Goal: Book appointment/travel/reservation

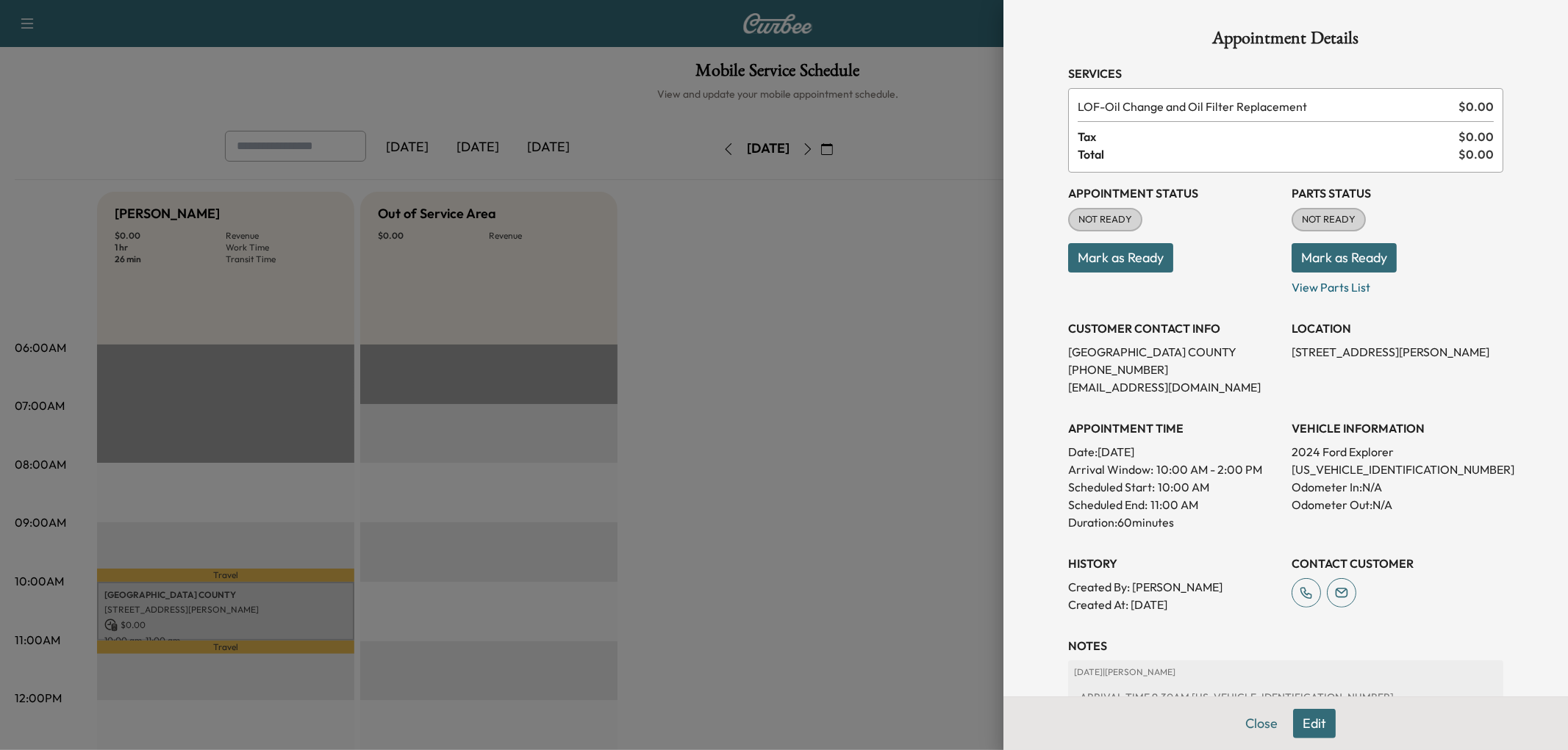
click at [817, 398] on div at bounding box center [784, 375] width 1568 height 750
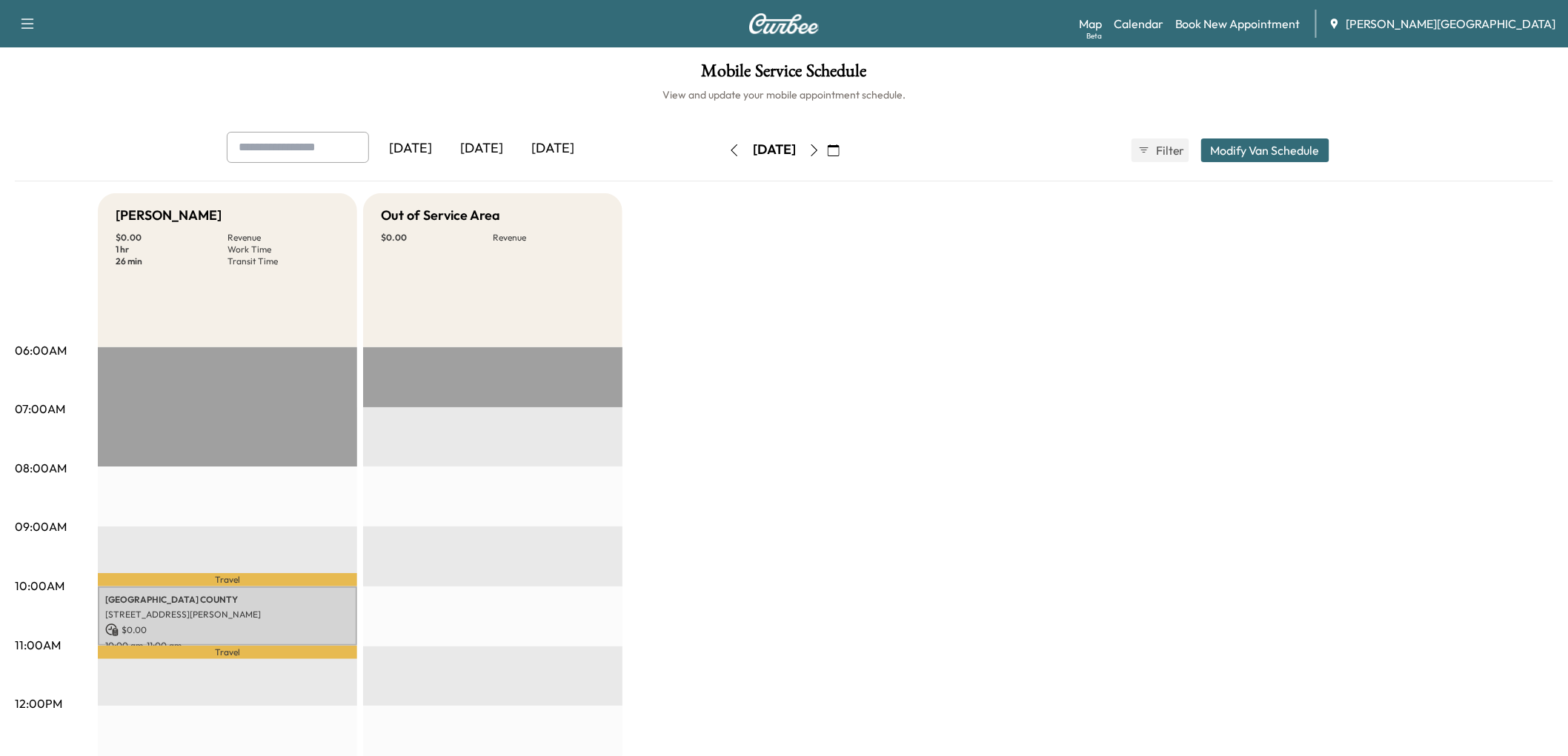
click at [517, 166] on div "[DATE]" at bounding box center [481, 148] width 71 height 34
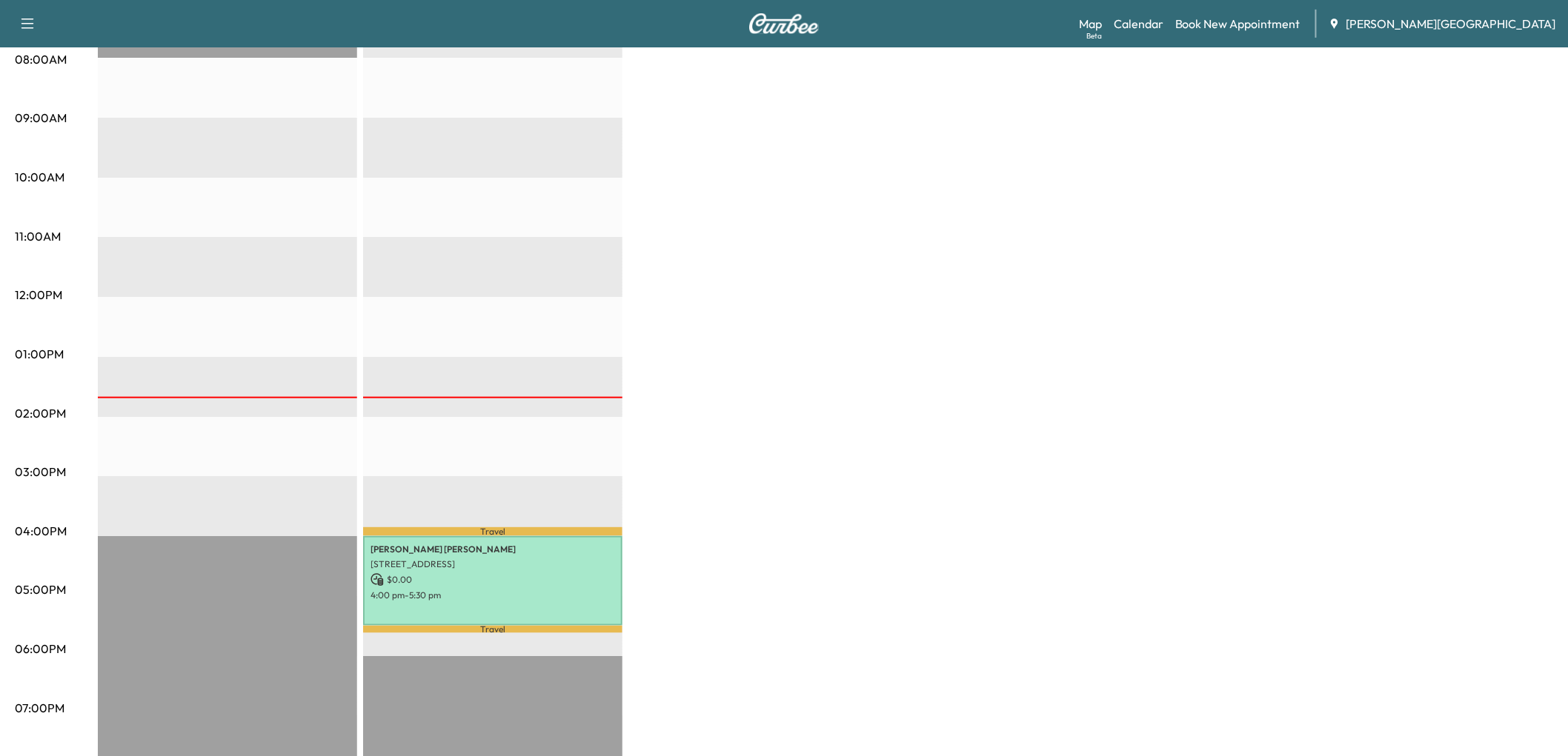
scroll to position [411, 0]
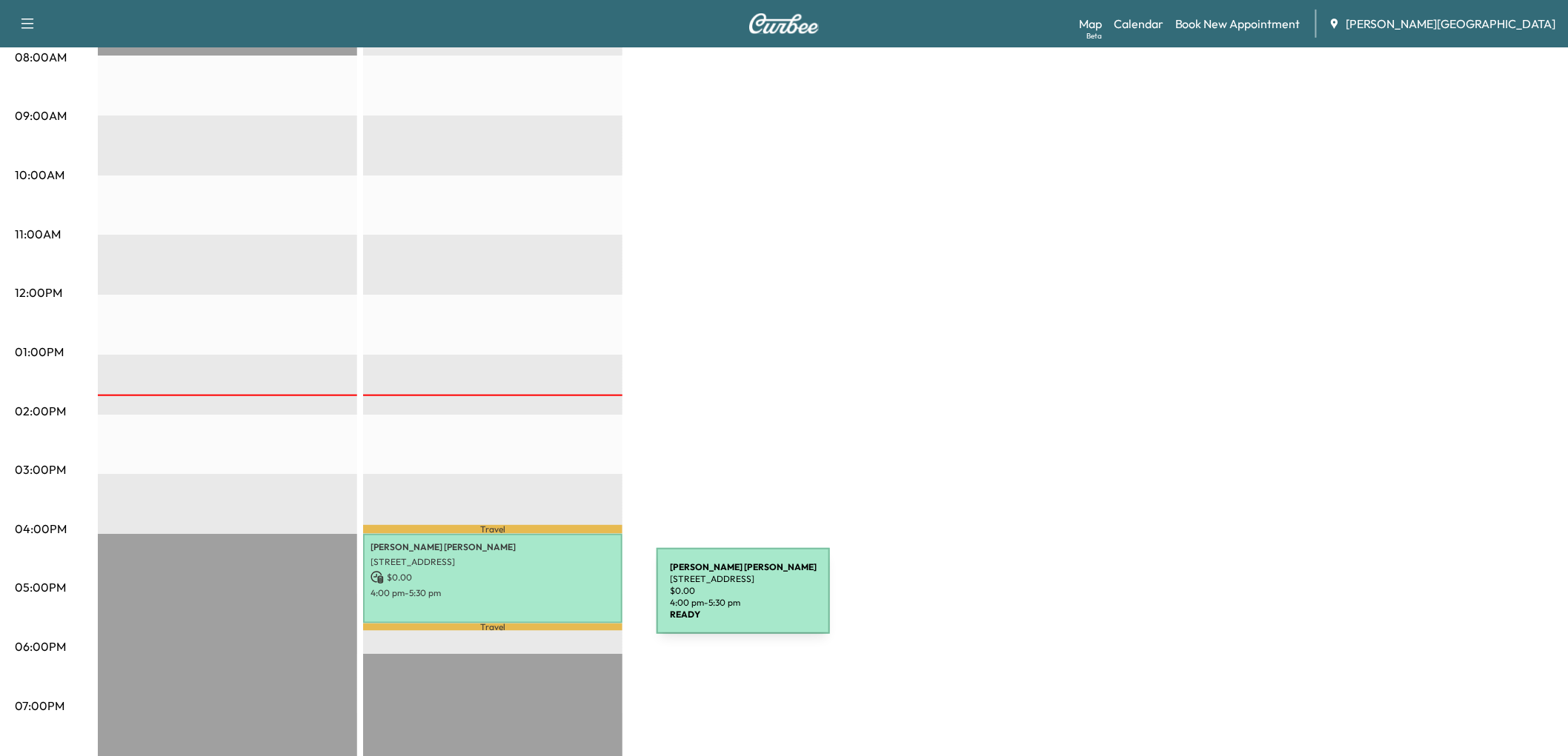
click at [545, 568] on p "[STREET_ADDRESS]" at bounding box center [493, 561] width 244 height 12
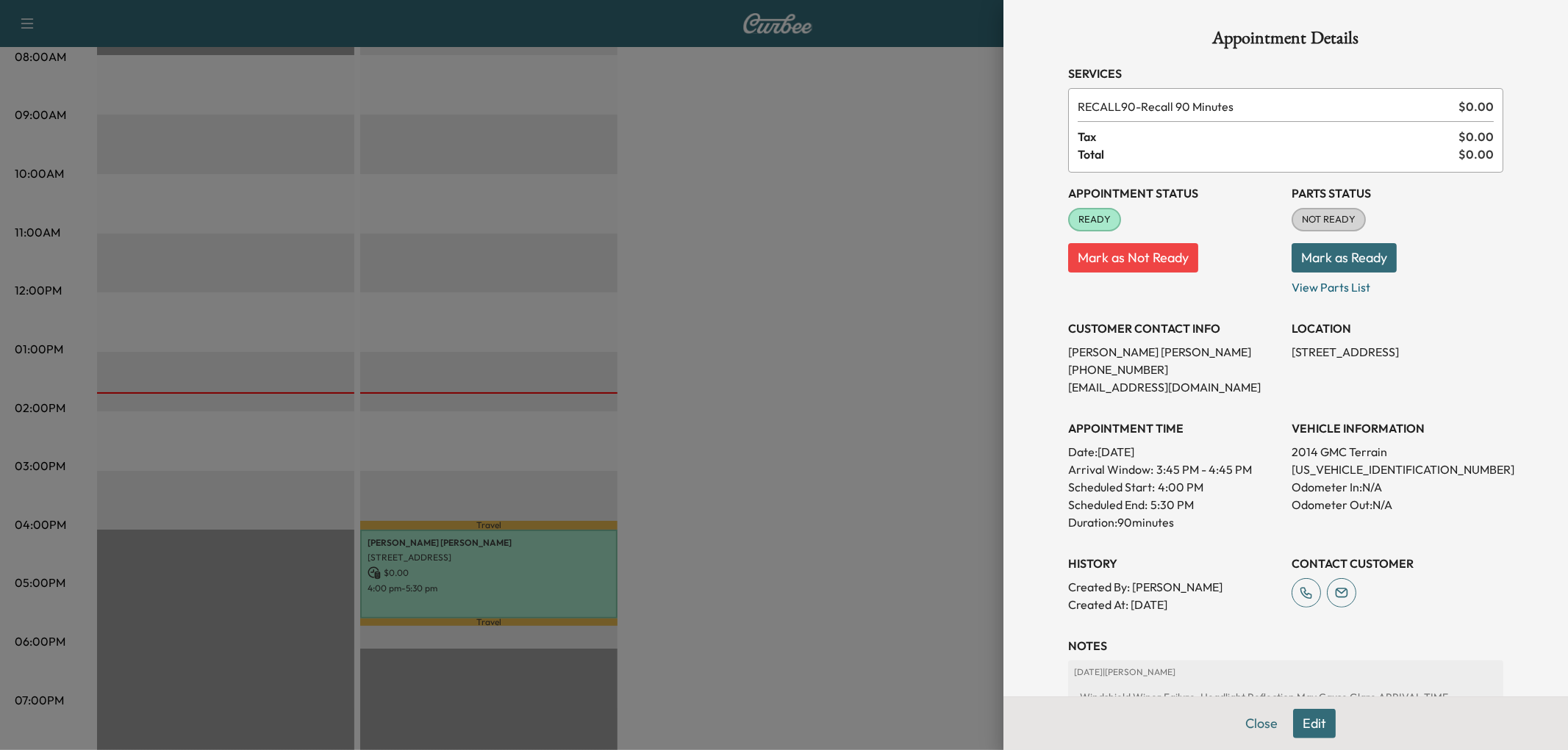
click at [792, 416] on div at bounding box center [784, 375] width 1568 height 750
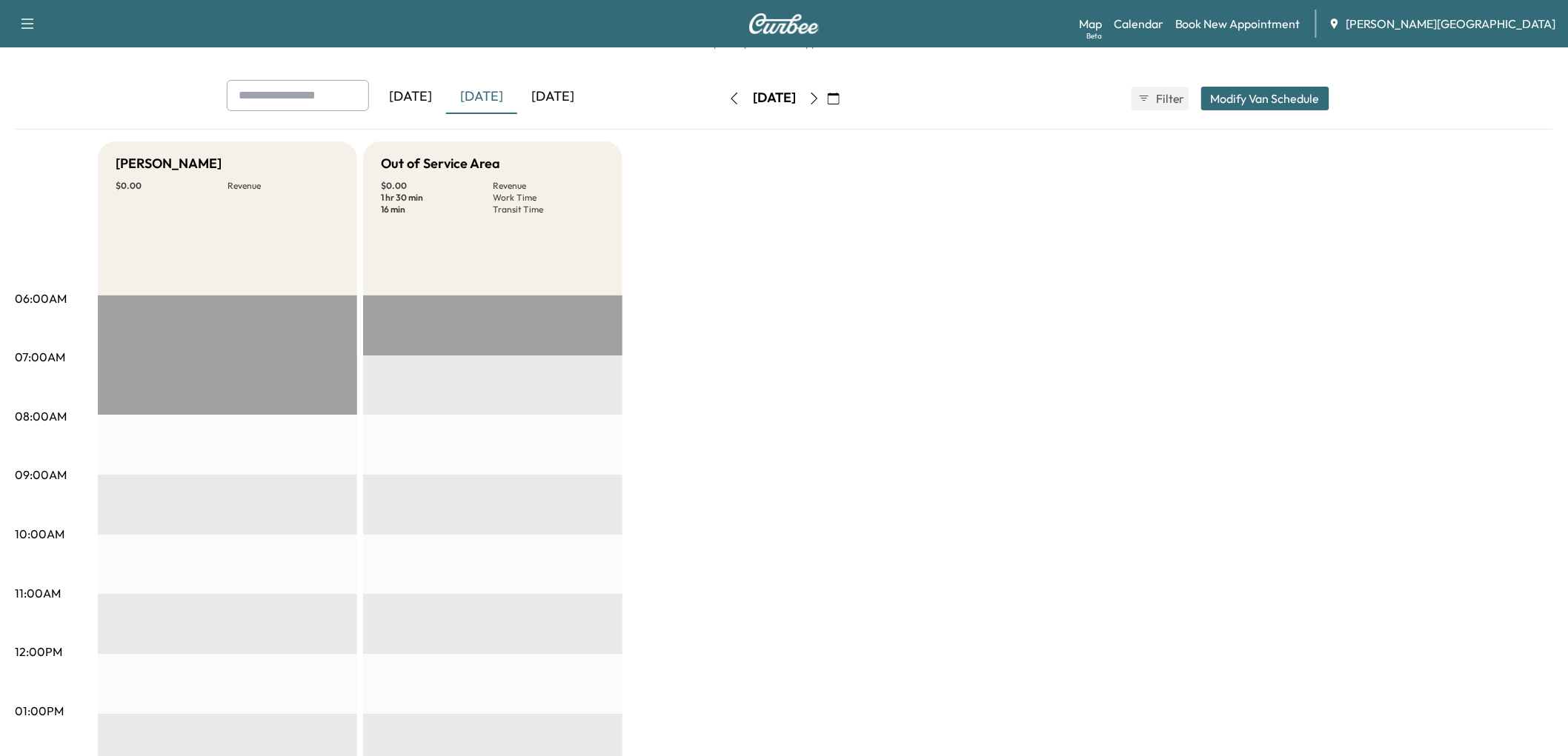
scroll to position [0, 0]
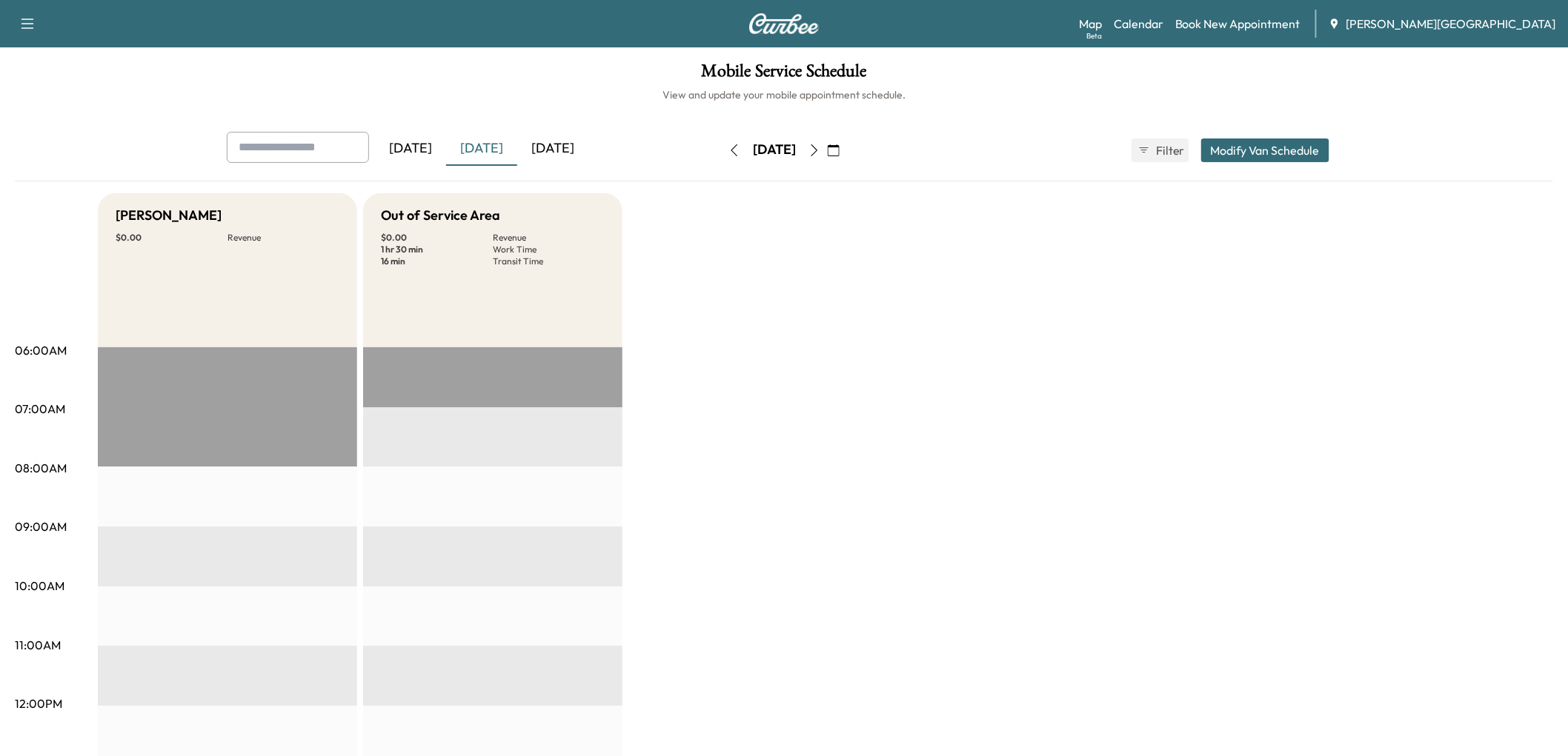
click at [839, 157] on icon "button" at bounding box center [834, 150] width 12 height 12
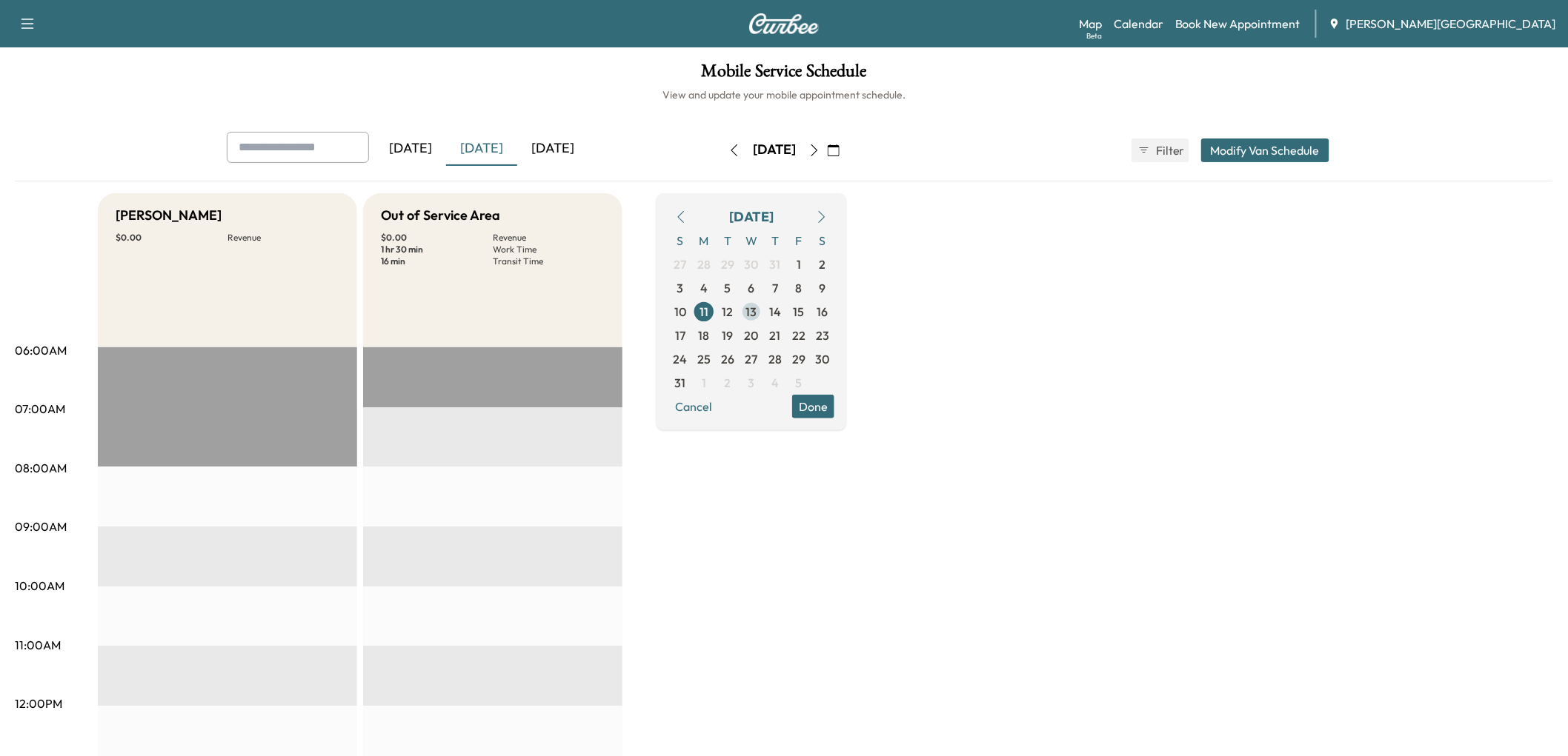
click at [757, 321] on span "13" at bounding box center [752, 312] width 11 height 18
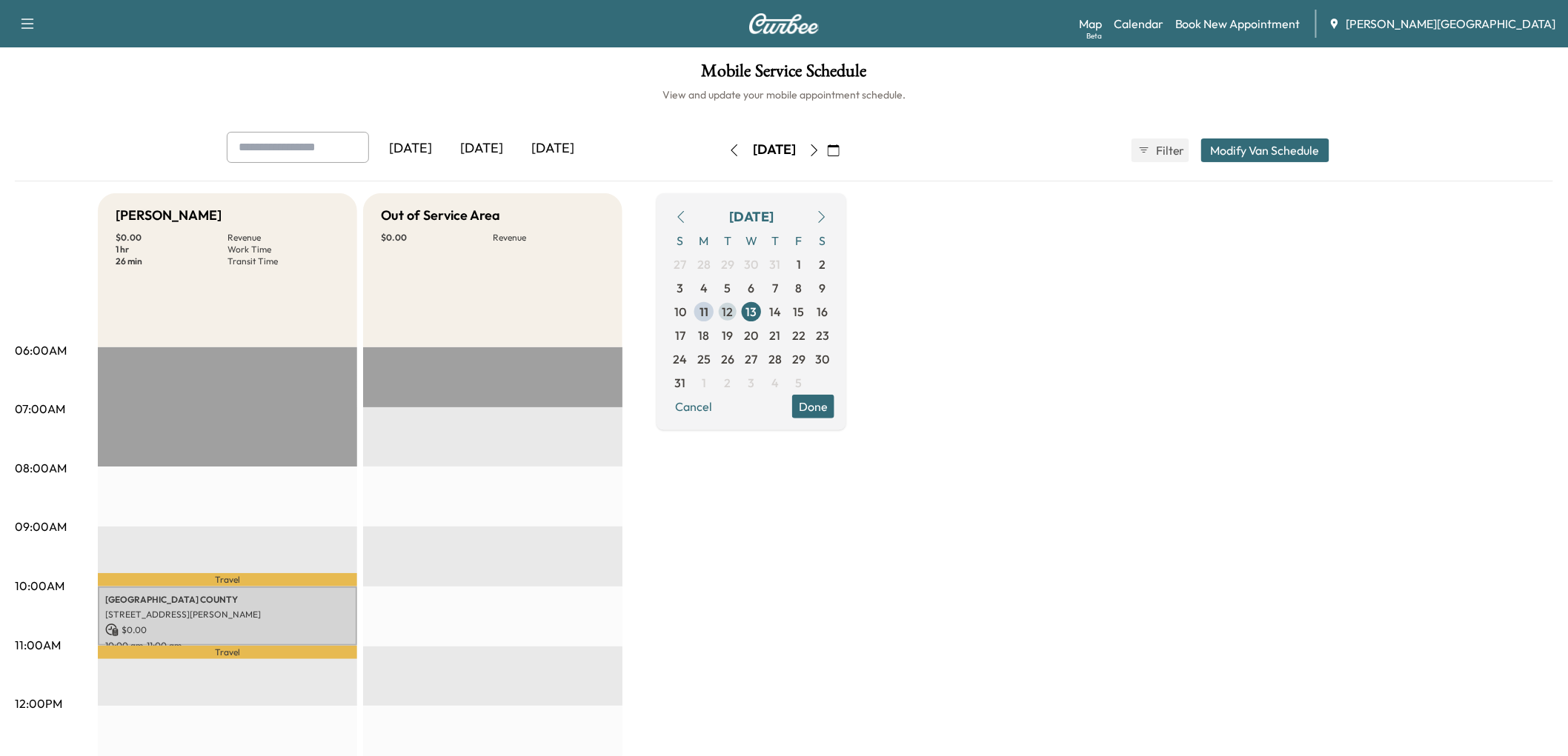
click at [734, 321] on span "12" at bounding box center [728, 312] width 11 height 18
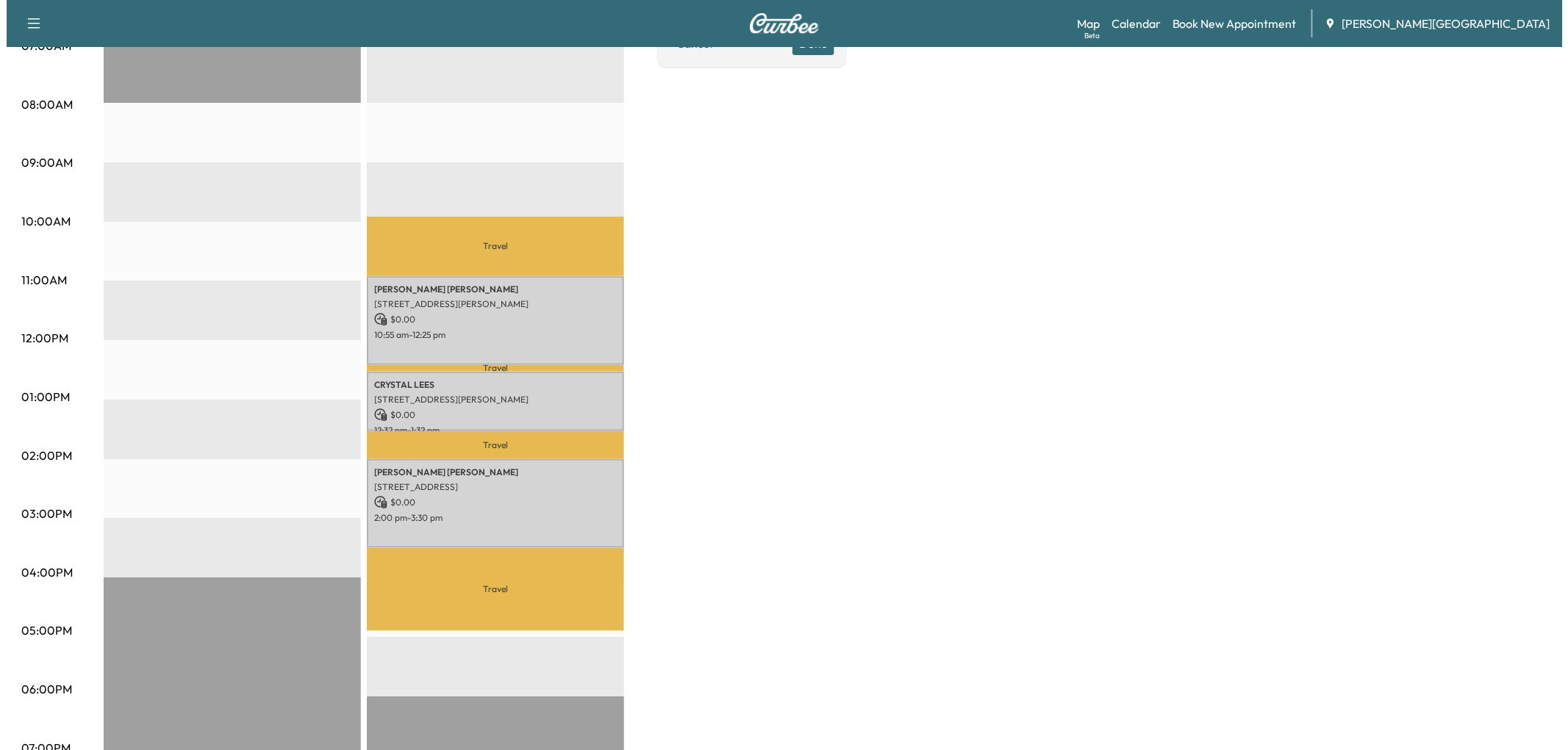
scroll to position [408, 0]
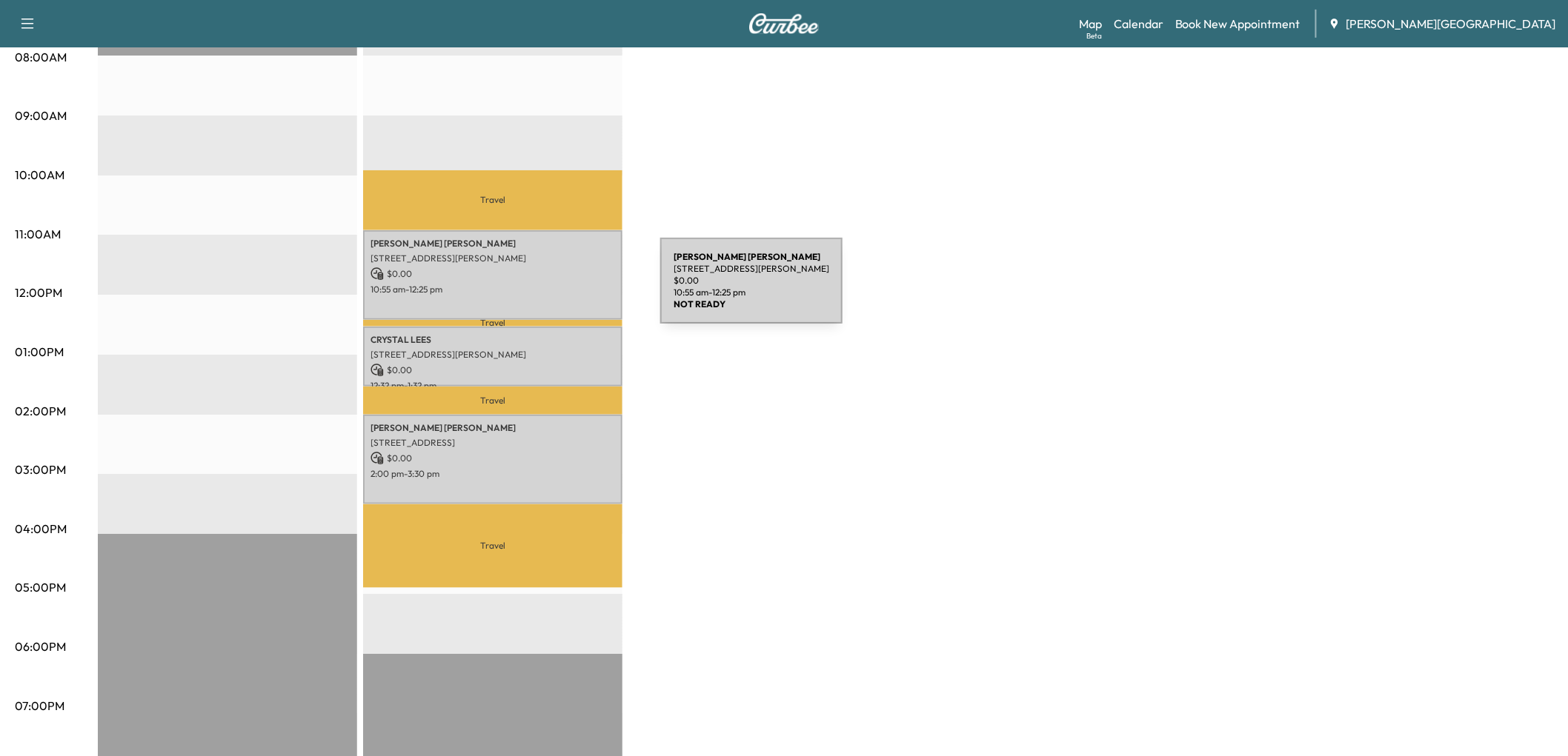
click at [549, 289] on div "[PERSON_NAME] [STREET_ADDRESS][PERSON_NAME] $ 0.00 10:55 am - 12:25 pm" at bounding box center [493, 275] width 259 height 89
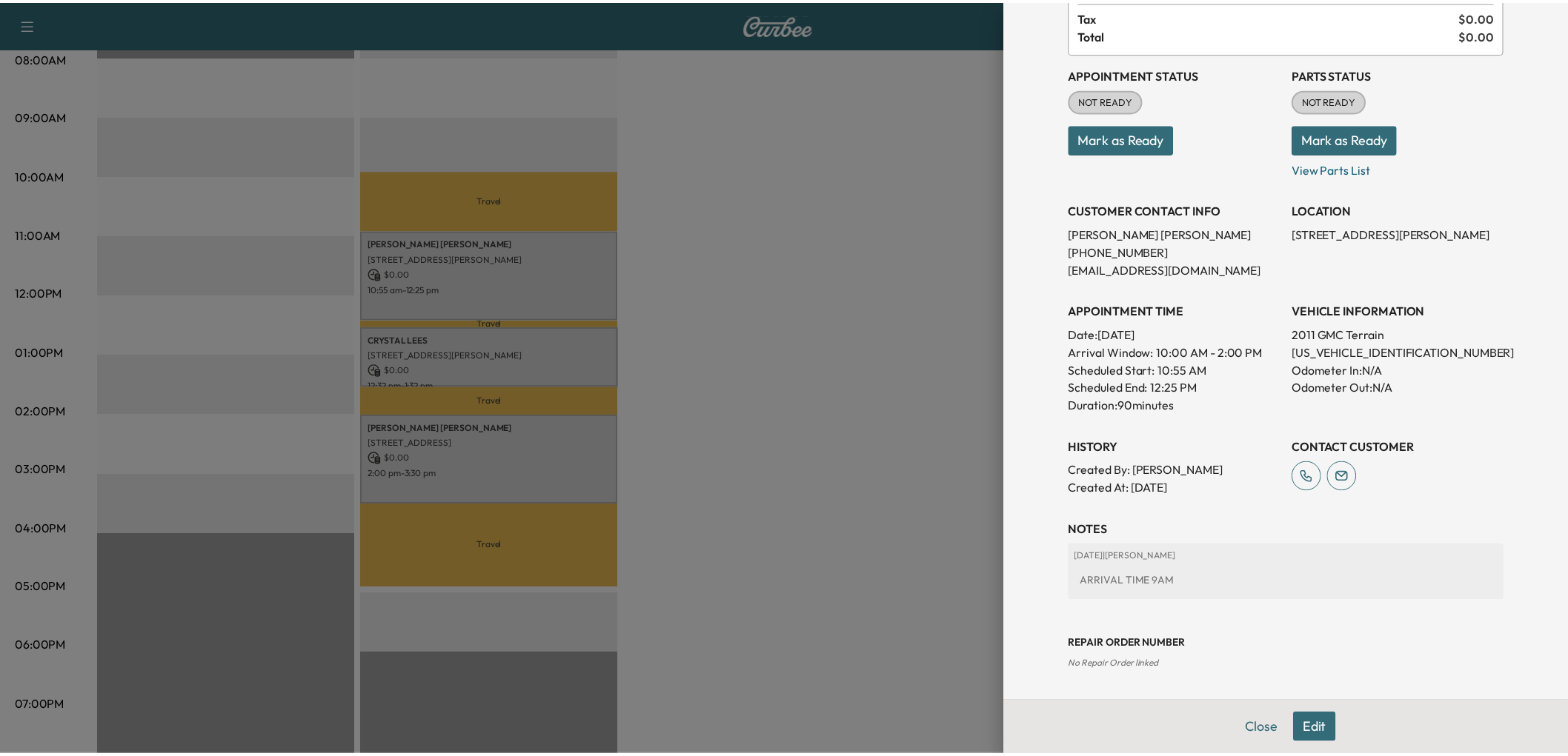
scroll to position [379, 0]
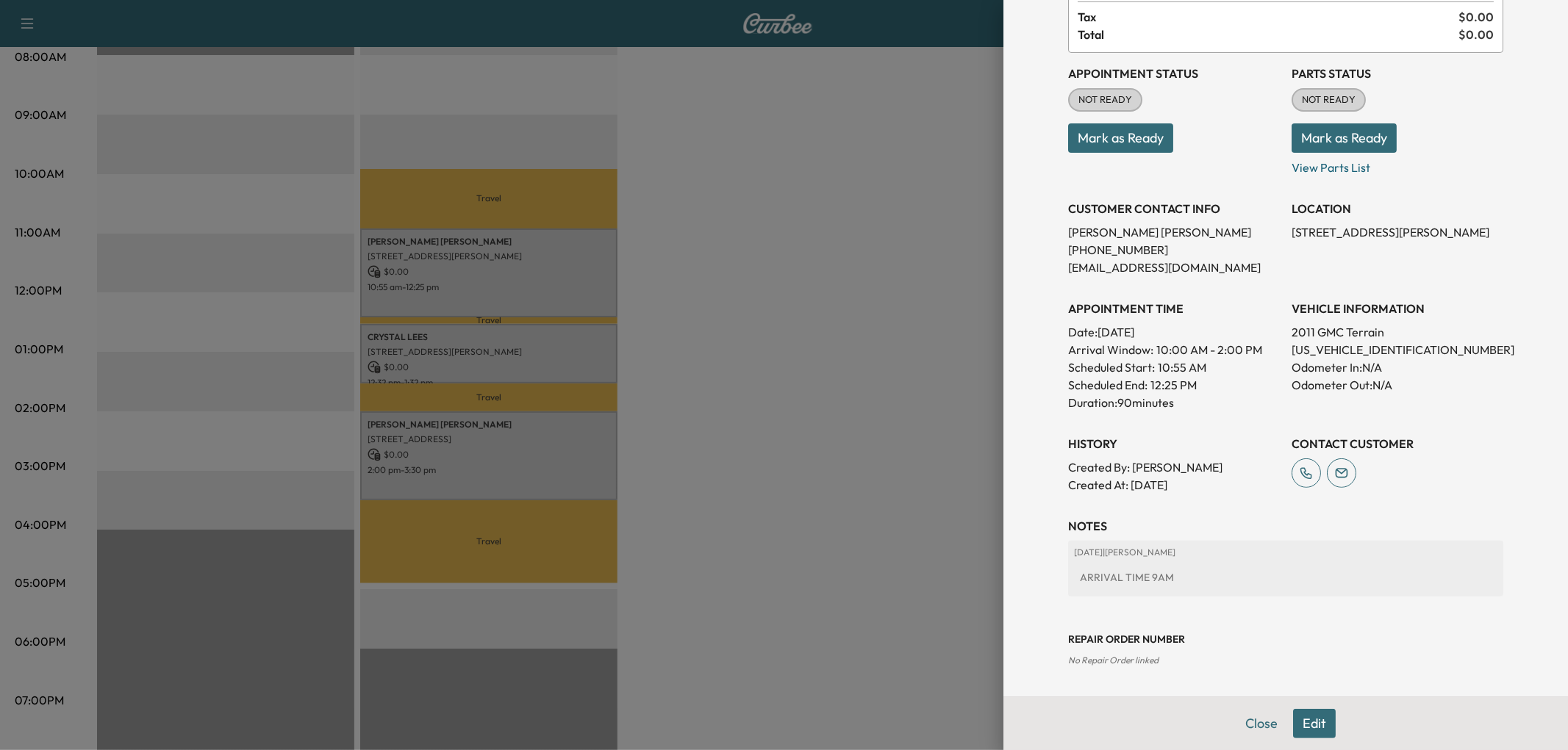
click at [1312, 341] on p "[US_VEHICLE_IDENTIFICATION_NUMBER]" at bounding box center [1397, 349] width 211 height 17
copy p "[US_VEHICLE_IDENTIFICATION_NUMBER]"
click at [709, 430] on div at bounding box center [784, 375] width 1568 height 750
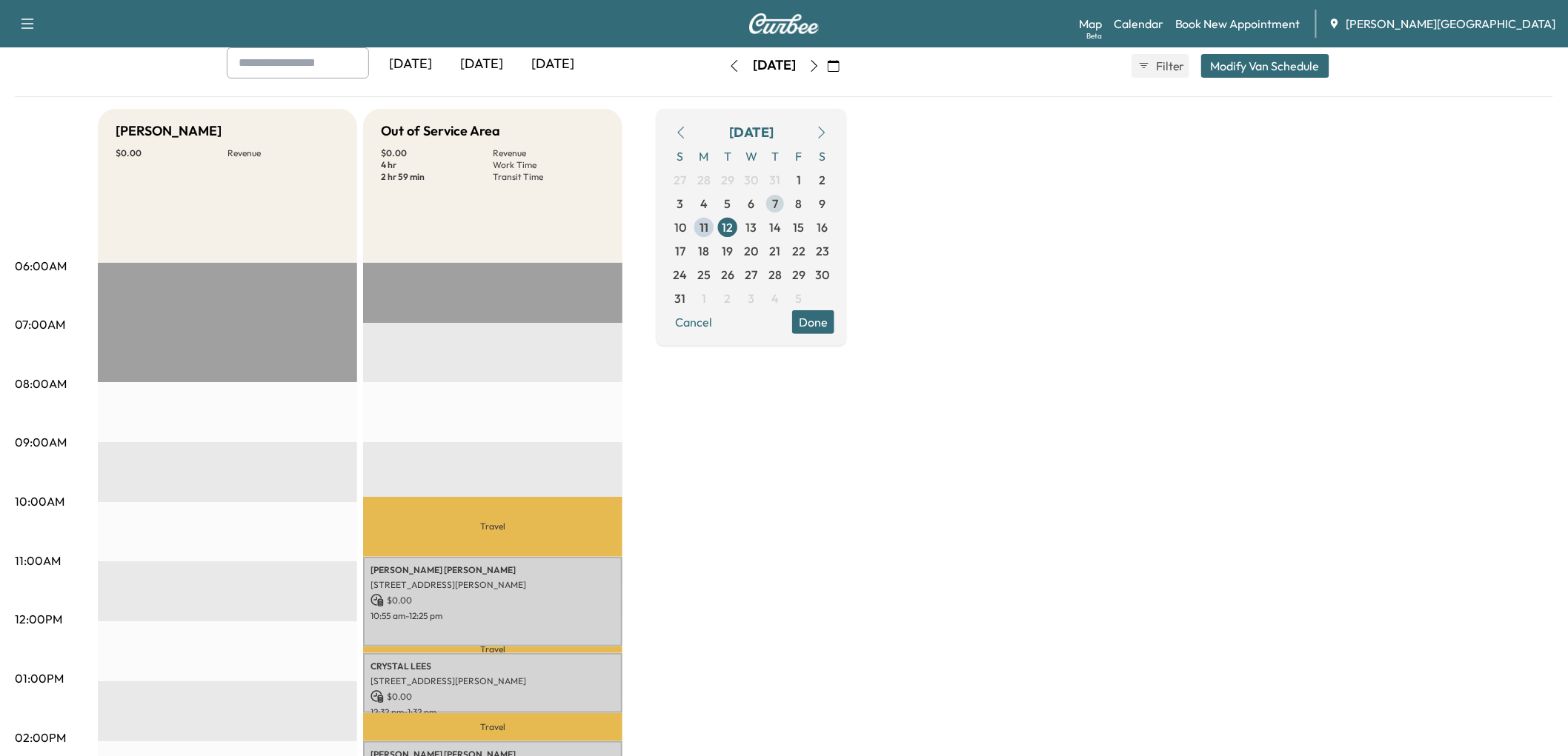
scroll to position [82, 0]
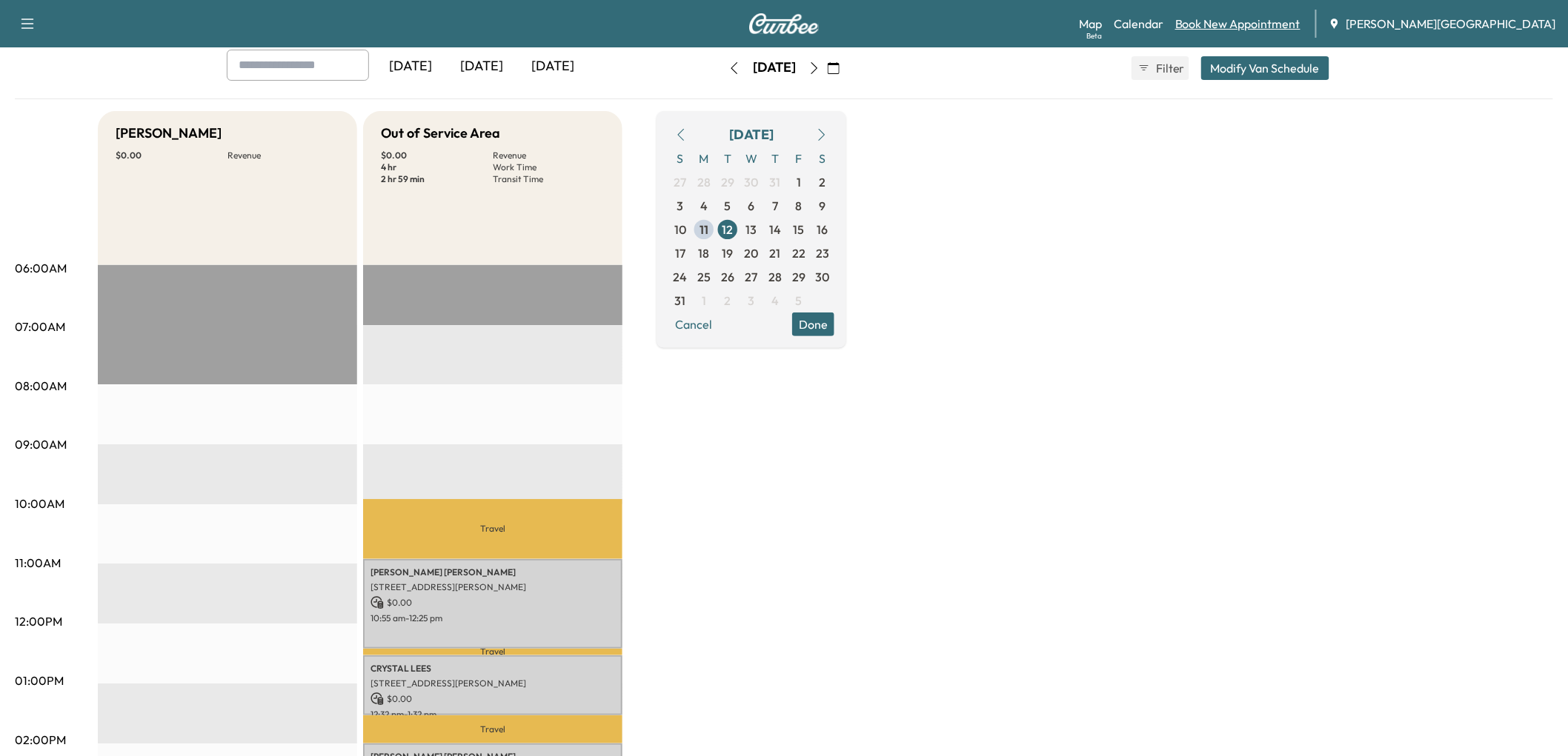
click at [1251, 26] on link "Book New Appointment" at bounding box center [1238, 23] width 125 height 18
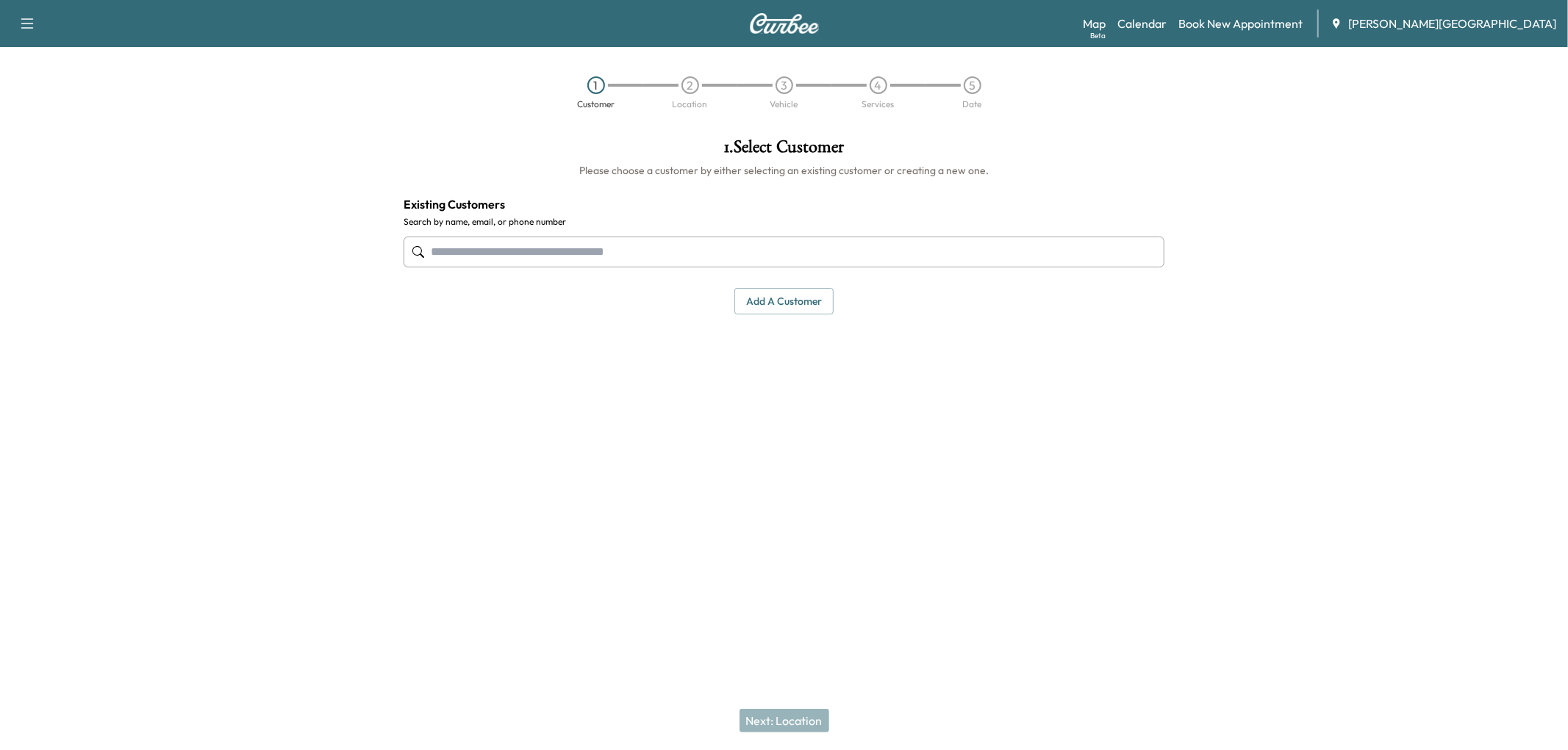
click at [796, 316] on button "Add a customer" at bounding box center [784, 302] width 99 height 27
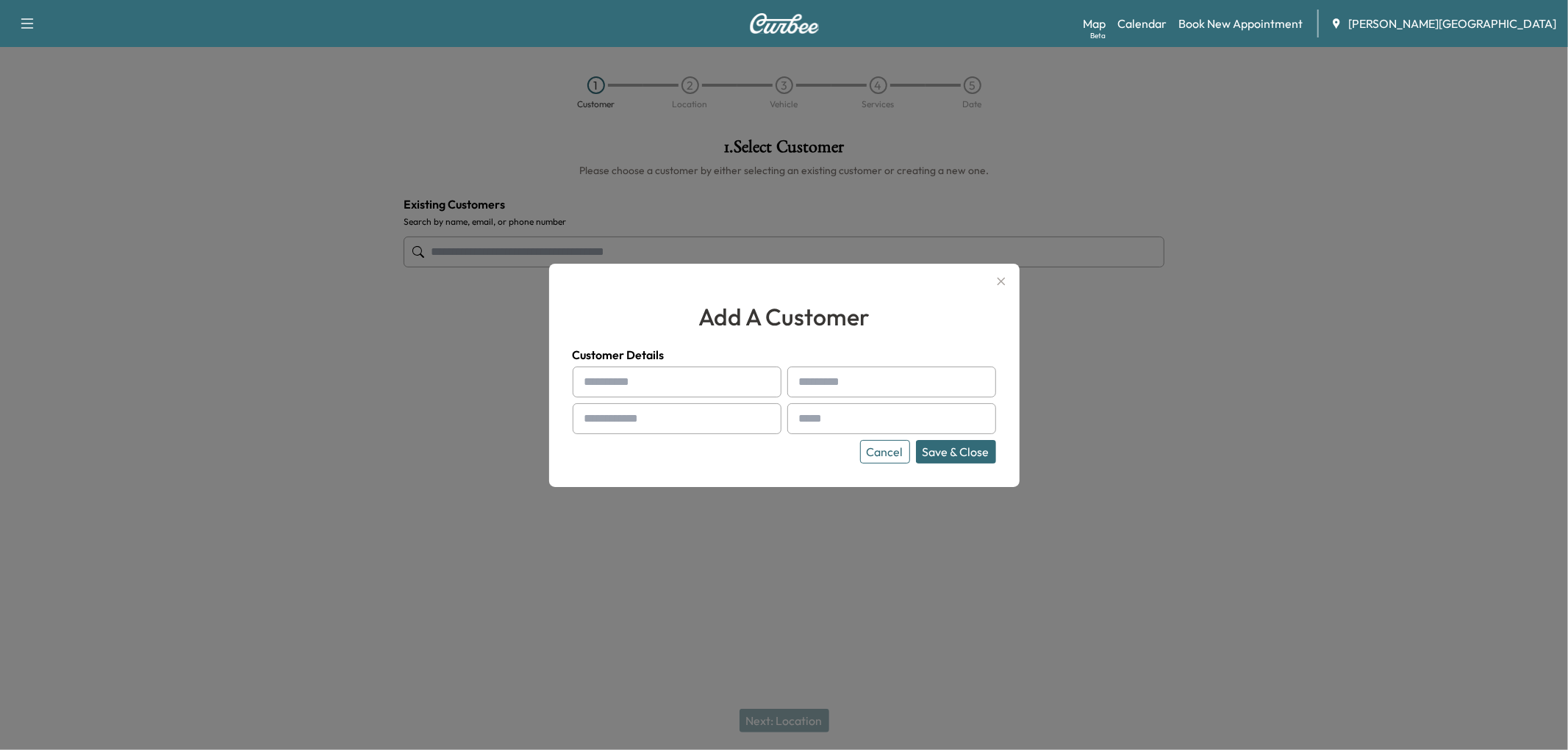
click at [666, 385] on input "text" at bounding box center [677, 382] width 209 height 31
type input "******"
type input "*********"
paste input "**********"
type input "**********"
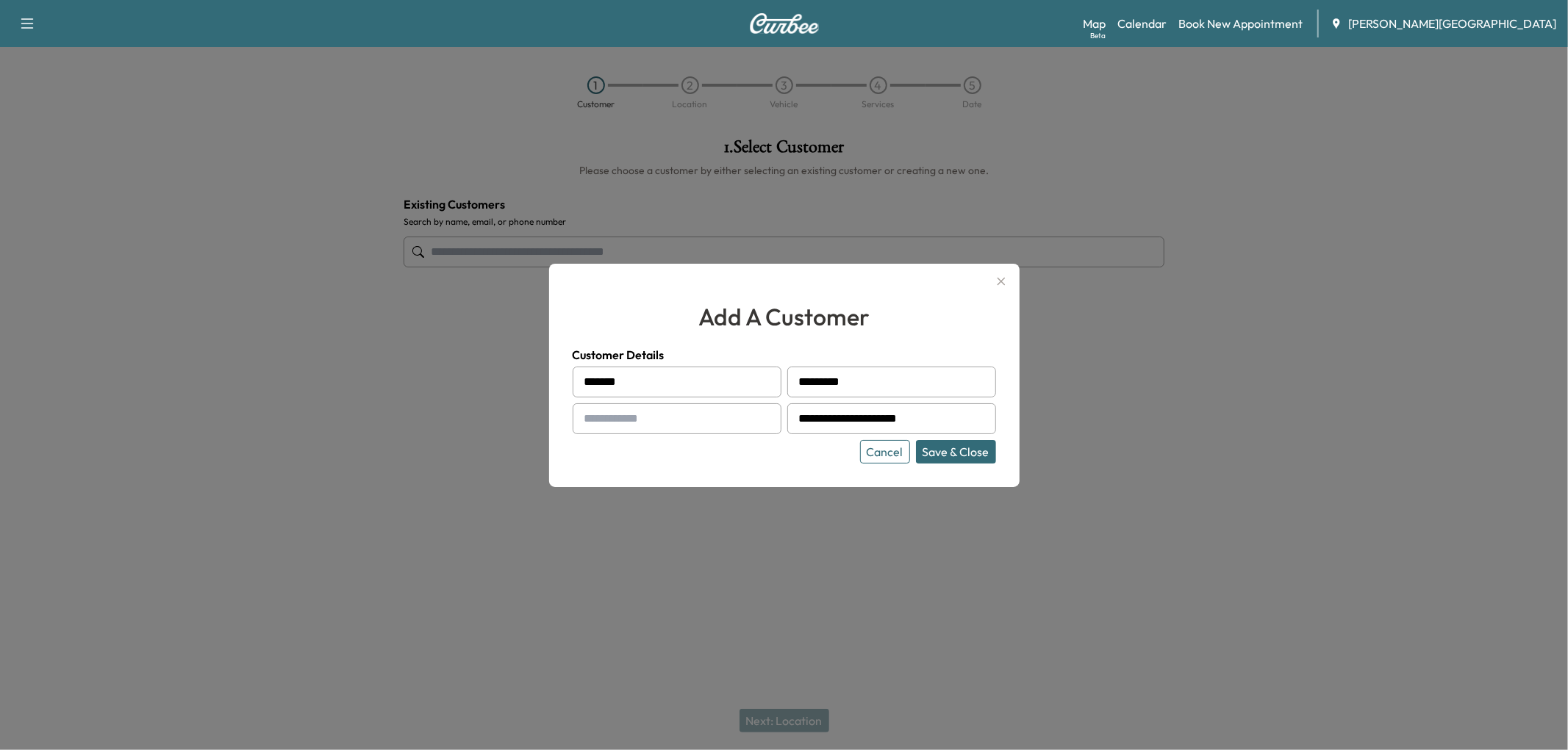
paste input "**********"
type input "**********"
click at [951, 457] on button "Save & Close" at bounding box center [956, 452] width 81 height 24
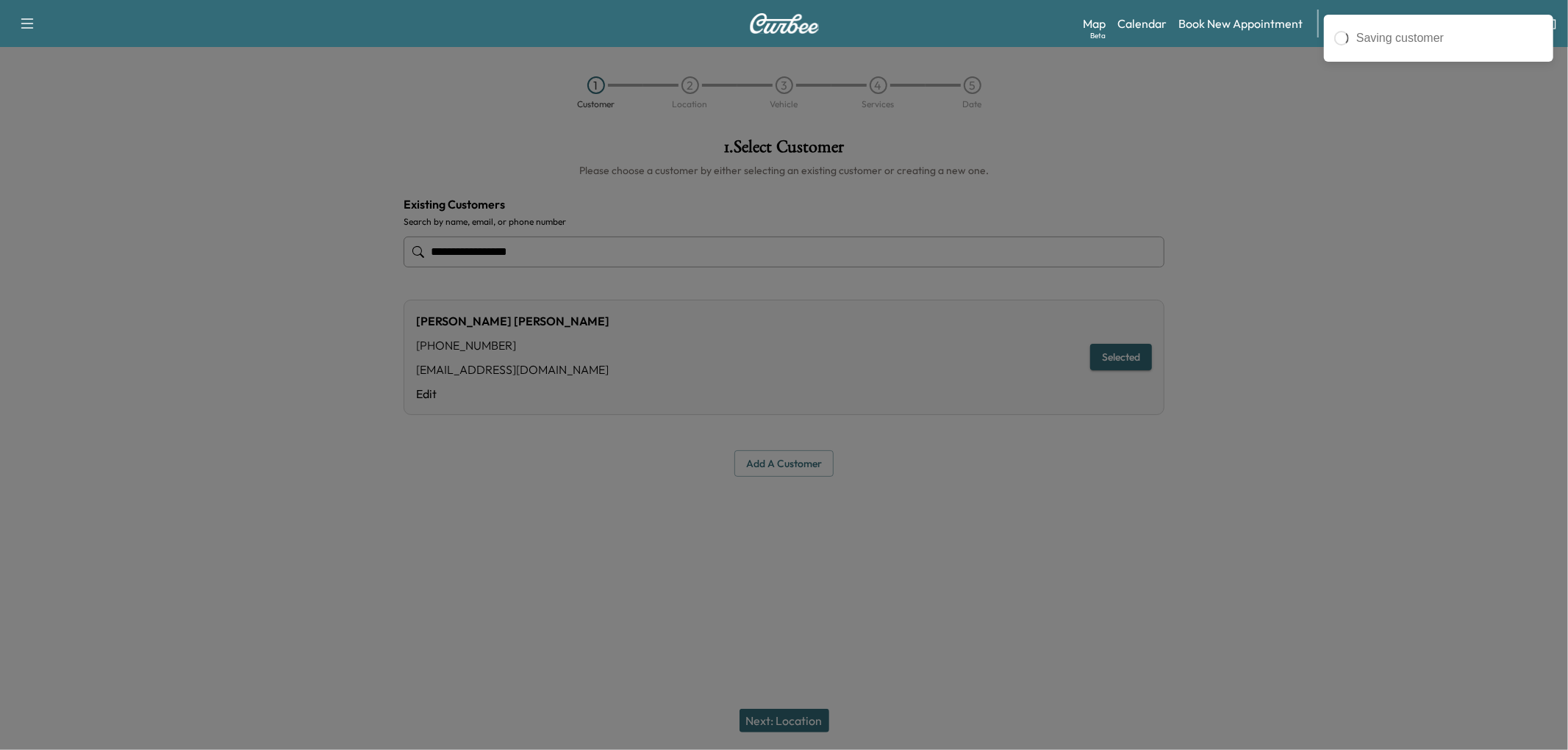
type input "**********"
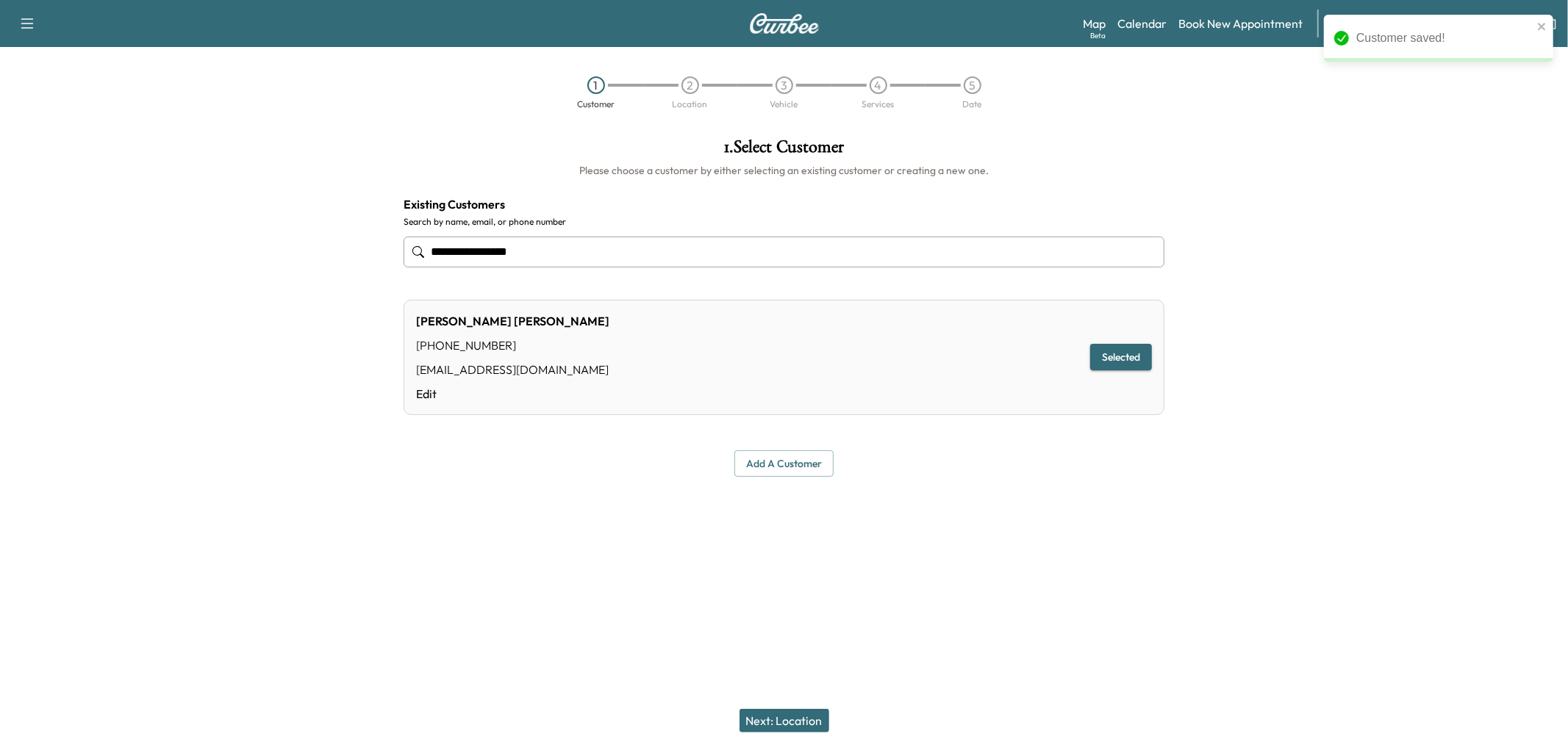
click at [816, 711] on button "Next: Location" at bounding box center [784, 721] width 90 height 24
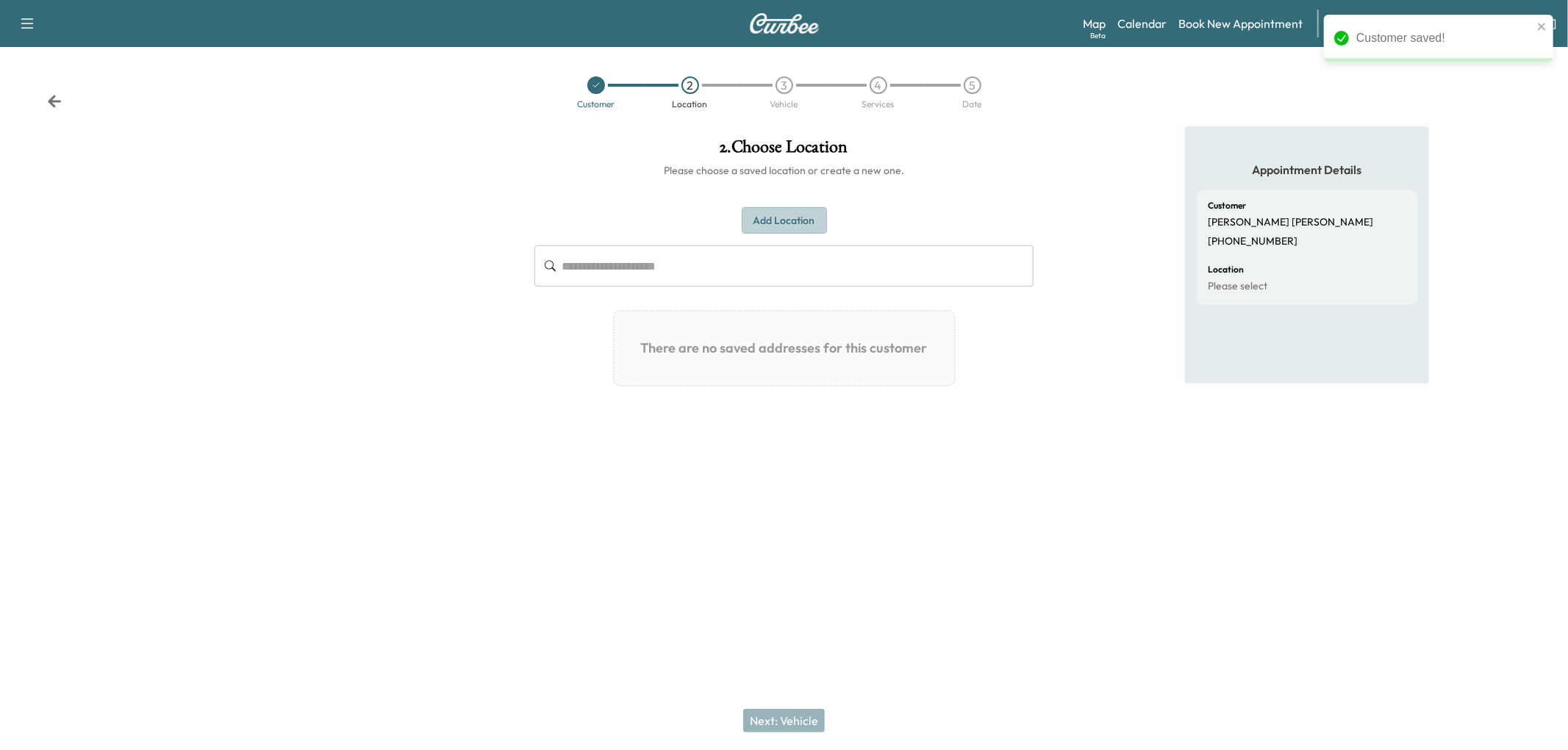
click at [803, 234] on button "Add Location" at bounding box center [784, 221] width 85 height 27
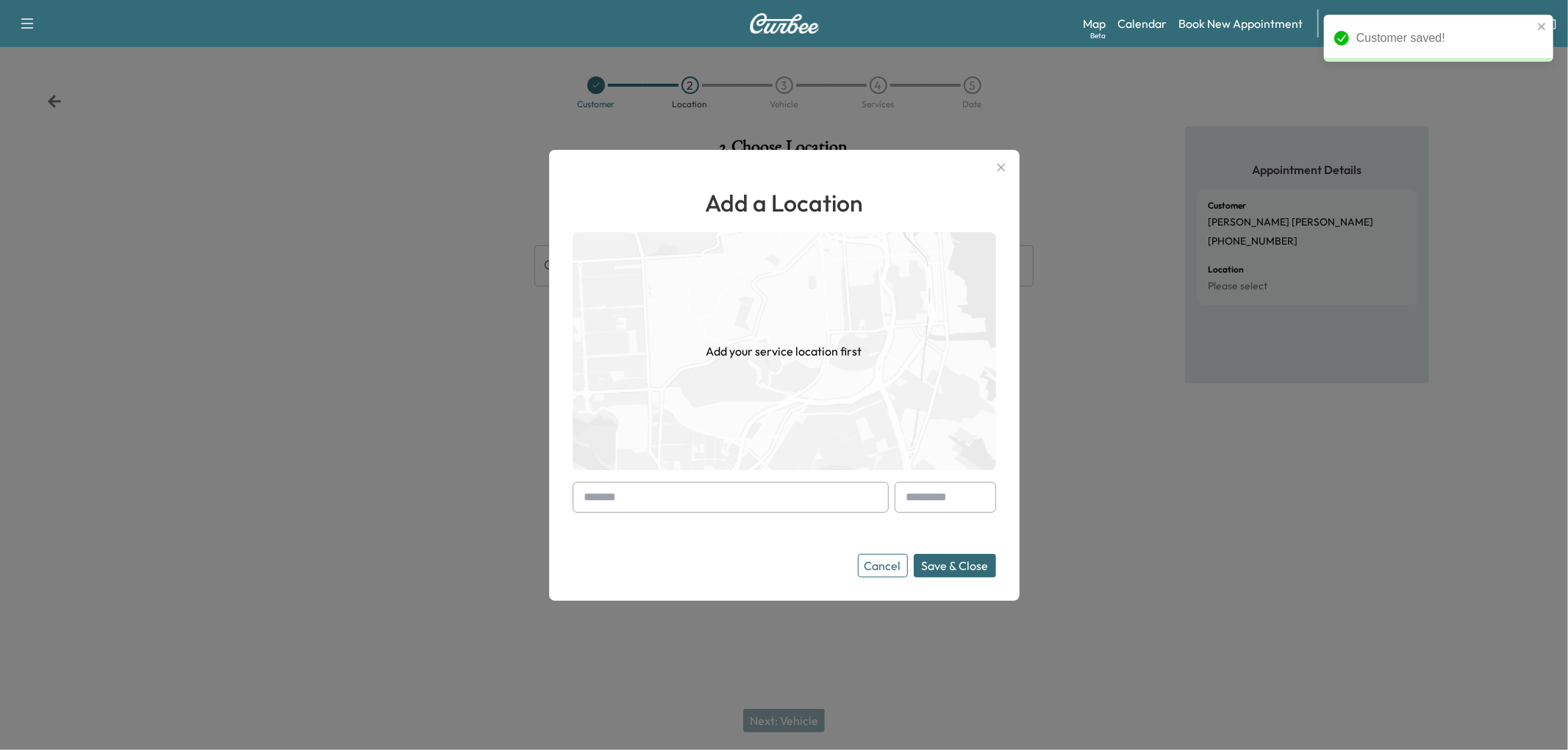
paste input "**********"
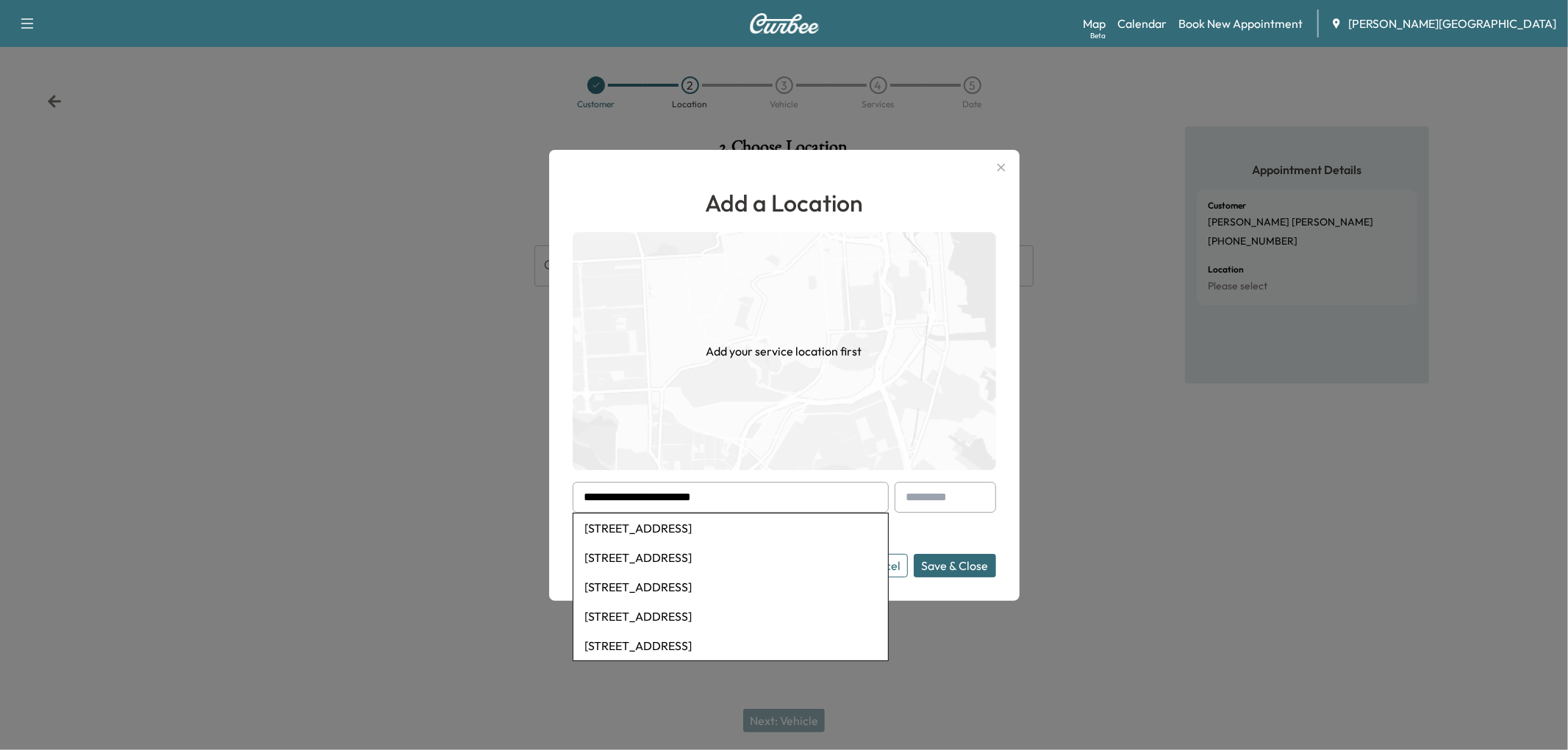
click at [765, 532] on li "[STREET_ADDRESS]" at bounding box center [731, 529] width 315 height 29
type input "**********"
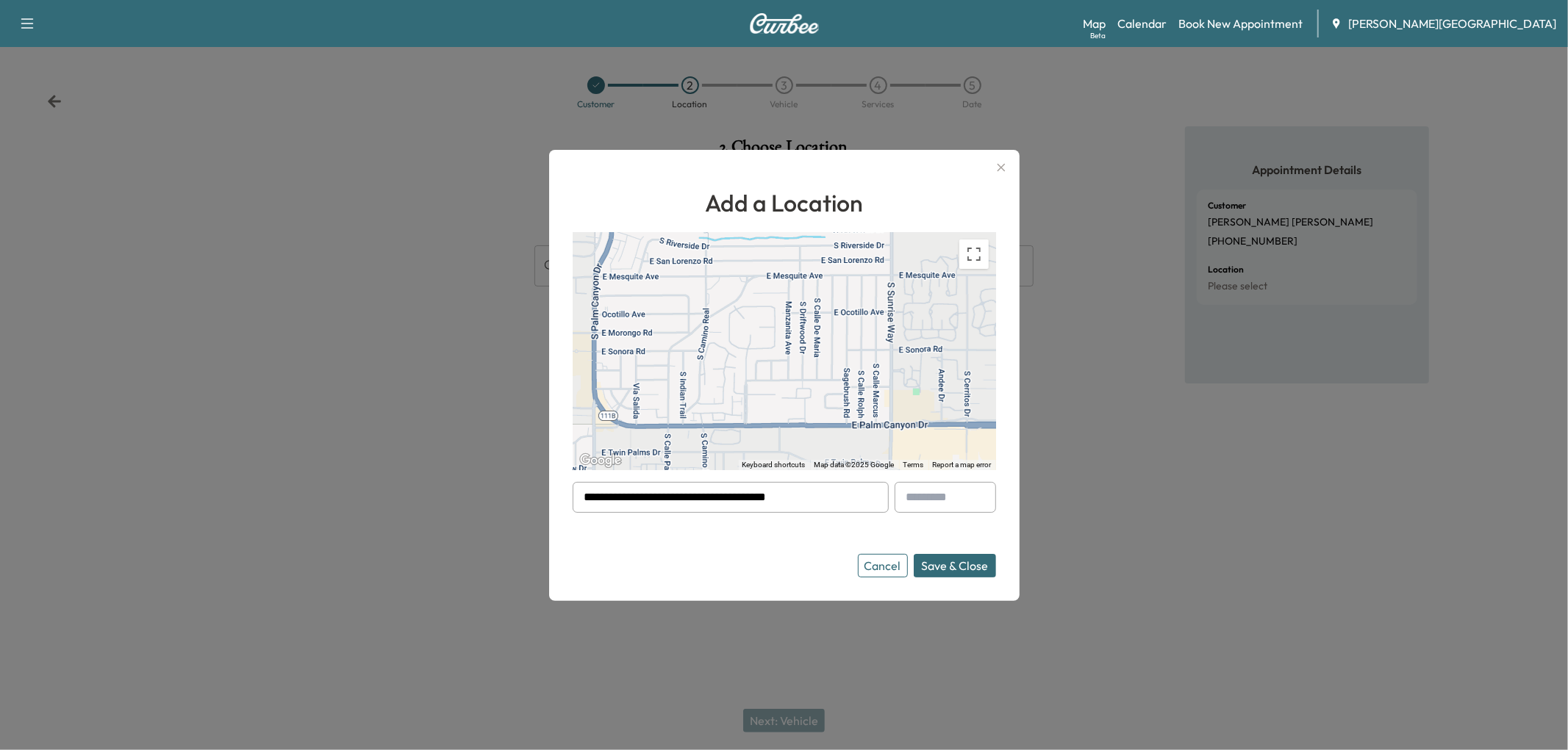
click at [939, 576] on button "Save & Close" at bounding box center [955, 566] width 82 height 24
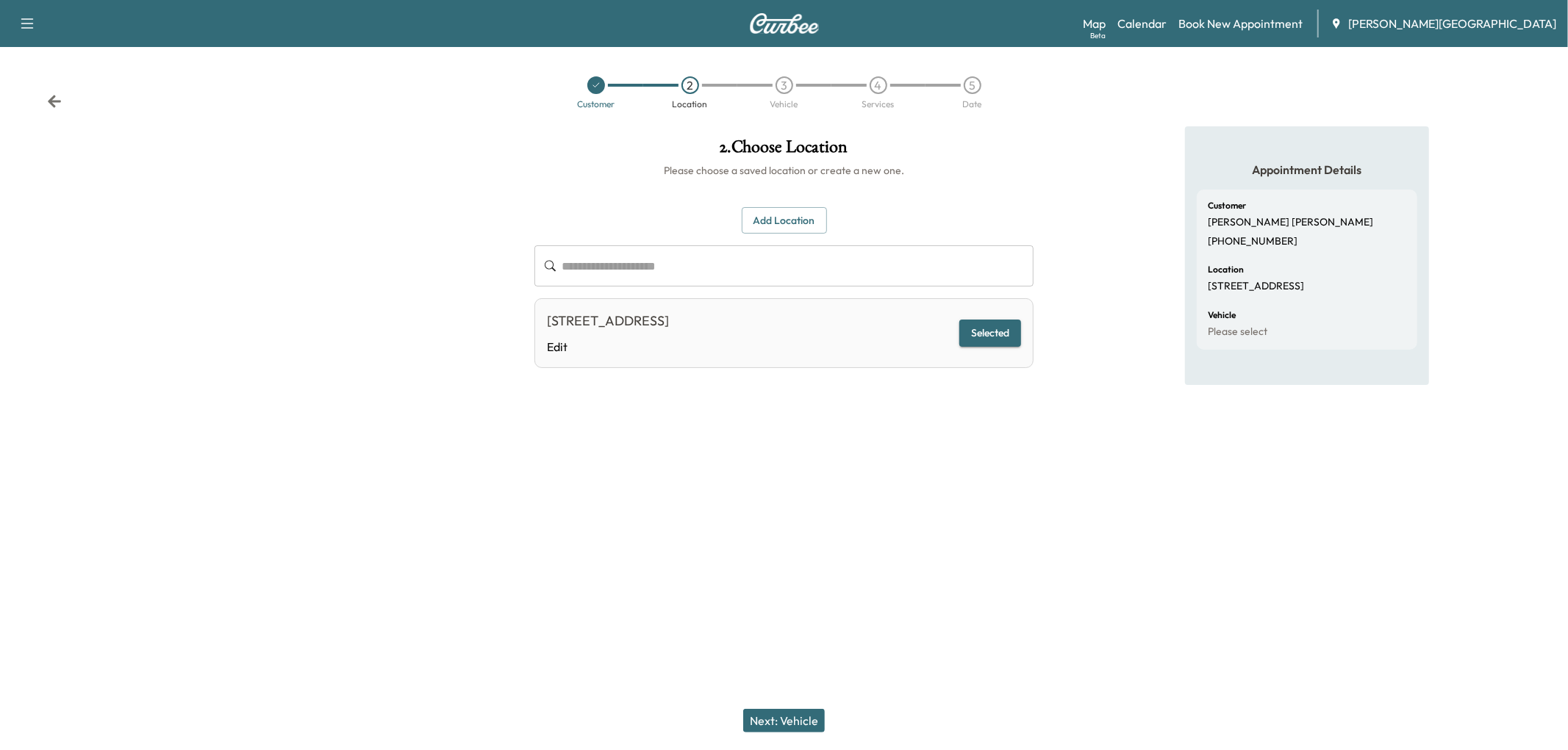
click at [805, 712] on button "Next: Vehicle" at bounding box center [783, 721] width 81 height 24
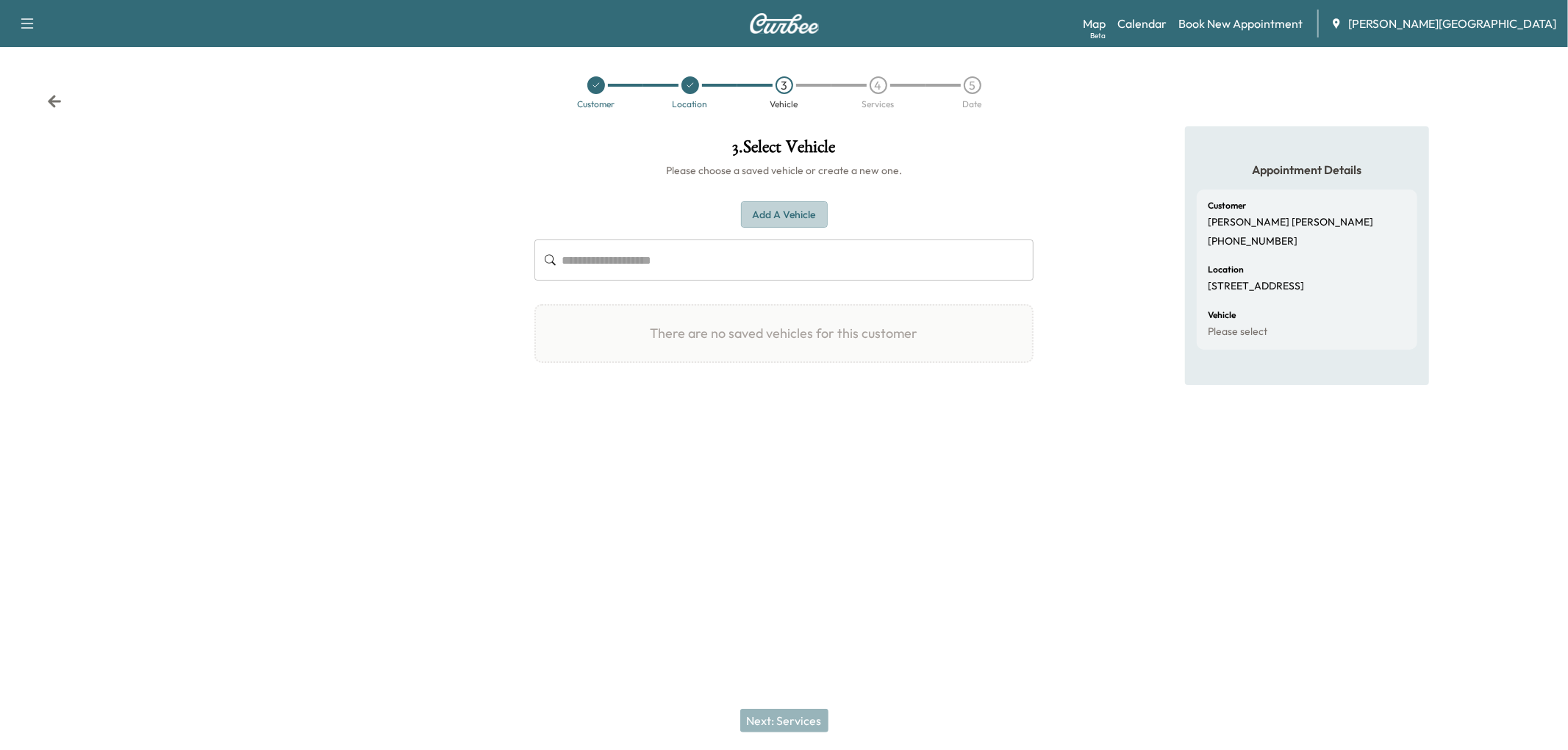
click at [776, 229] on button "Add a Vehicle" at bounding box center [784, 215] width 87 height 27
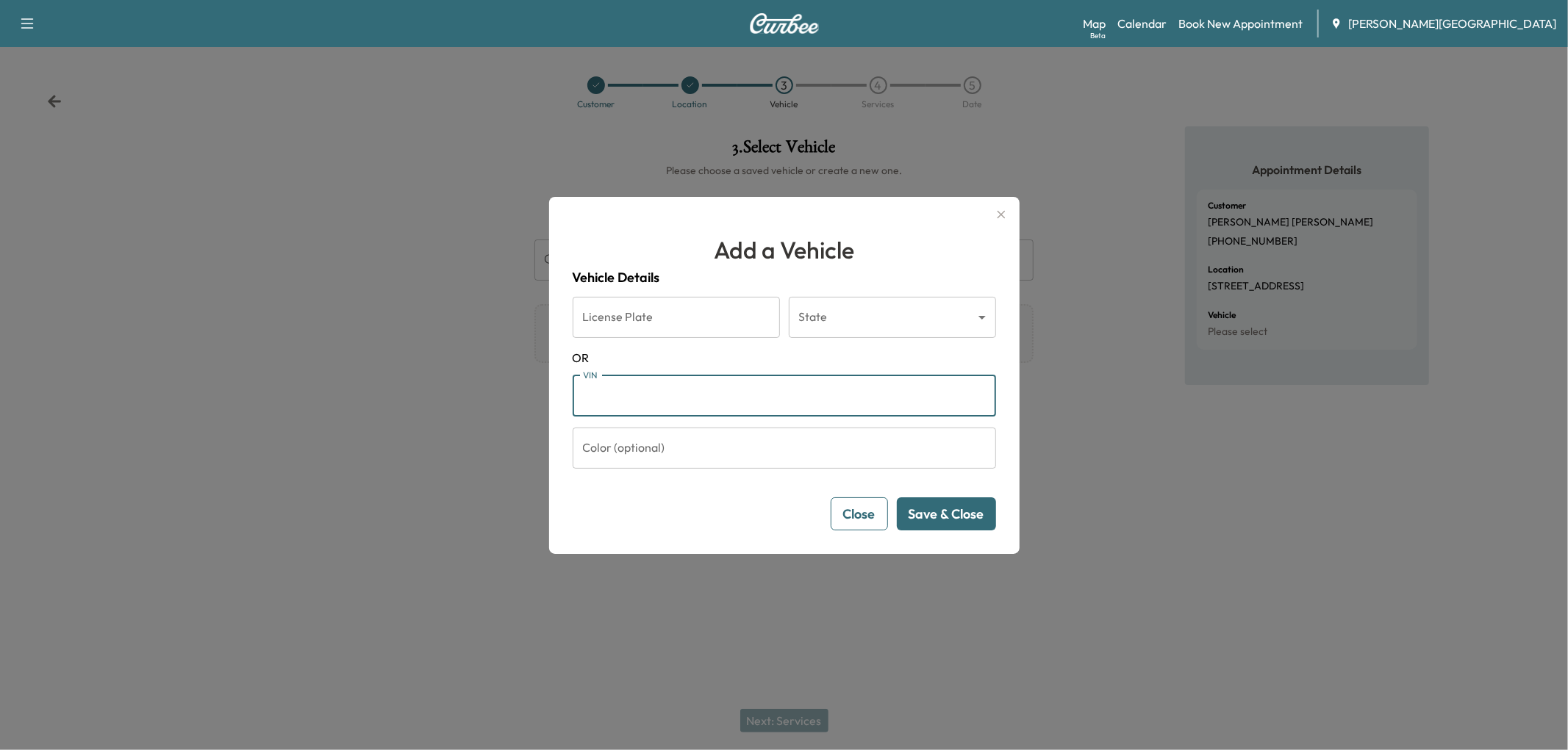
drag, startPoint x: 606, startPoint y: 391, endPoint x: 628, endPoint y: 404, distance: 25.6
click at [628, 404] on input "VIN" at bounding box center [784, 396] width 424 height 41
paste input "**********"
type input "**********"
click at [949, 530] on button "Save & Close" at bounding box center [946, 514] width 99 height 33
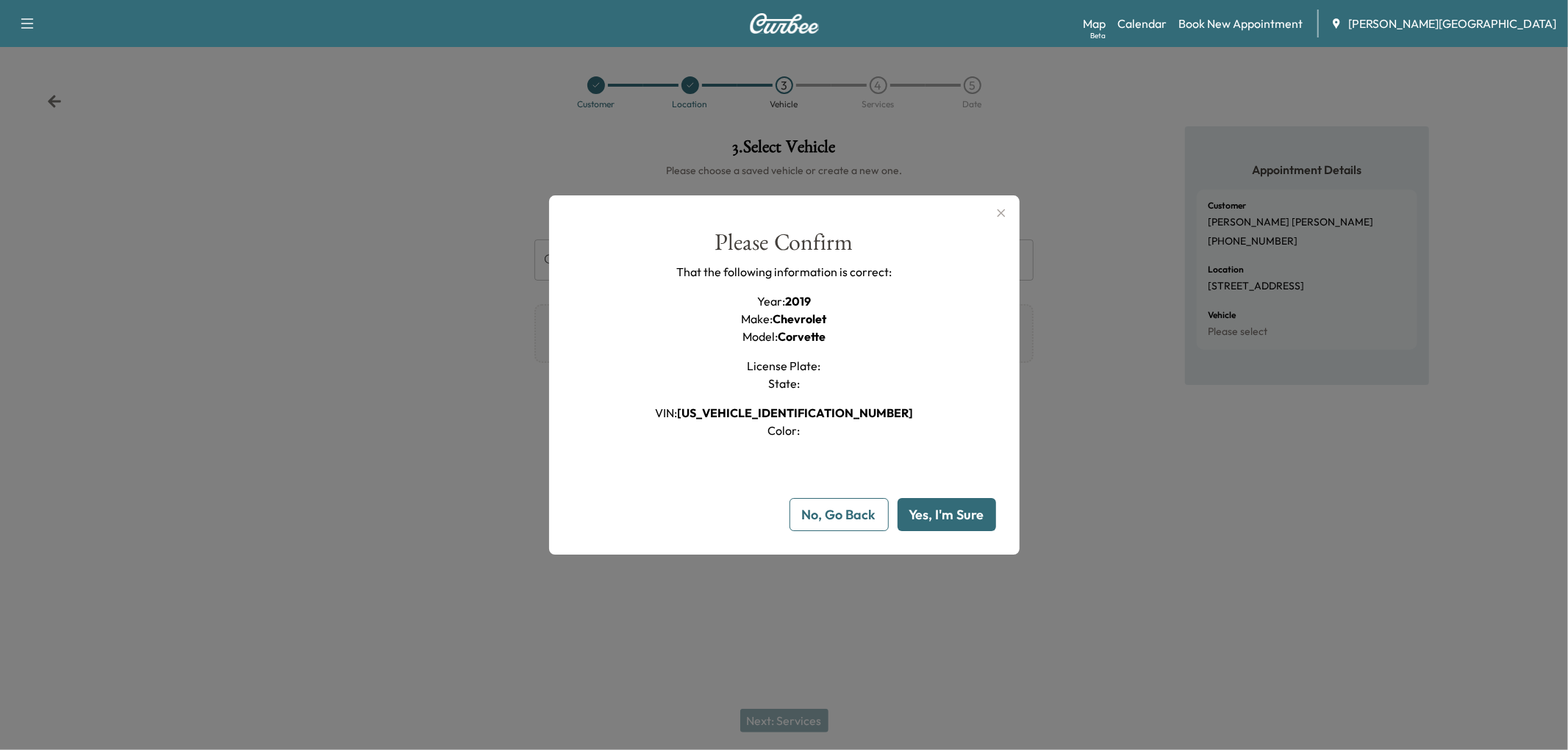
click at [960, 531] on button "Yes, I'm Sure" at bounding box center [947, 515] width 99 height 33
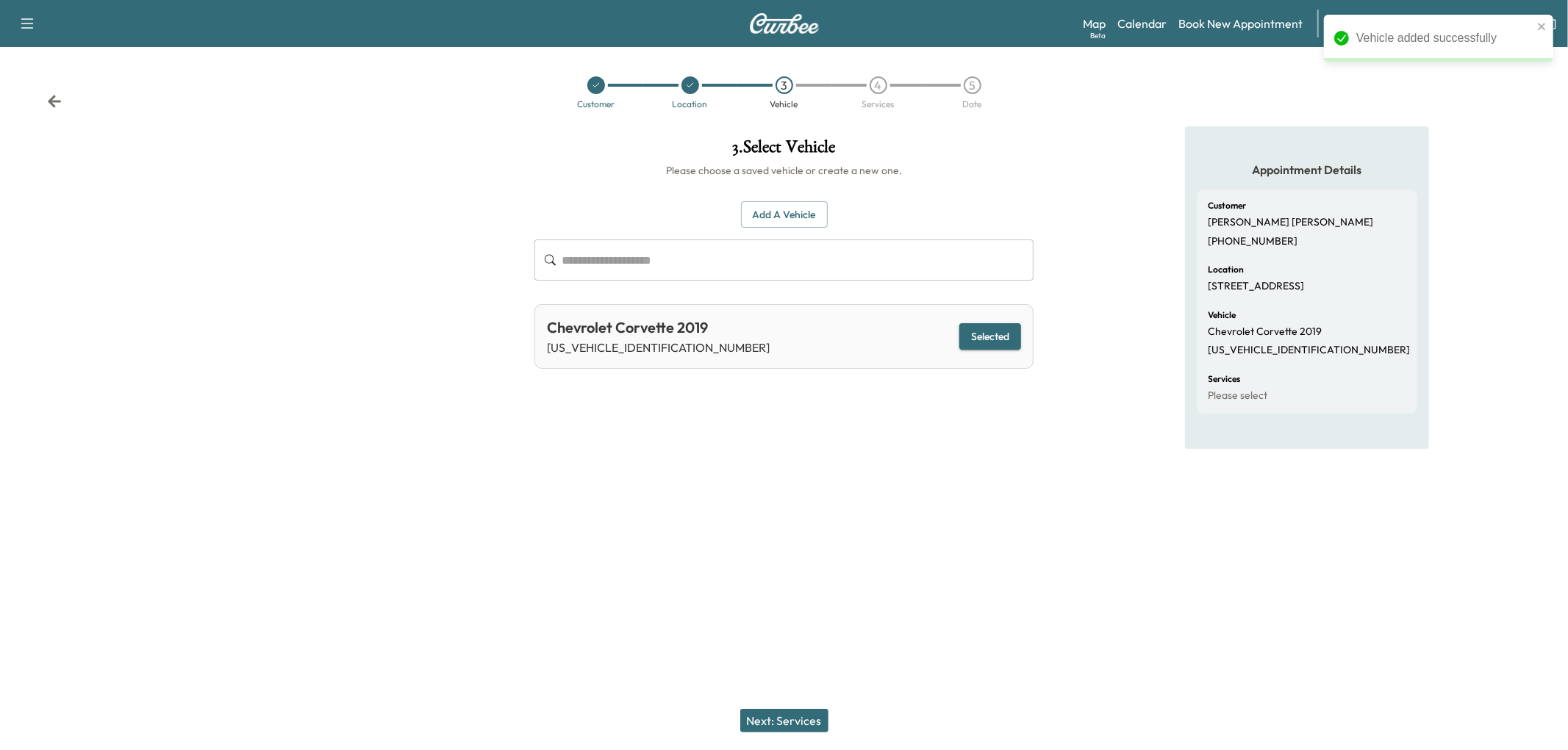
click at [802, 711] on button "Next: Services" at bounding box center [784, 721] width 88 height 24
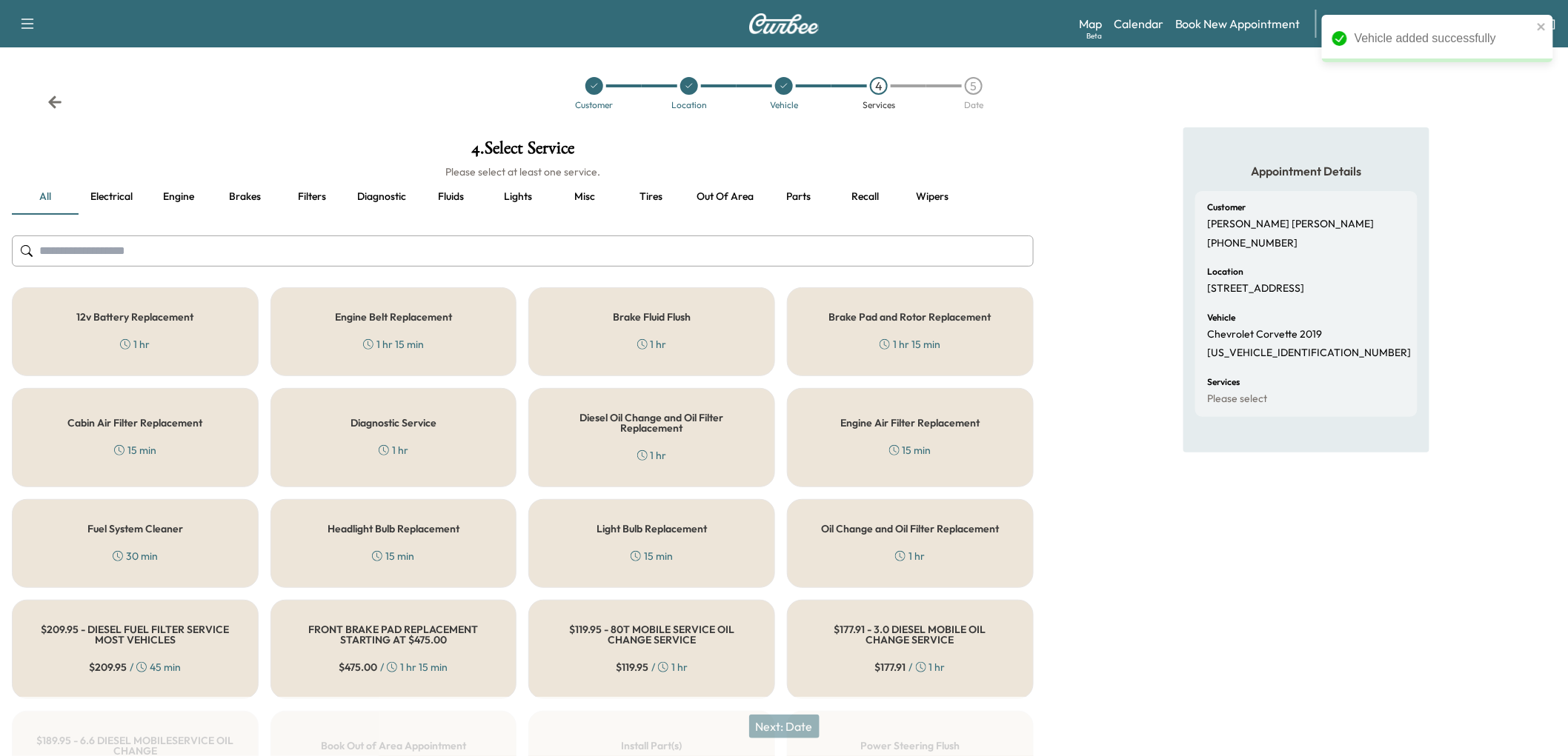
click at [187, 365] on div "12v Battery Replacement 1 hr" at bounding box center [136, 332] width 247 height 89
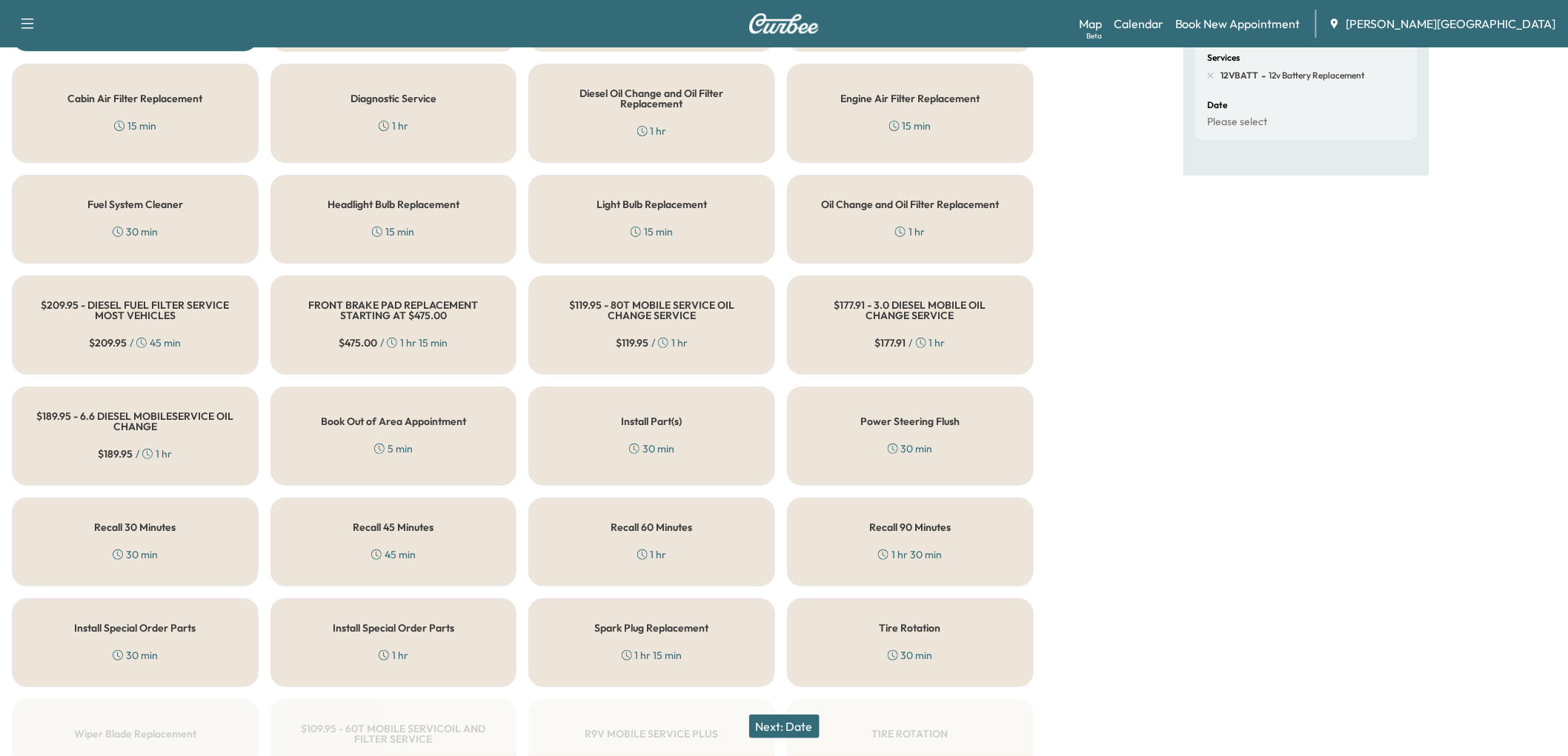
scroll to position [329, 0]
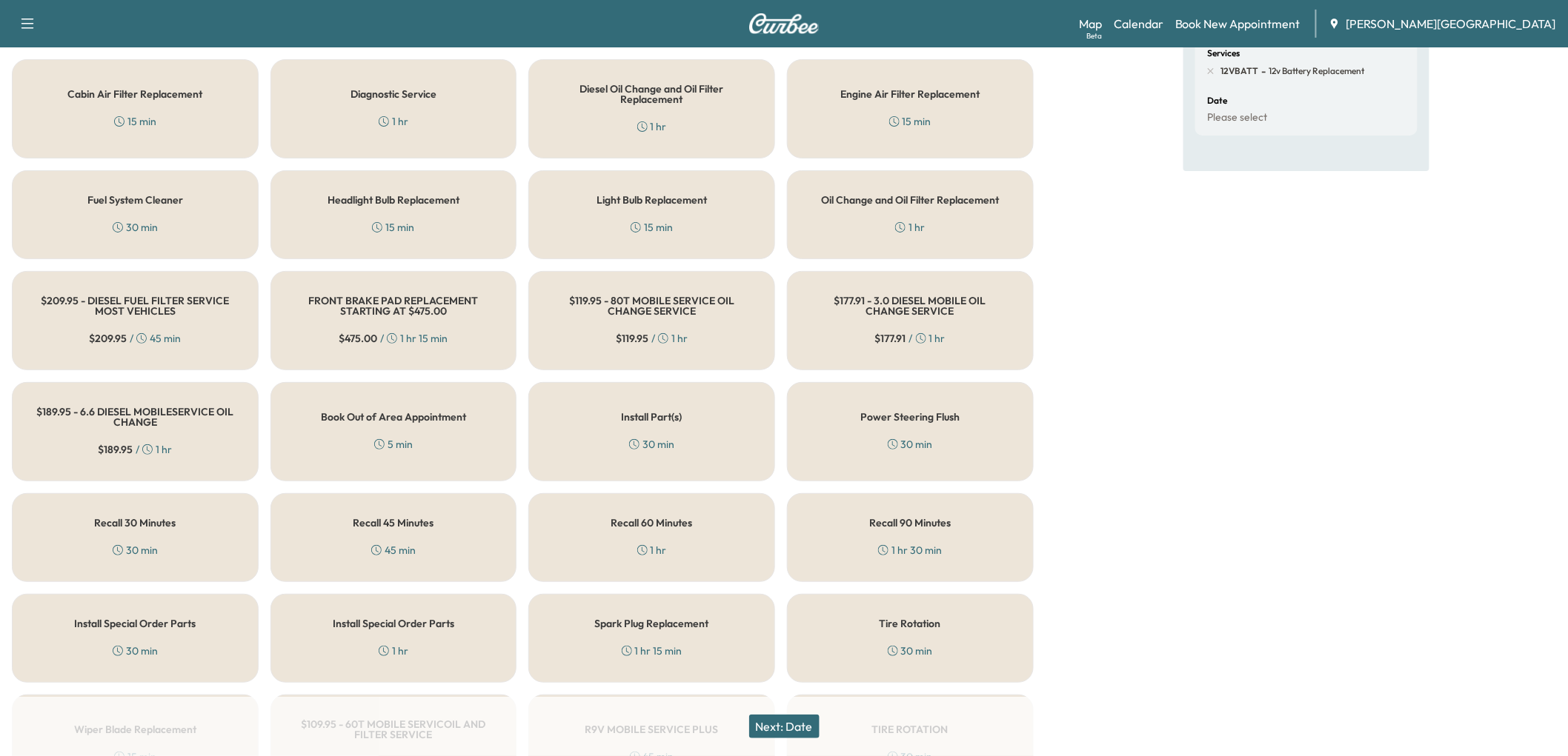
drag, startPoint x: 398, startPoint y: 218, endPoint x: 488, endPoint y: 258, distance: 98.5
click at [402, 129] on div "1 hr" at bounding box center [394, 122] width 30 height 15
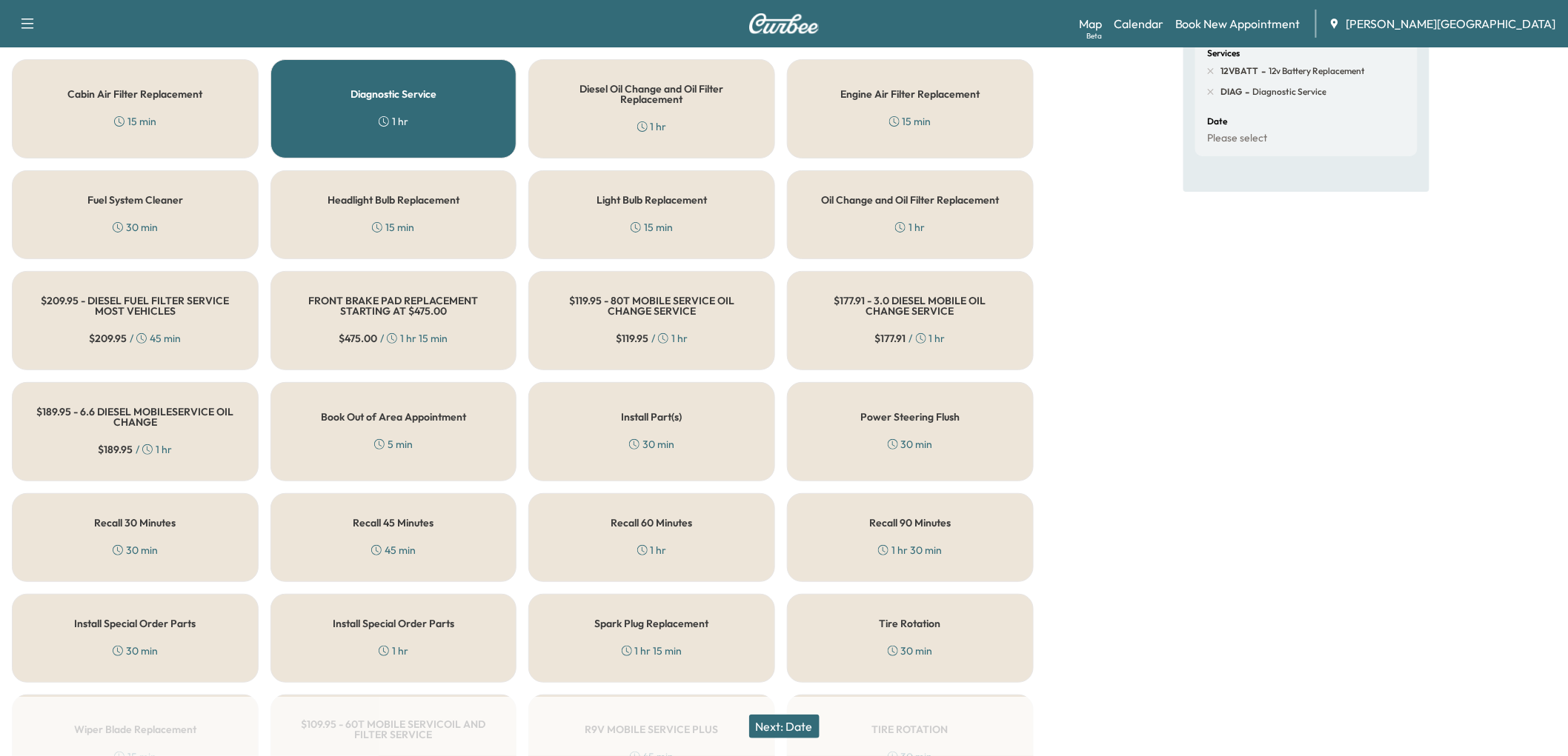
click at [783, 716] on button "Next: Date" at bounding box center [784, 726] width 70 height 24
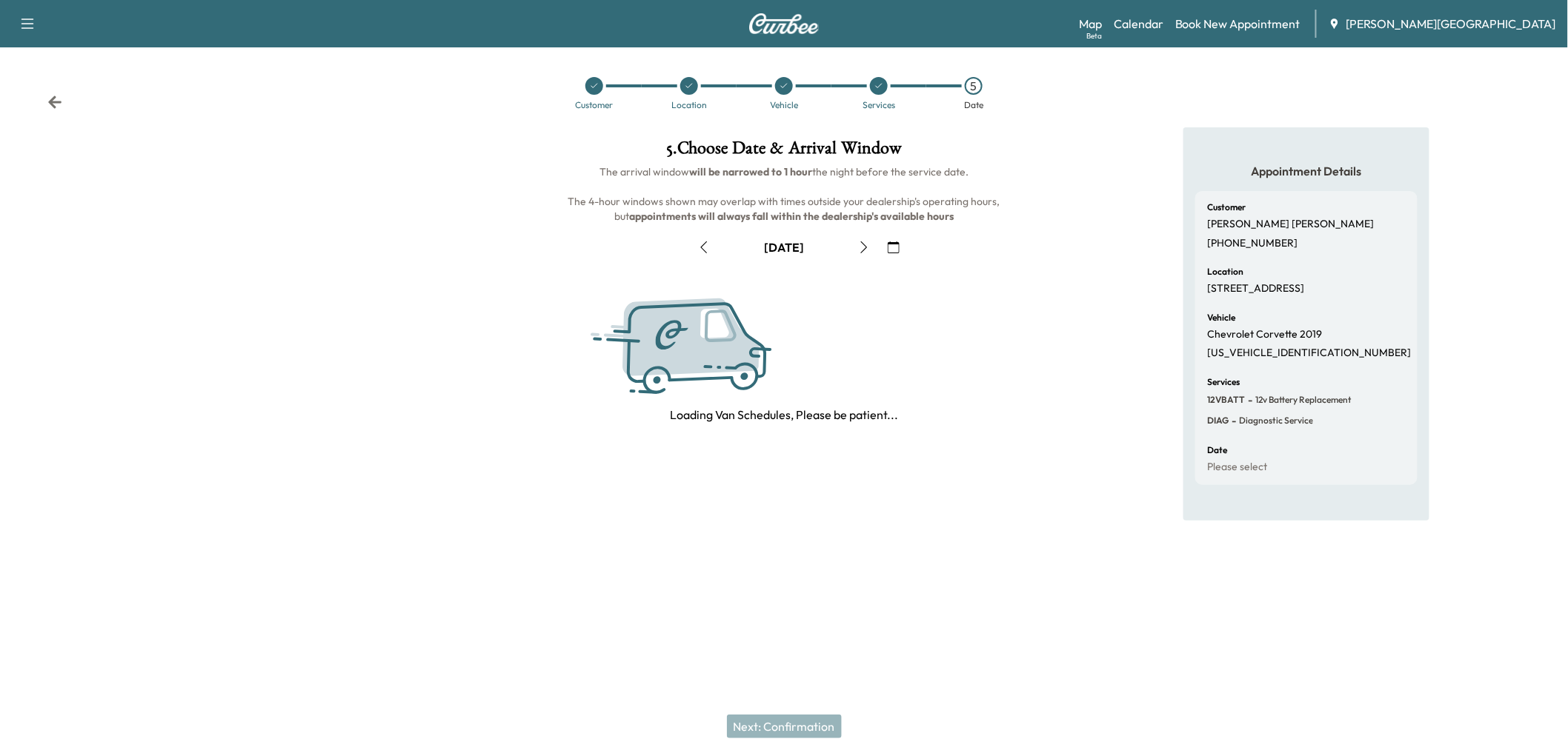
scroll to position [0, 0]
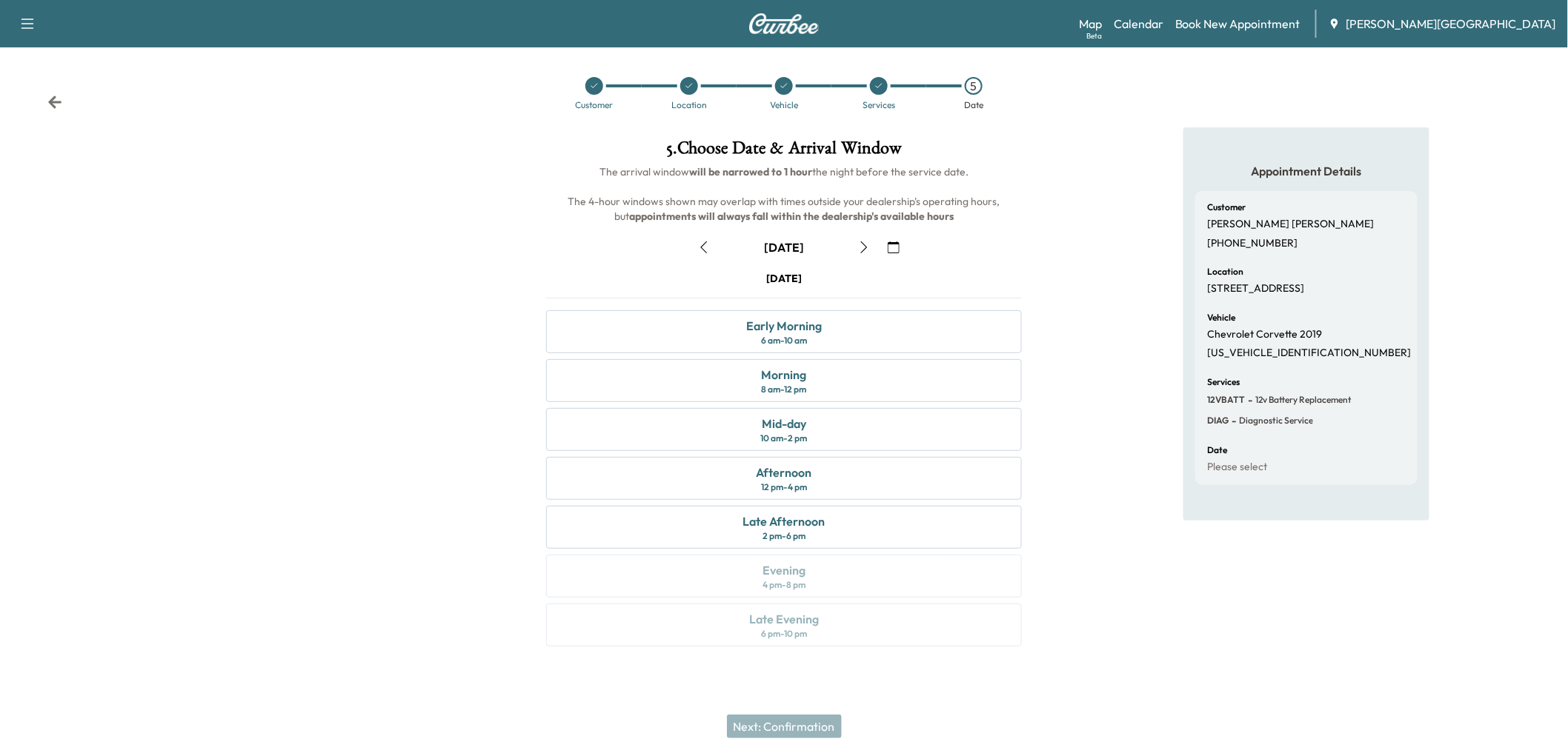
click at [863, 259] on button "button" at bounding box center [863, 248] width 25 height 24
click at [805, 542] on div "2 pm - 6 pm" at bounding box center [784, 536] width 43 height 12
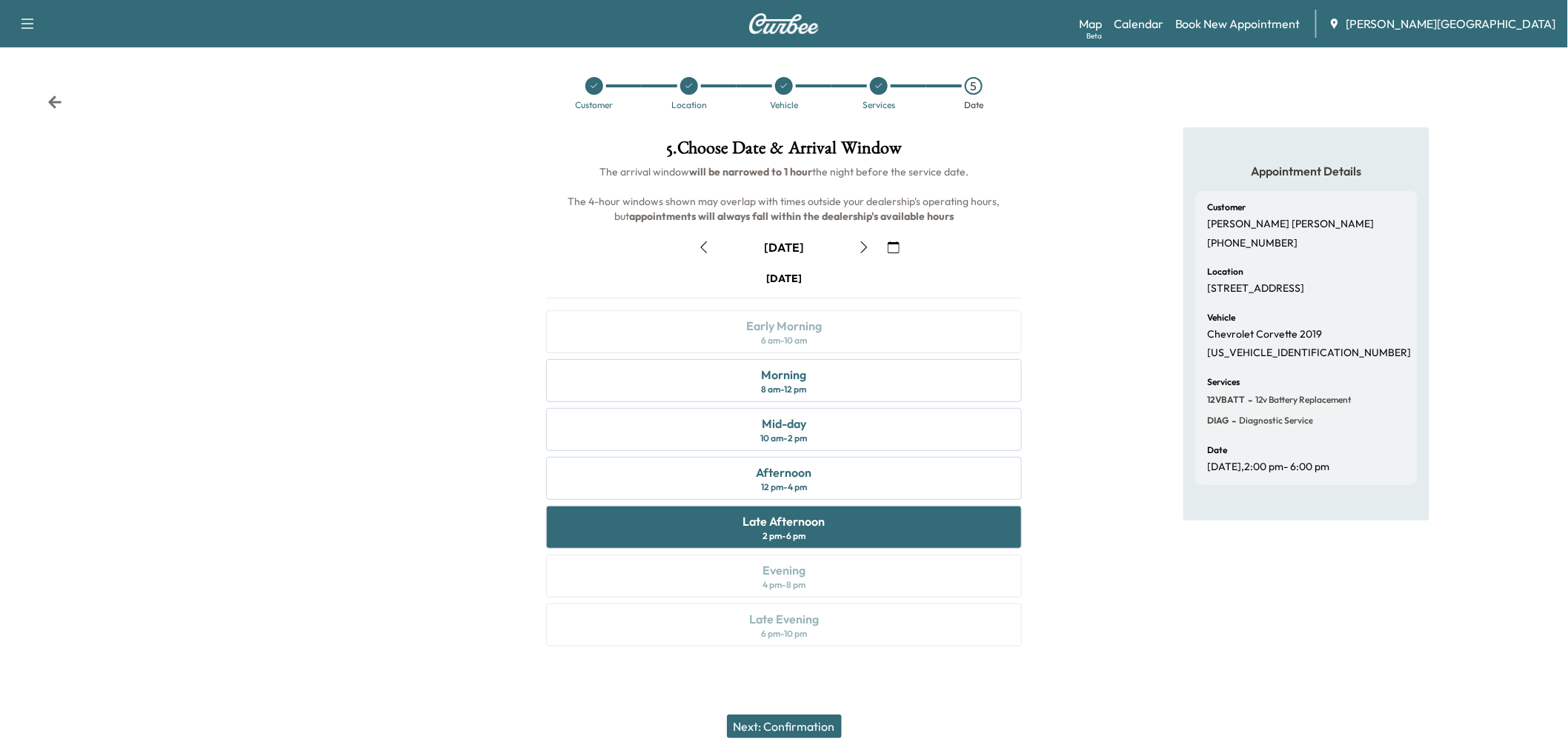
click at [832, 720] on button "Next: Confirmation" at bounding box center [784, 726] width 115 height 24
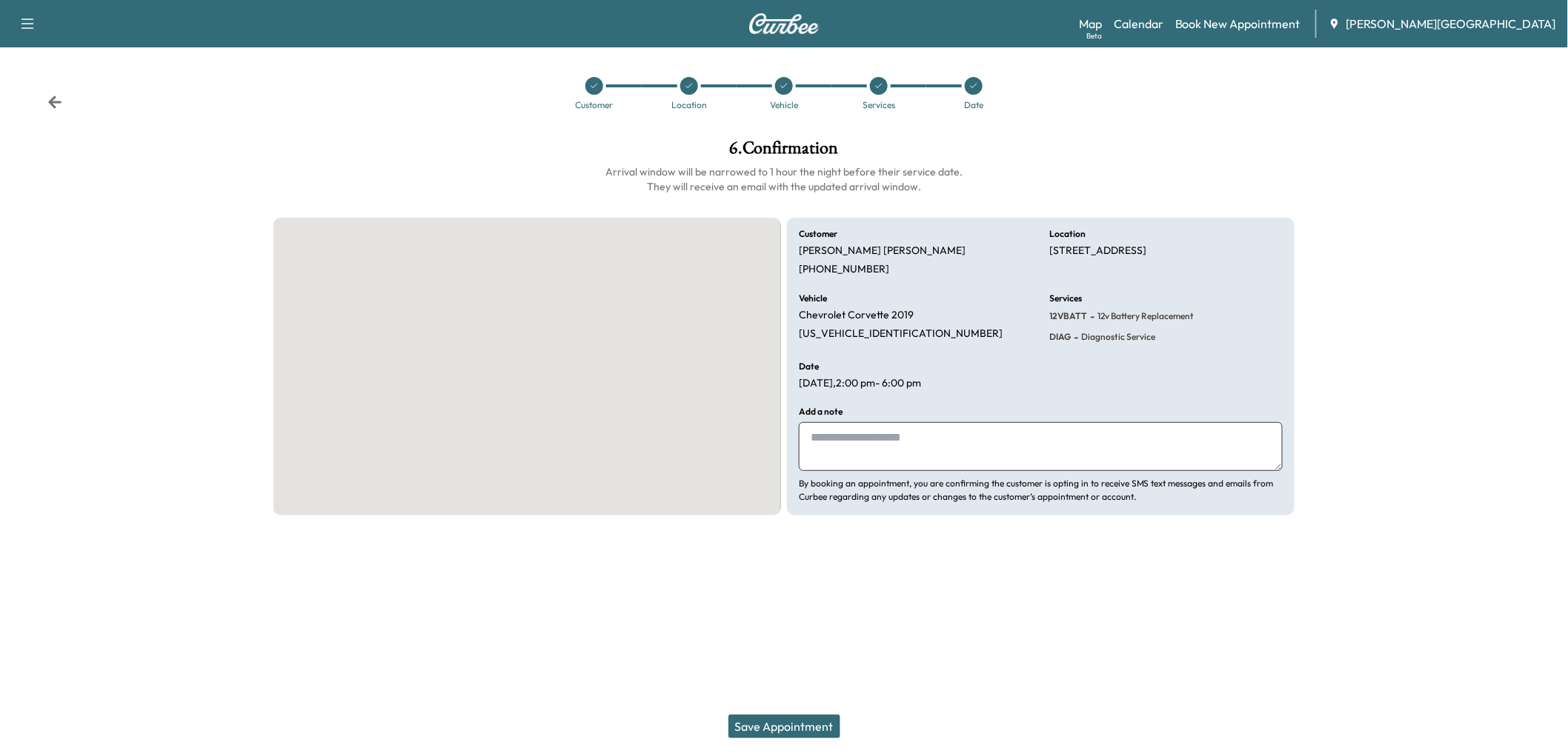
scroll to position [0, 0]
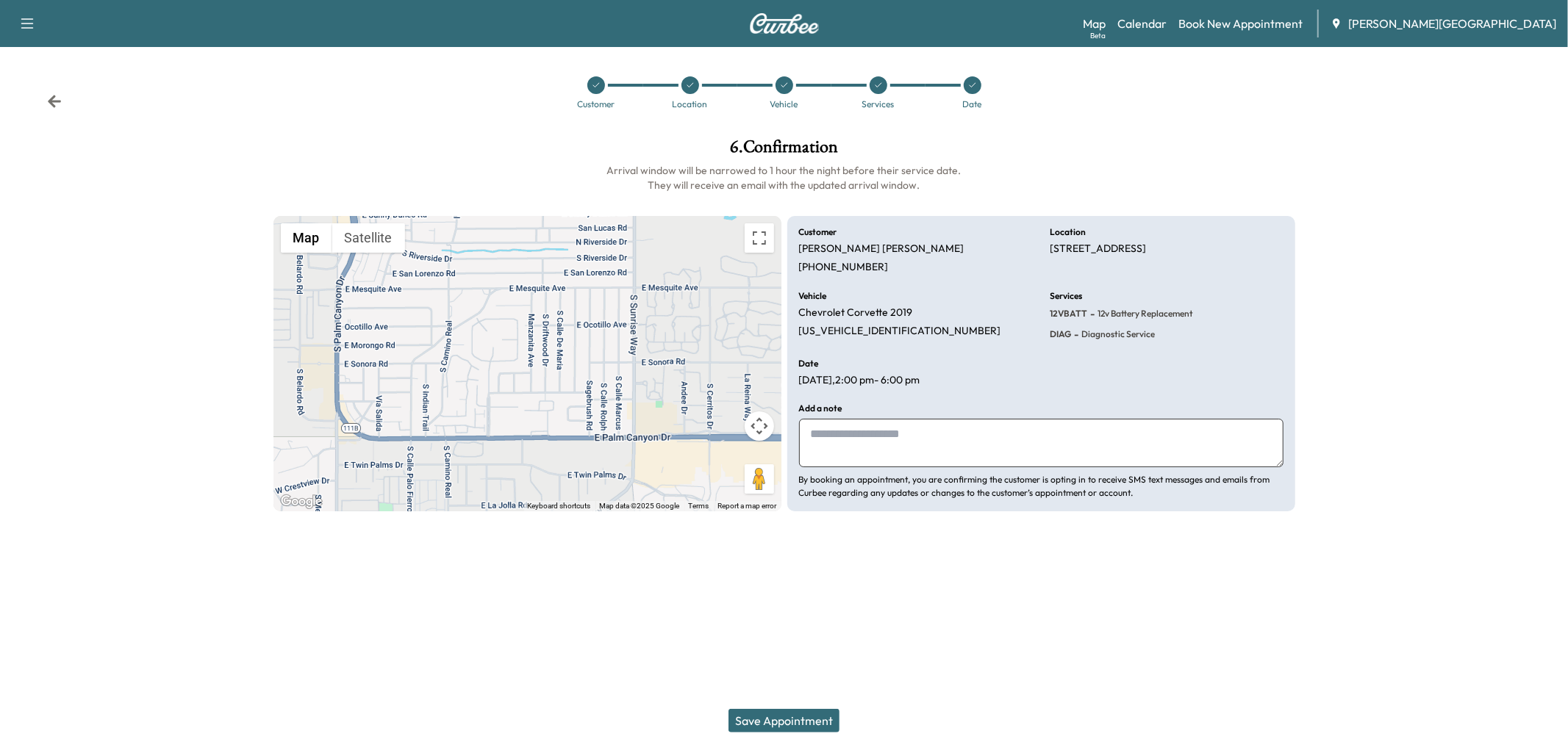
drag, startPoint x: 871, startPoint y: 563, endPoint x: 878, endPoint y: 550, distance: 14.8
click at [878, 467] on textarea at bounding box center [1041, 443] width 485 height 48
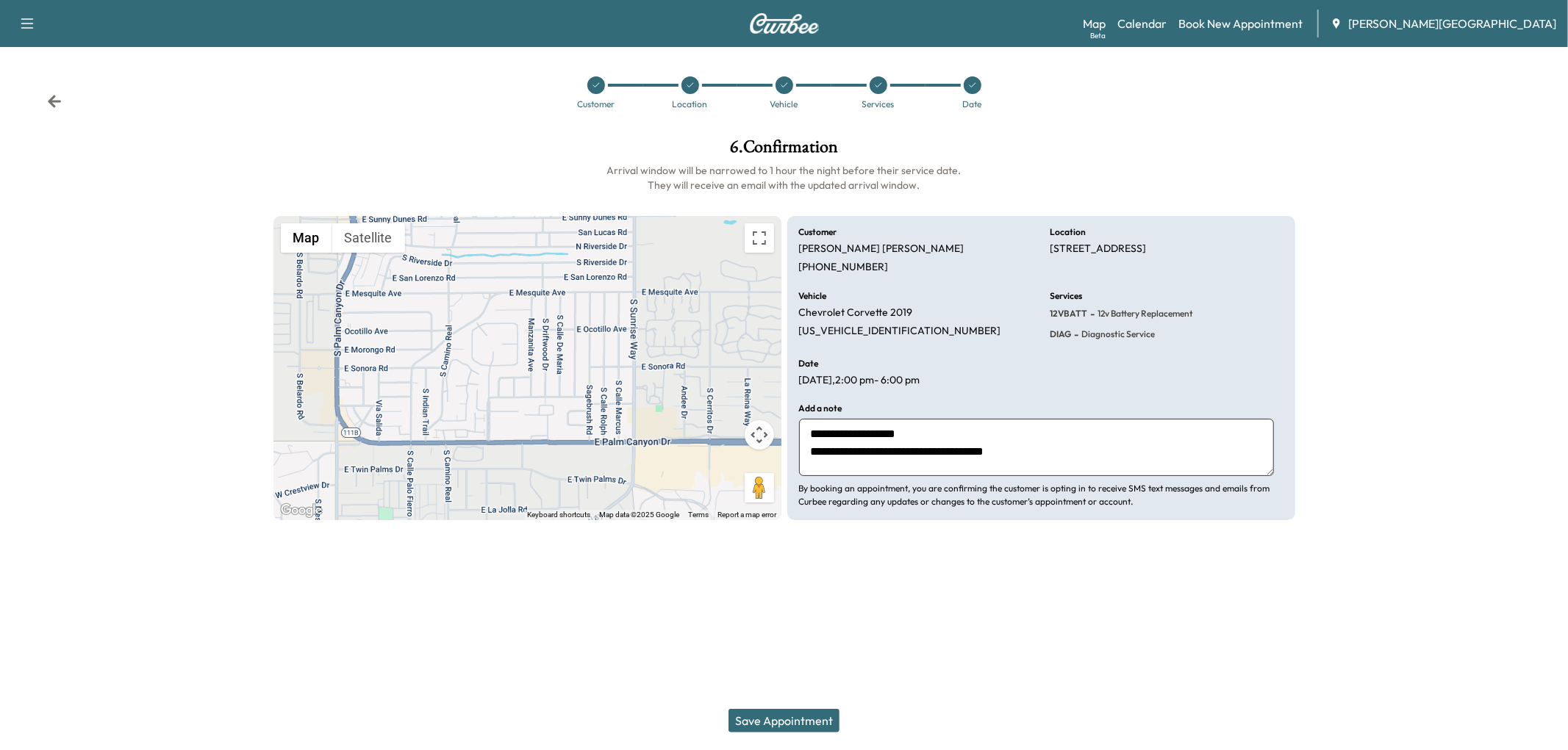
type textarea "**********"
click at [832, 709] on button "Save Appointment" at bounding box center [783, 721] width 111 height 24
click at [76, 122] on div "Customer Location Vehicle Services Date" at bounding box center [784, 92] width 1568 height 68
click at [61, 109] on icon at bounding box center [54, 102] width 15 height 15
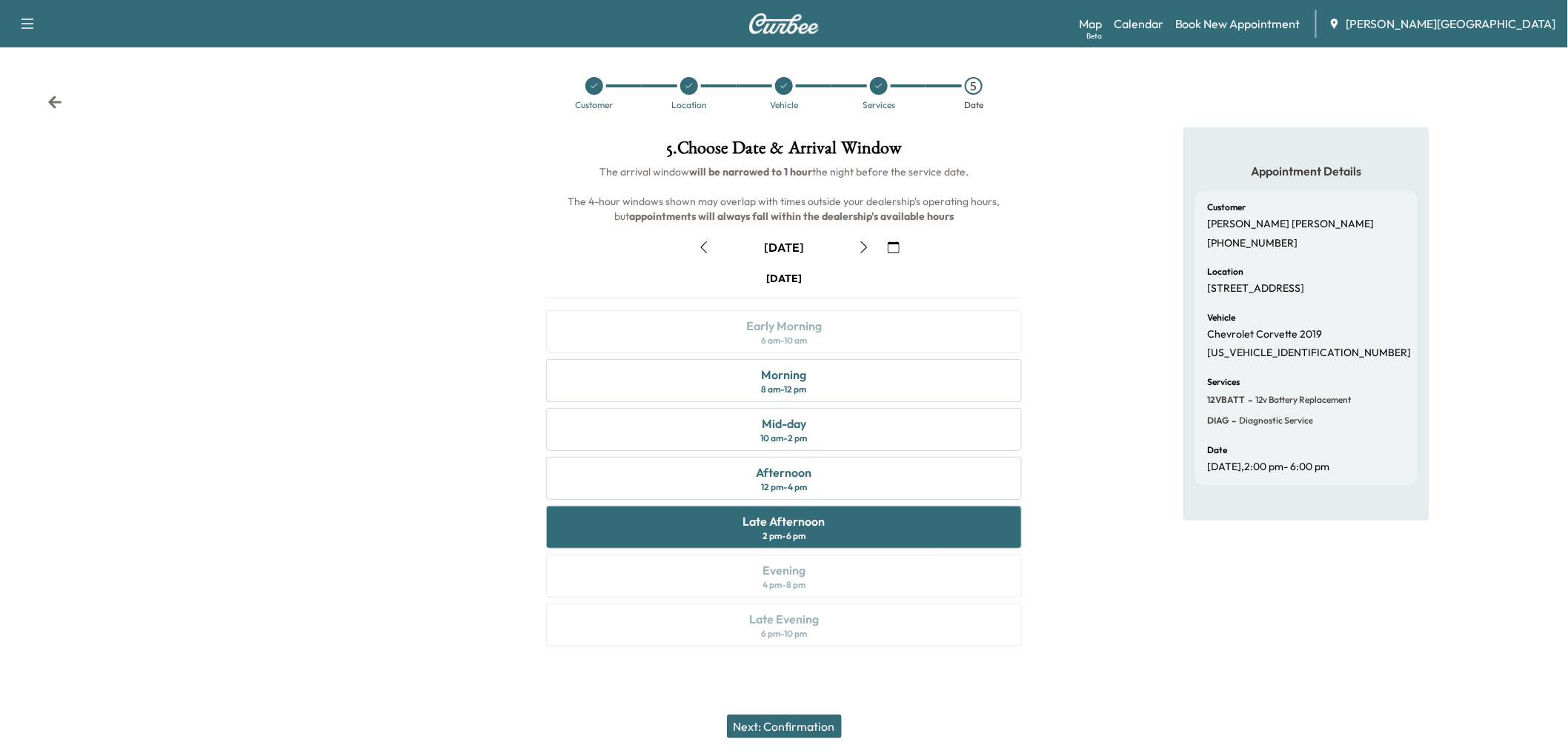
click at [710, 254] on icon "button" at bounding box center [704, 247] width 12 height 12
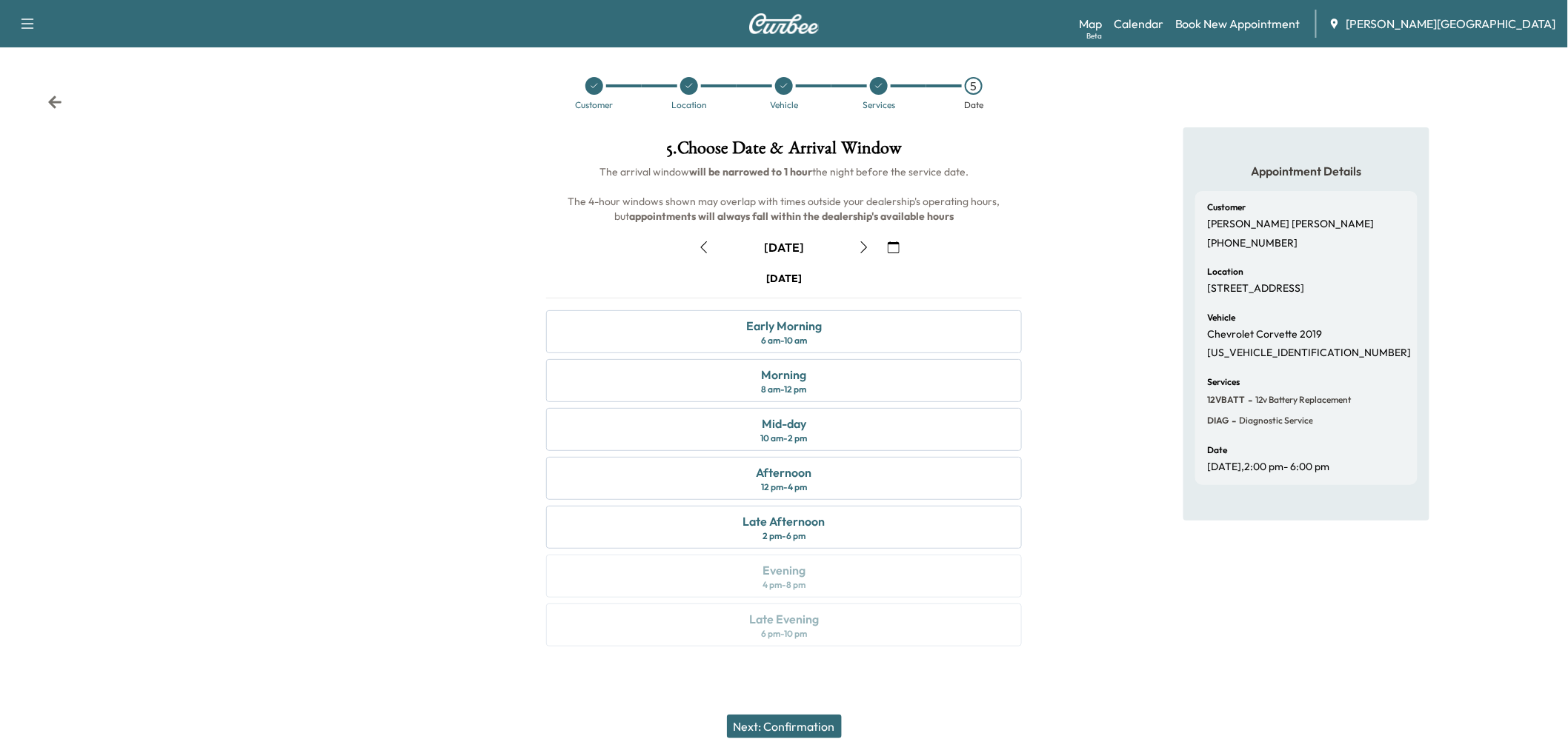
click at [77, 124] on div "Customer Location Vehicle Services 5 Date" at bounding box center [784, 93] width 1568 height 68
click at [63, 110] on icon at bounding box center [54, 102] width 15 height 15
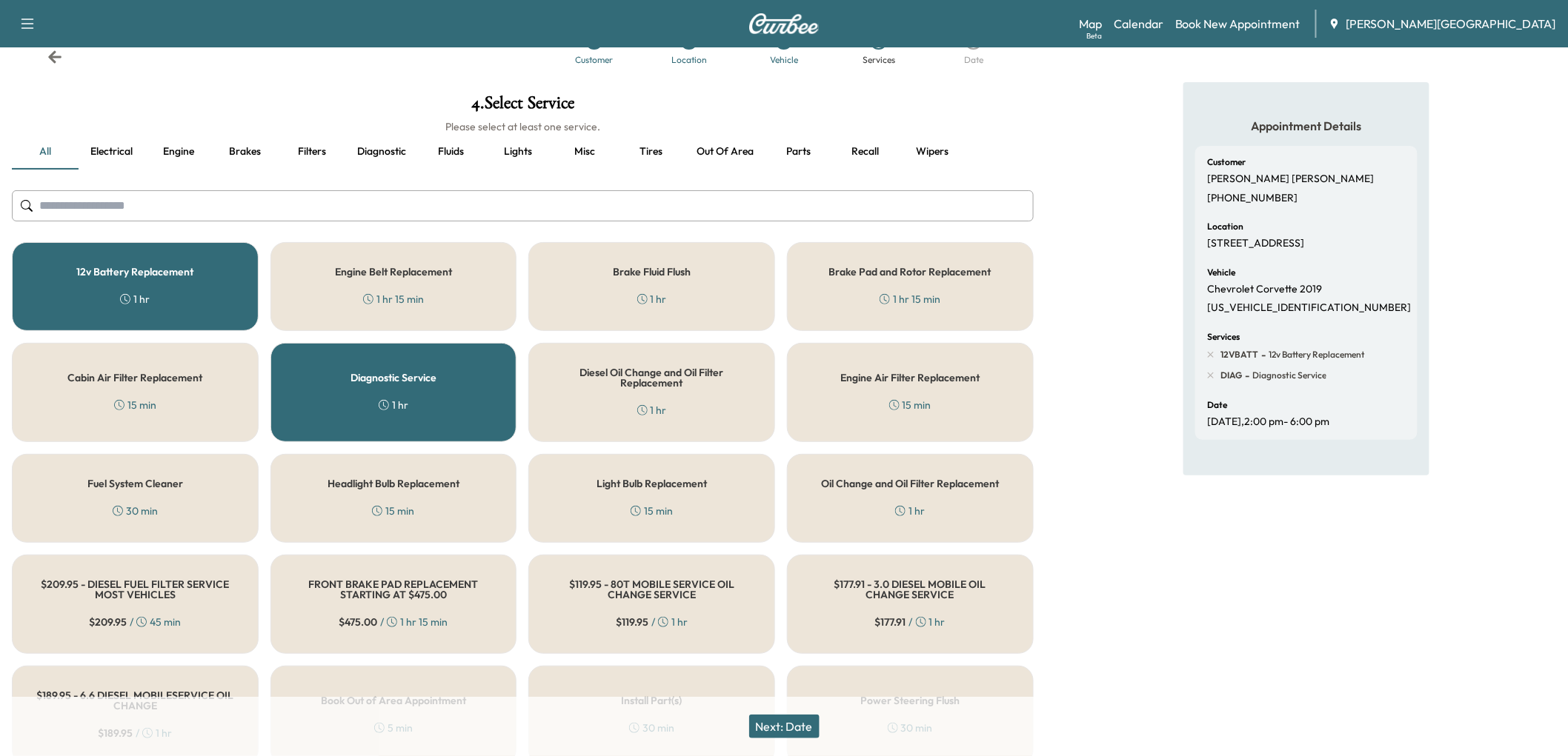
scroll to position [82, 0]
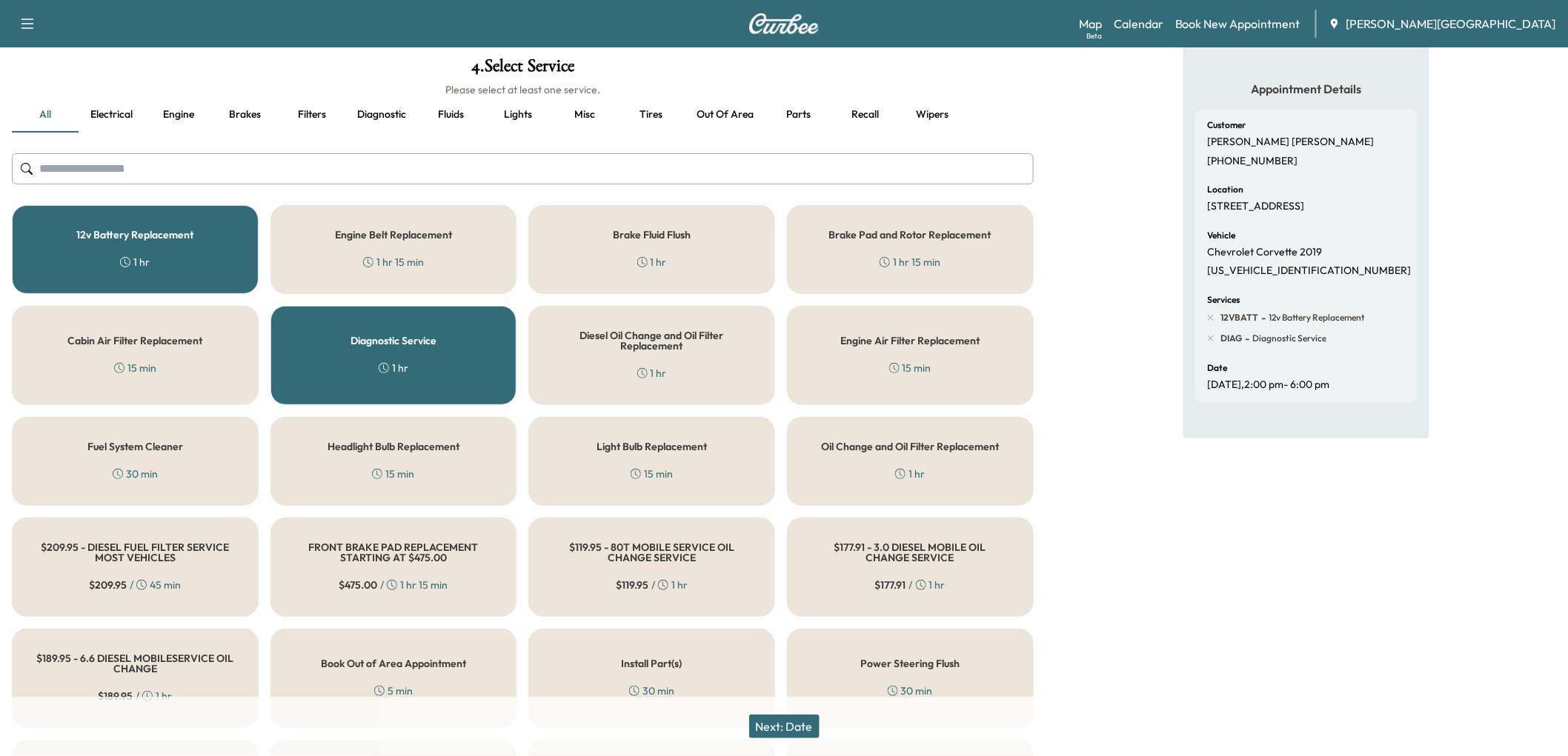
click at [424, 406] on div "Diagnostic Service 1 hr" at bounding box center [394, 356] width 247 height 100
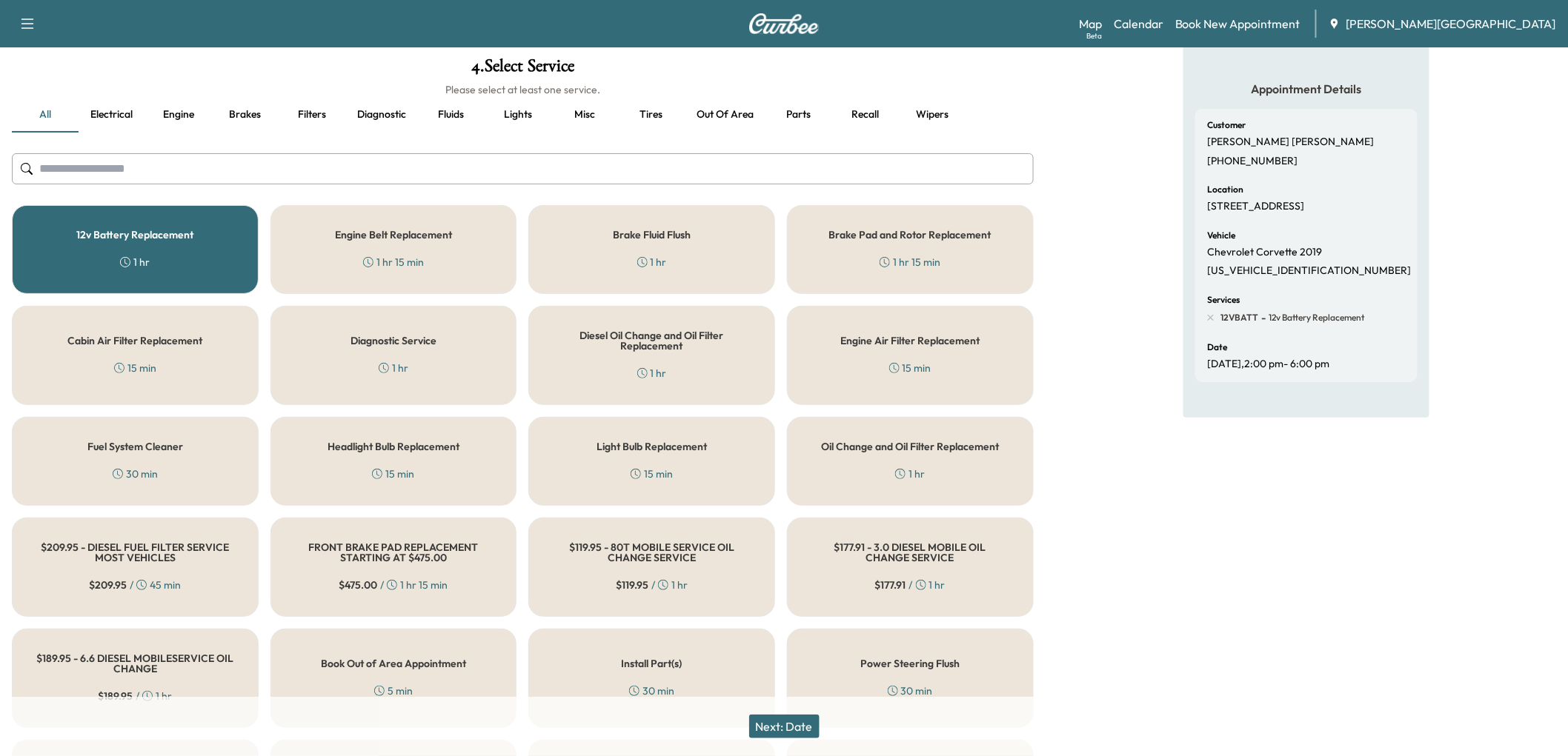
click at [805, 715] on button "Next: Date" at bounding box center [784, 726] width 70 height 24
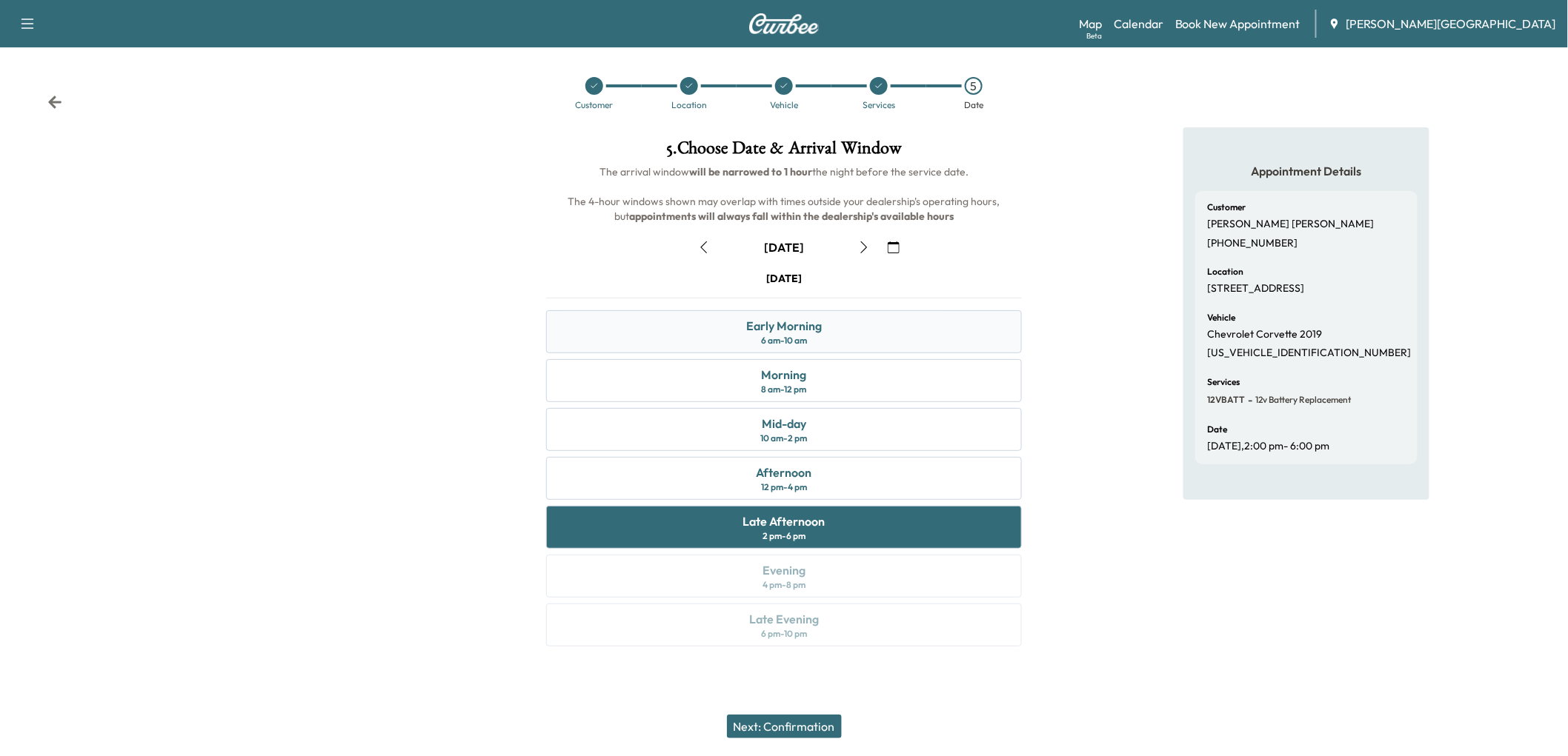
scroll to position [138, 0]
click at [831, 717] on button "Next: Confirmation" at bounding box center [784, 726] width 115 height 24
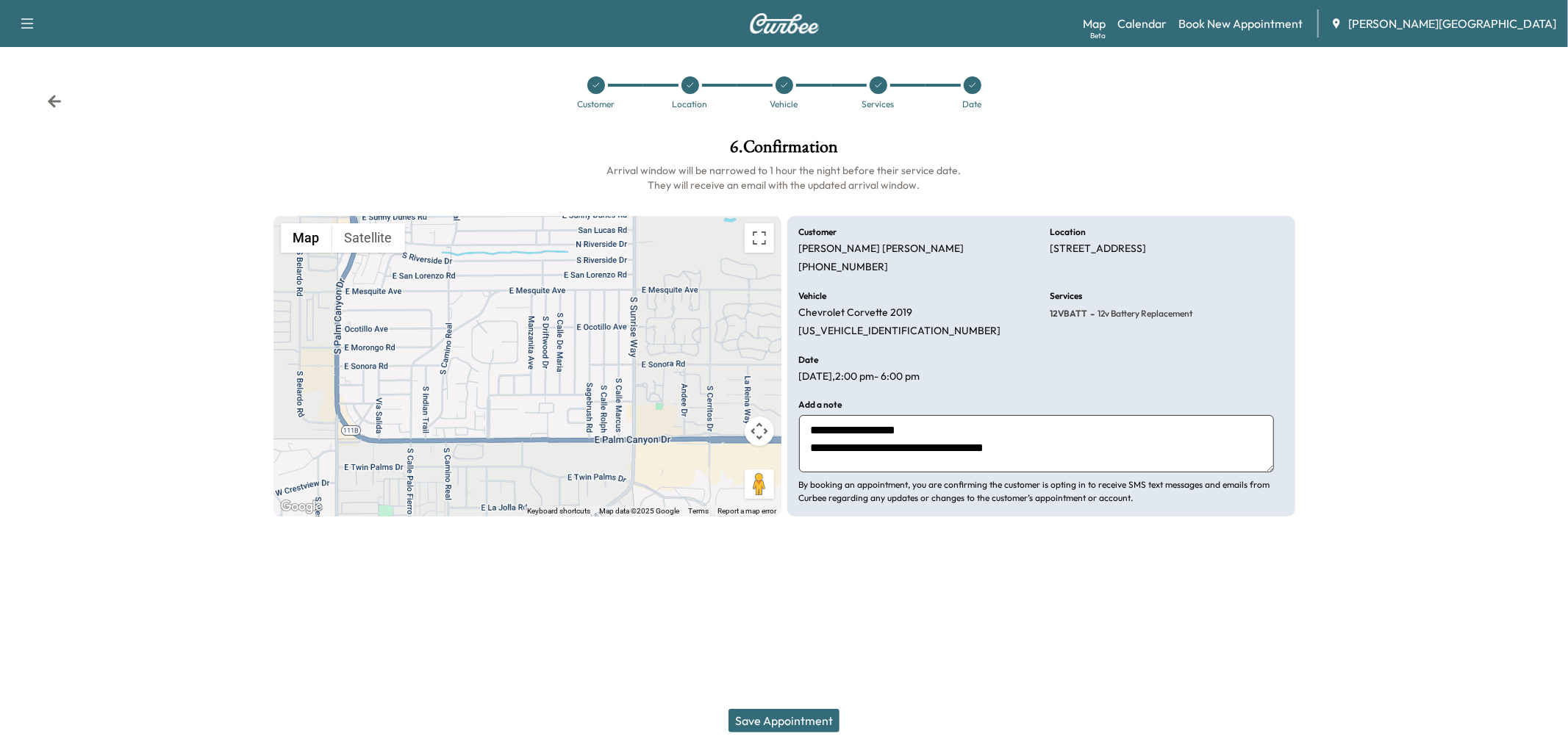
click at [824, 712] on button "Save Appointment" at bounding box center [783, 721] width 111 height 24
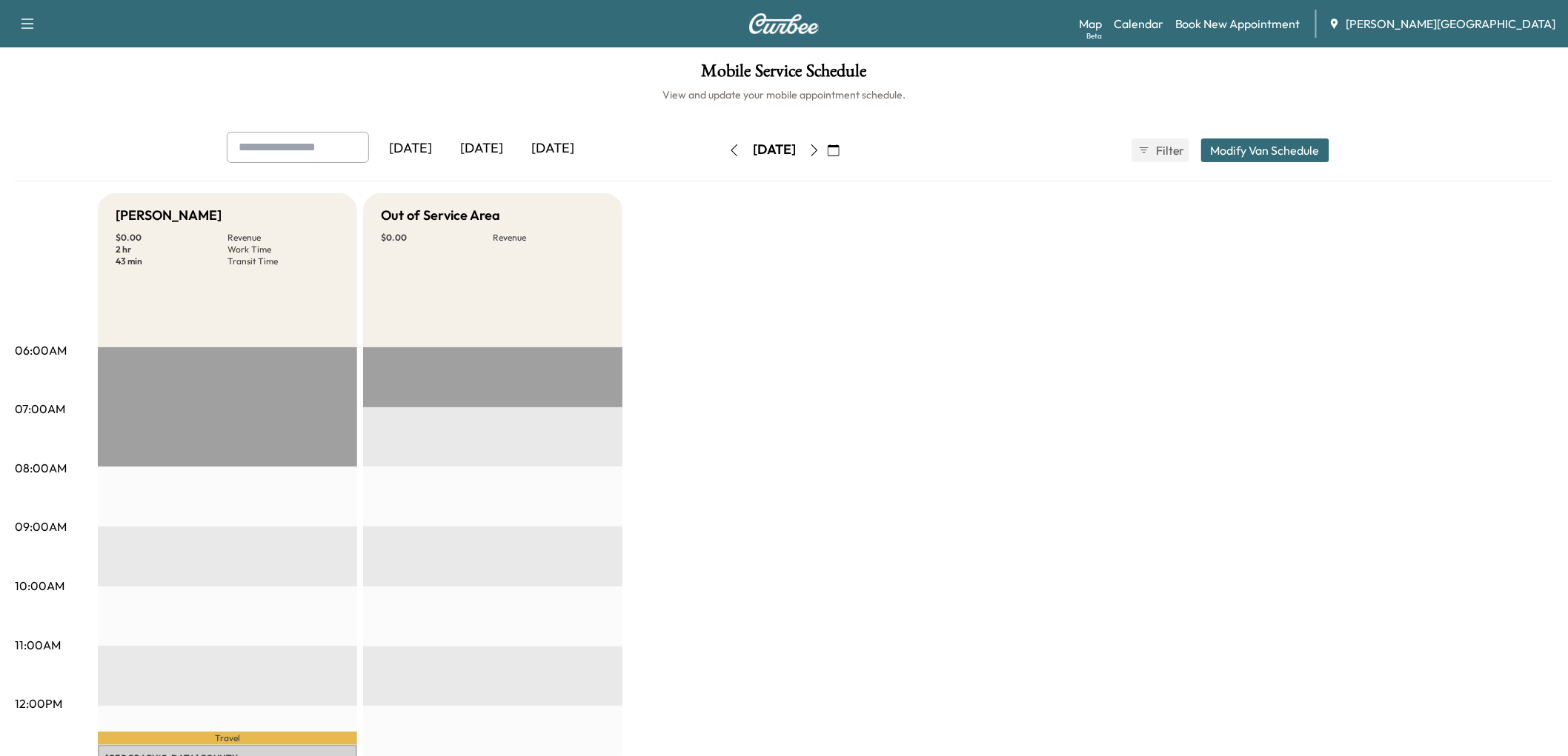
click at [512, 166] on div "[DATE]" at bounding box center [481, 148] width 71 height 34
click at [588, 166] on div "[DATE]" at bounding box center [552, 148] width 71 height 34
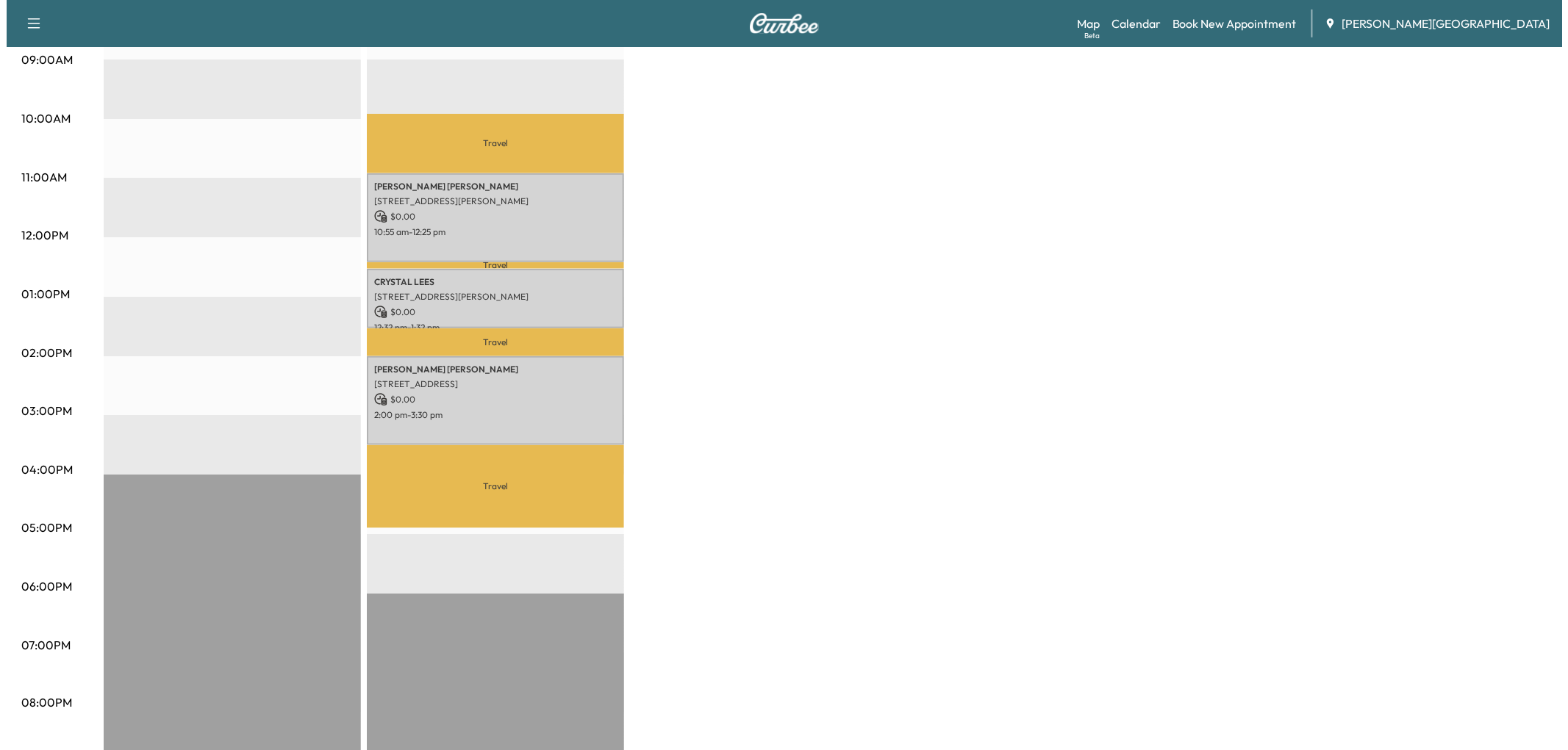
scroll to position [489, 0]
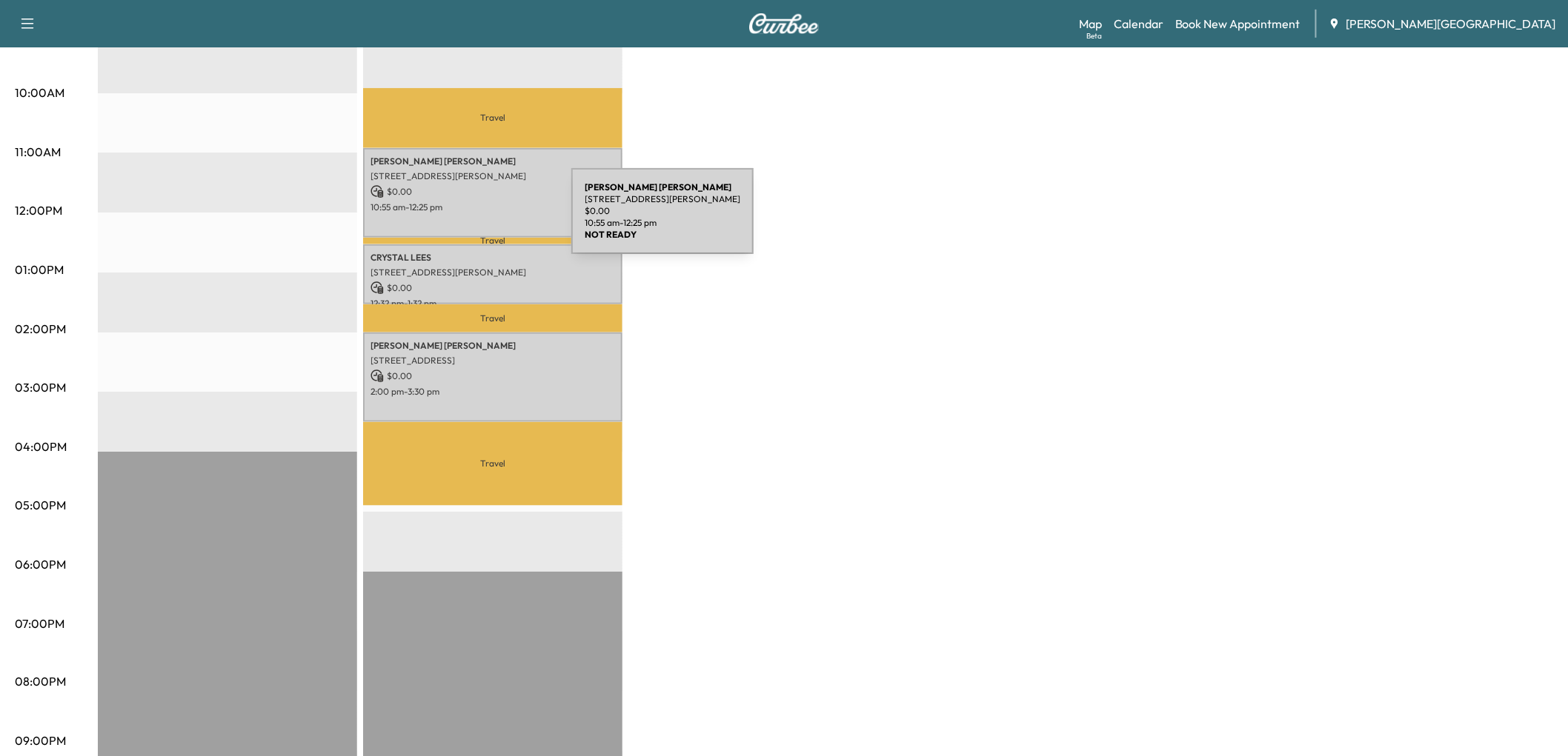
click at [460, 183] on p "[STREET_ADDRESS][PERSON_NAME]" at bounding box center [493, 176] width 244 height 12
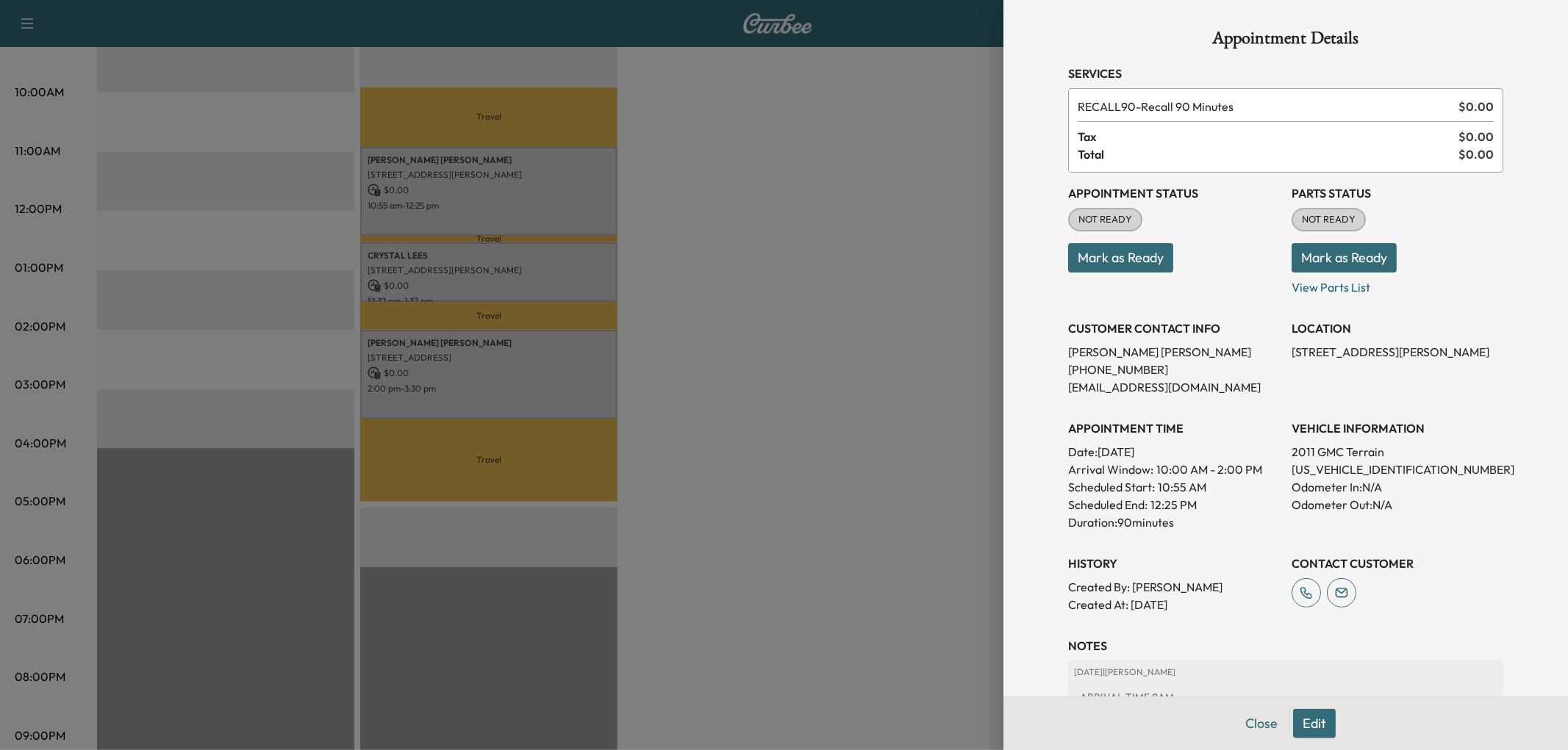
scroll to position [163, 0]
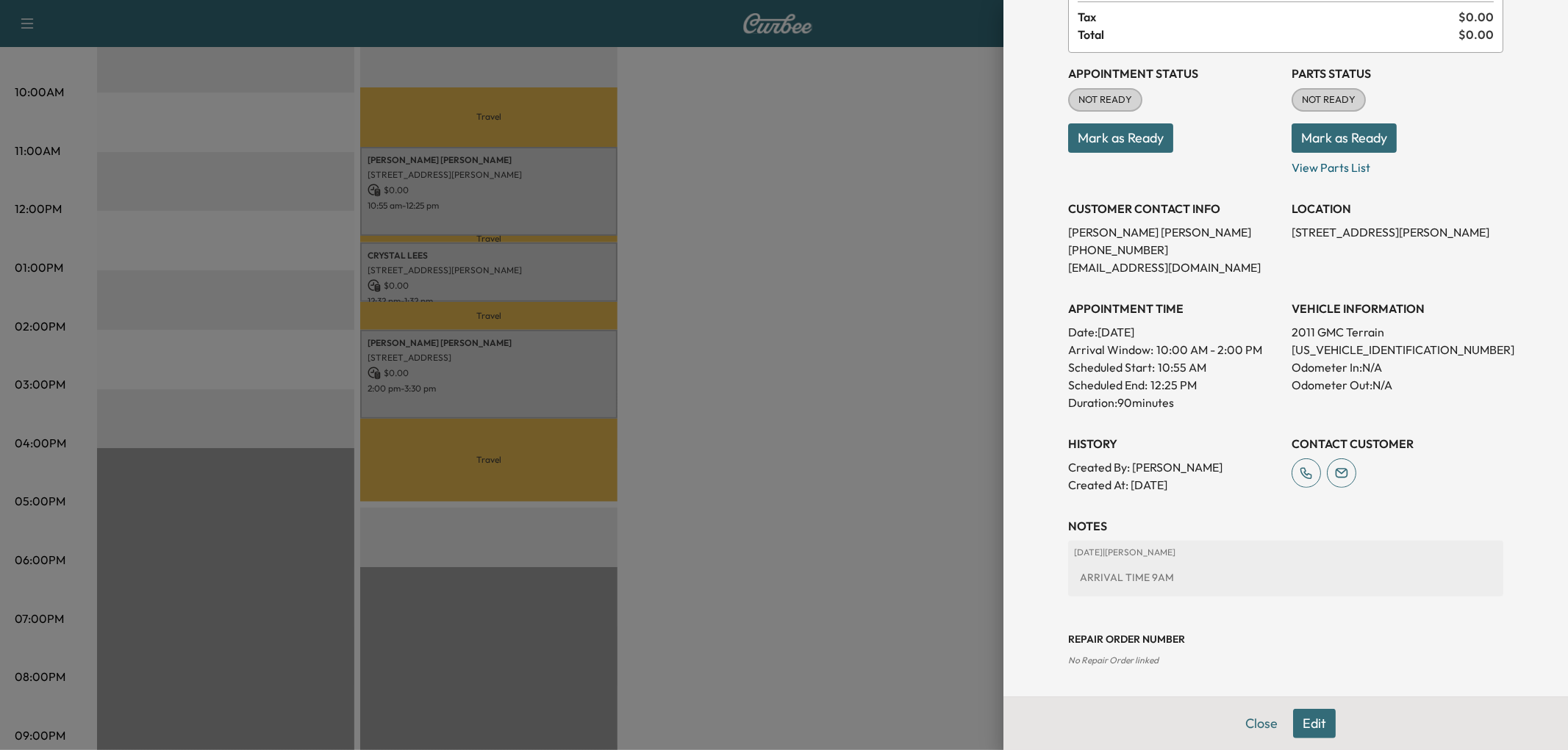
click at [1305, 359] on p "[US_VEHICLE_IDENTIFICATION_NUMBER]" at bounding box center [1397, 349] width 211 height 17
copy p "[US_VEHICLE_IDENTIFICATION_NUMBER]"
click at [486, 310] on div at bounding box center [784, 375] width 1568 height 750
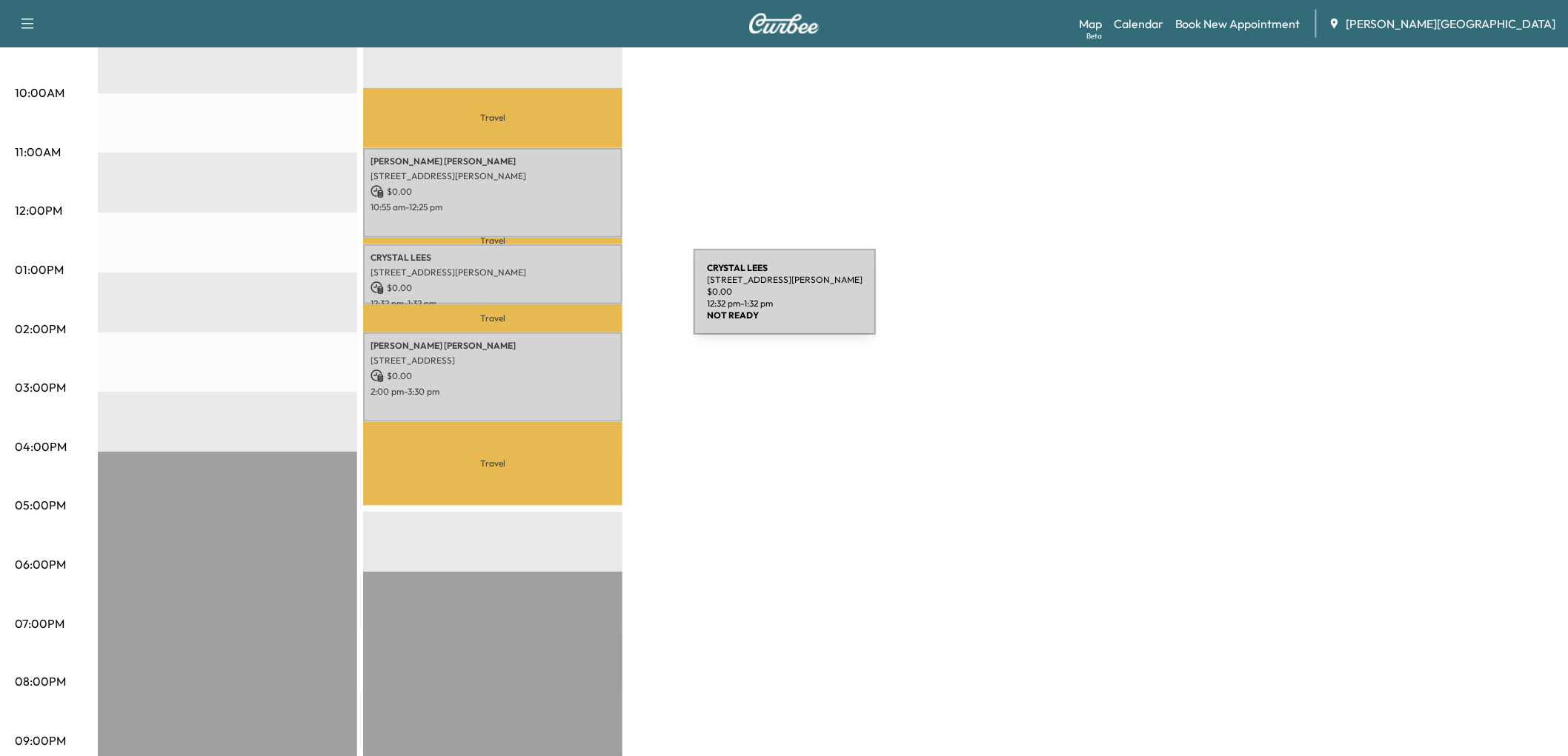
click at [583, 300] on div "[PERSON_NAME] [STREET_ADDRESS][PERSON_NAME] $ 0.00 12:32 pm - 1:32 pm" at bounding box center [493, 274] width 259 height 60
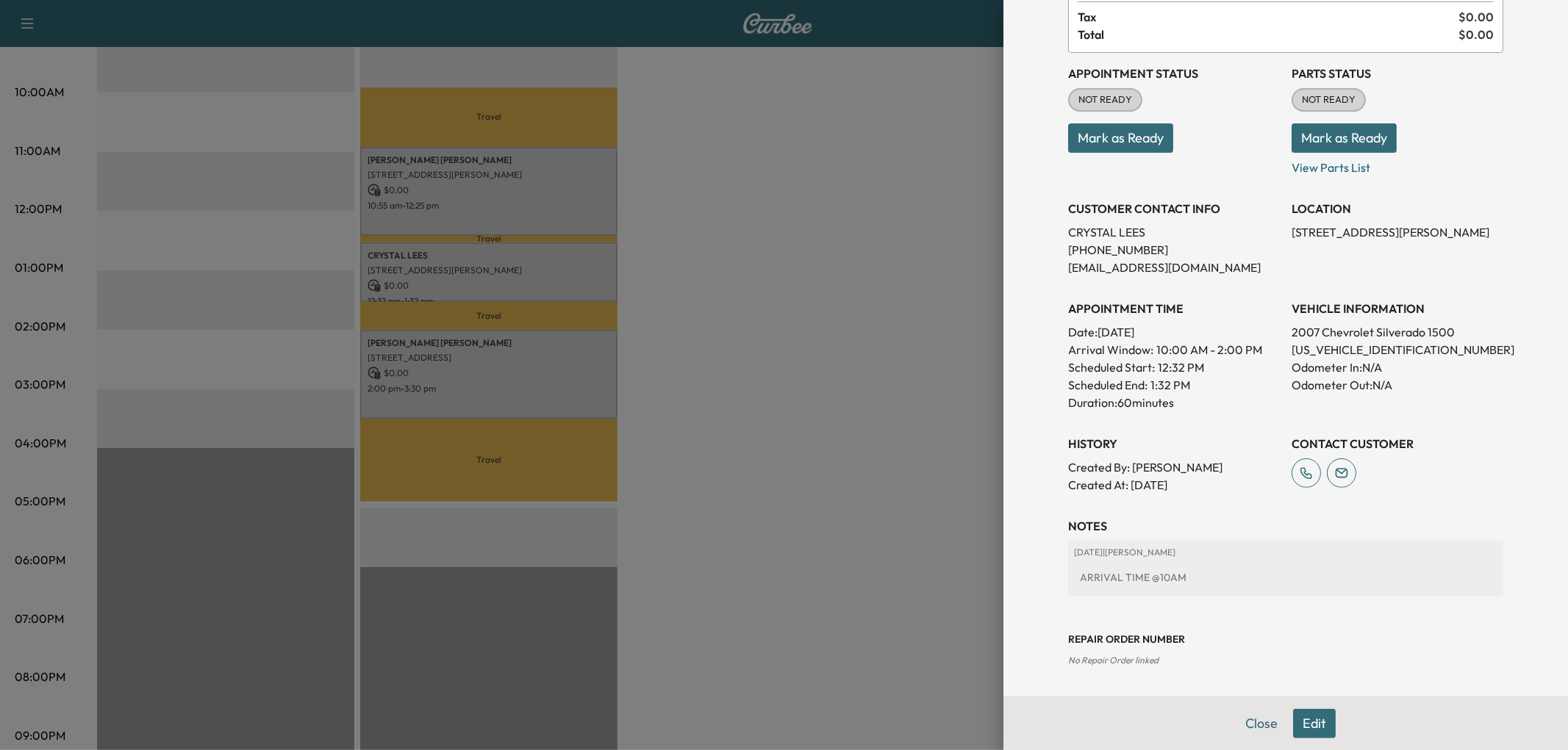
click at [1297, 359] on p "[US_VEHICLE_IDENTIFICATION_NUMBER]" at bounding box center [1397, 349] width 211 height 17
copy p "[US_VEHICLE_IDENTIFICATION_NUMBER]"
click at [782, 395] on div at bounding box center [784, 375] width 1568 height 750
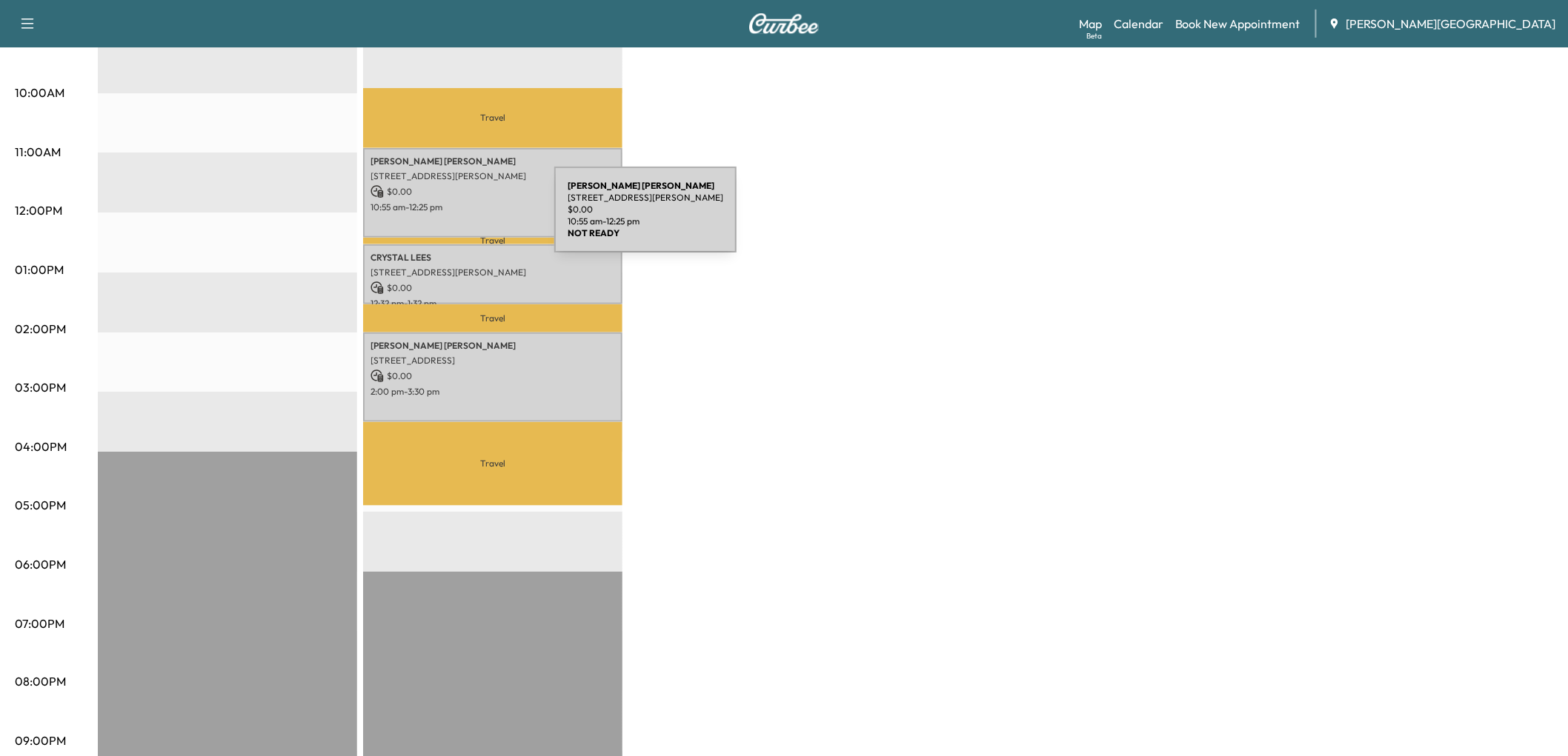
click at [444, 183] on p "[STREET_ADDRESS][PERSON_NAME]" at bounding box center [493, 176] width 244 height 12
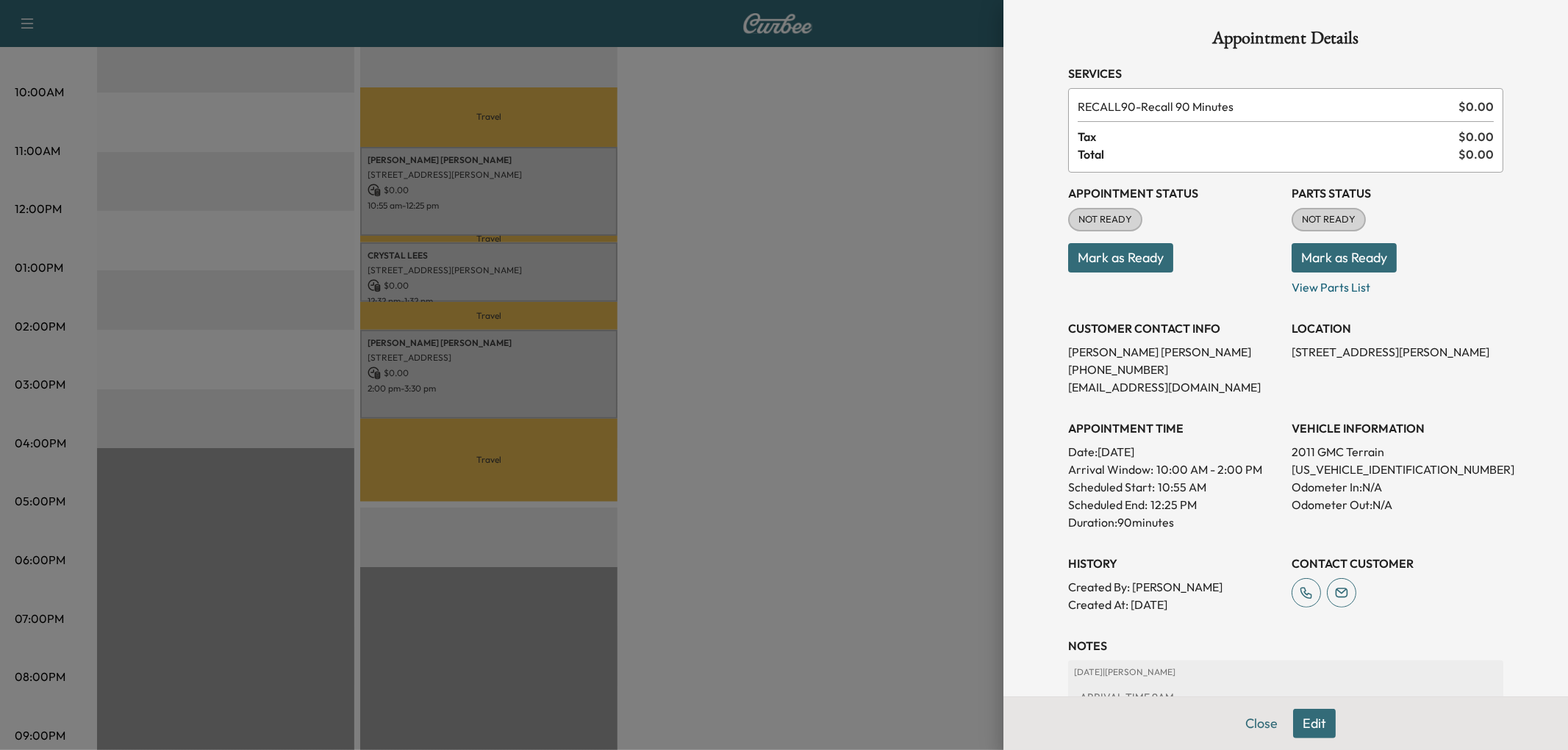
click at [1322, 478] on p "[US_VEHICLE_IDENTIFICATION_NUMBER]" at bounding box center [1397, 469] width 211 height 17
copy p "[US_VEHICLE_IDENTIFICATION_NUMBER]"
click at [799, 373] on div at bounding box center [784, 375] width 1568 height 750
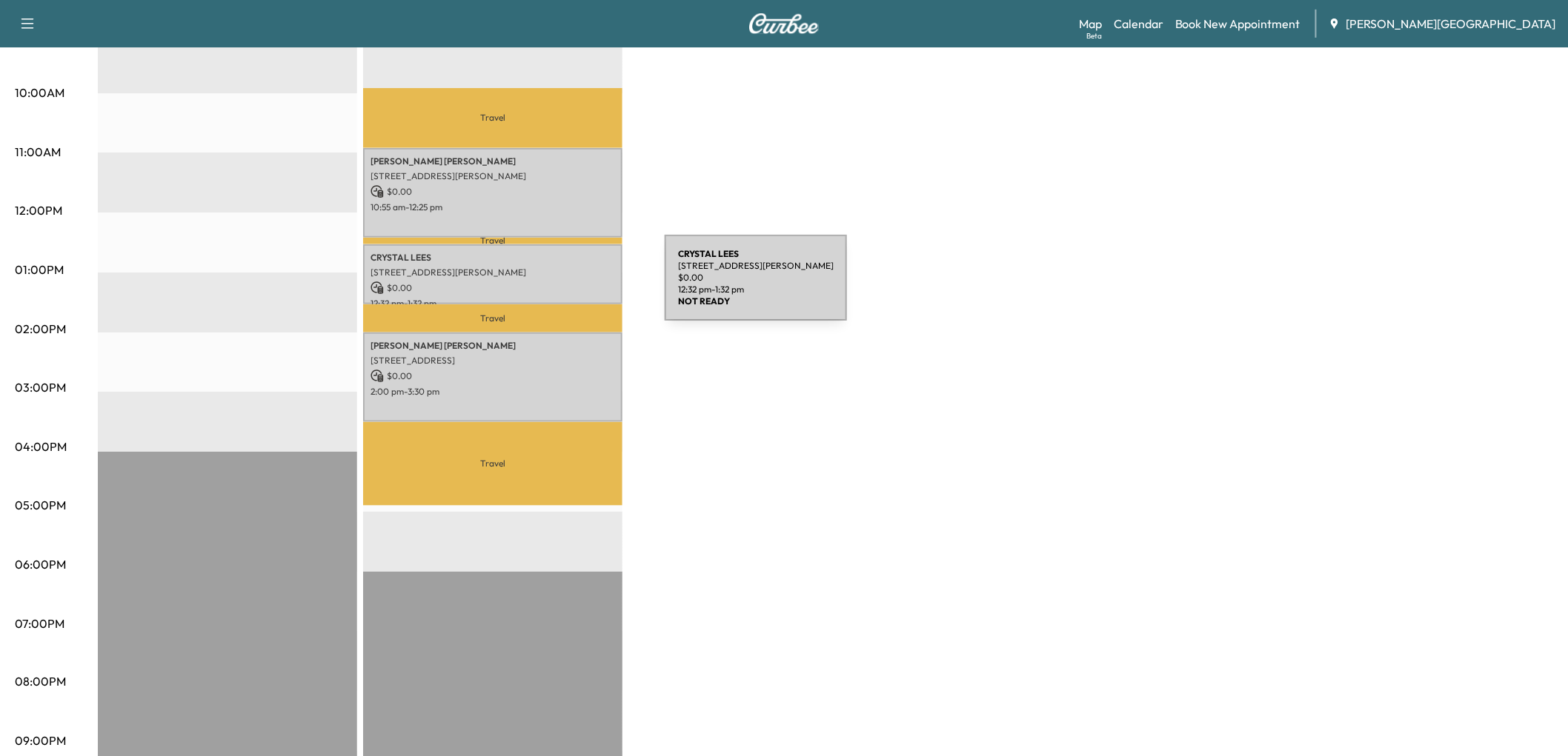
click at [553, 264] on p "[PERSON_NAME]" at bounding box center [493, 257] width 244 height 12
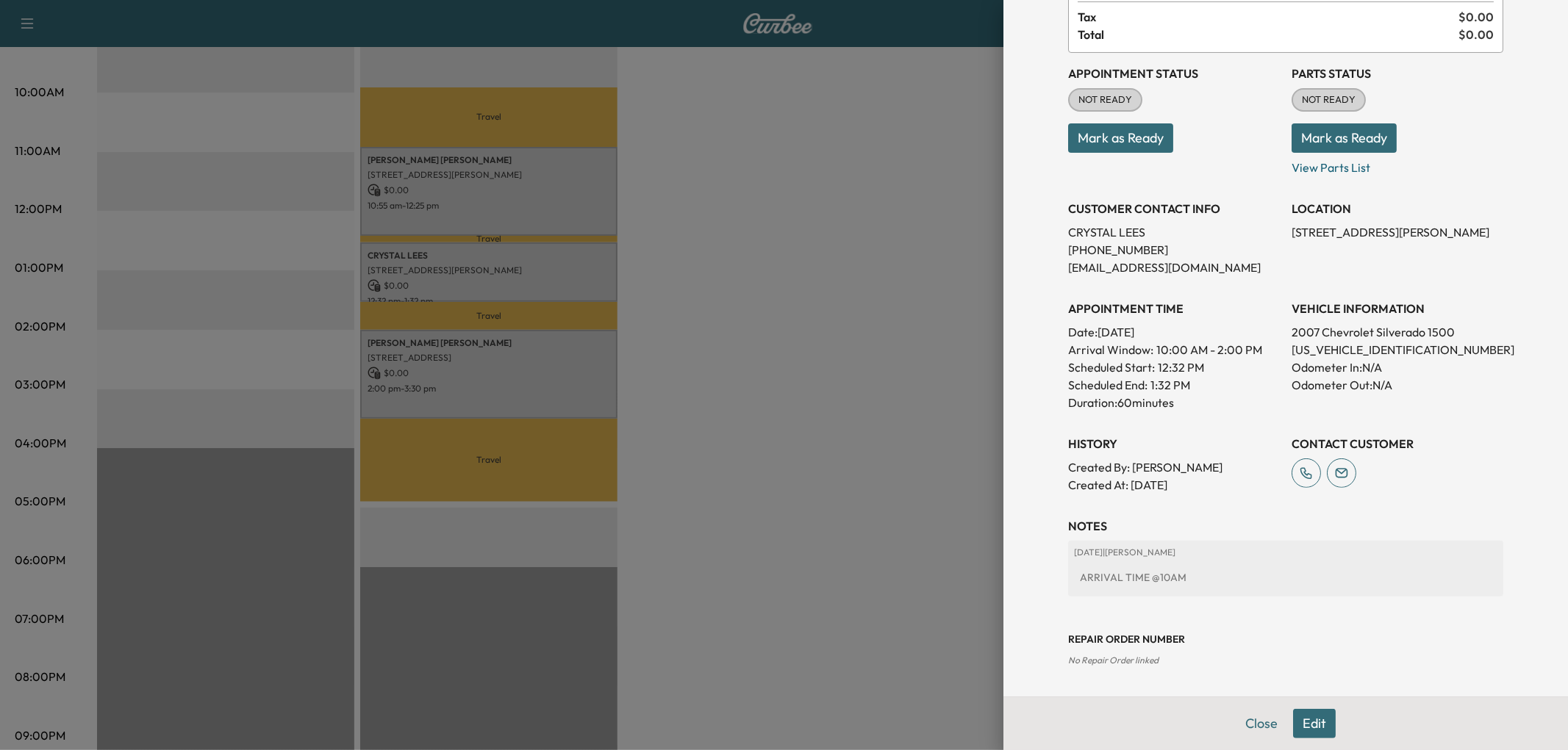
scroll to position [245, 0]
click at [1334, 341] on p "[US_VEHICLE_IDENTIFICATION_NUMBER]" at bounding box center [1397, 349] width 211 height 17
copy p "[US_VEHICLE_IDENTIFICATION_NUMBER]"
click at [826, 372] on div at bounding box center [784, 375] width 1568 height 750
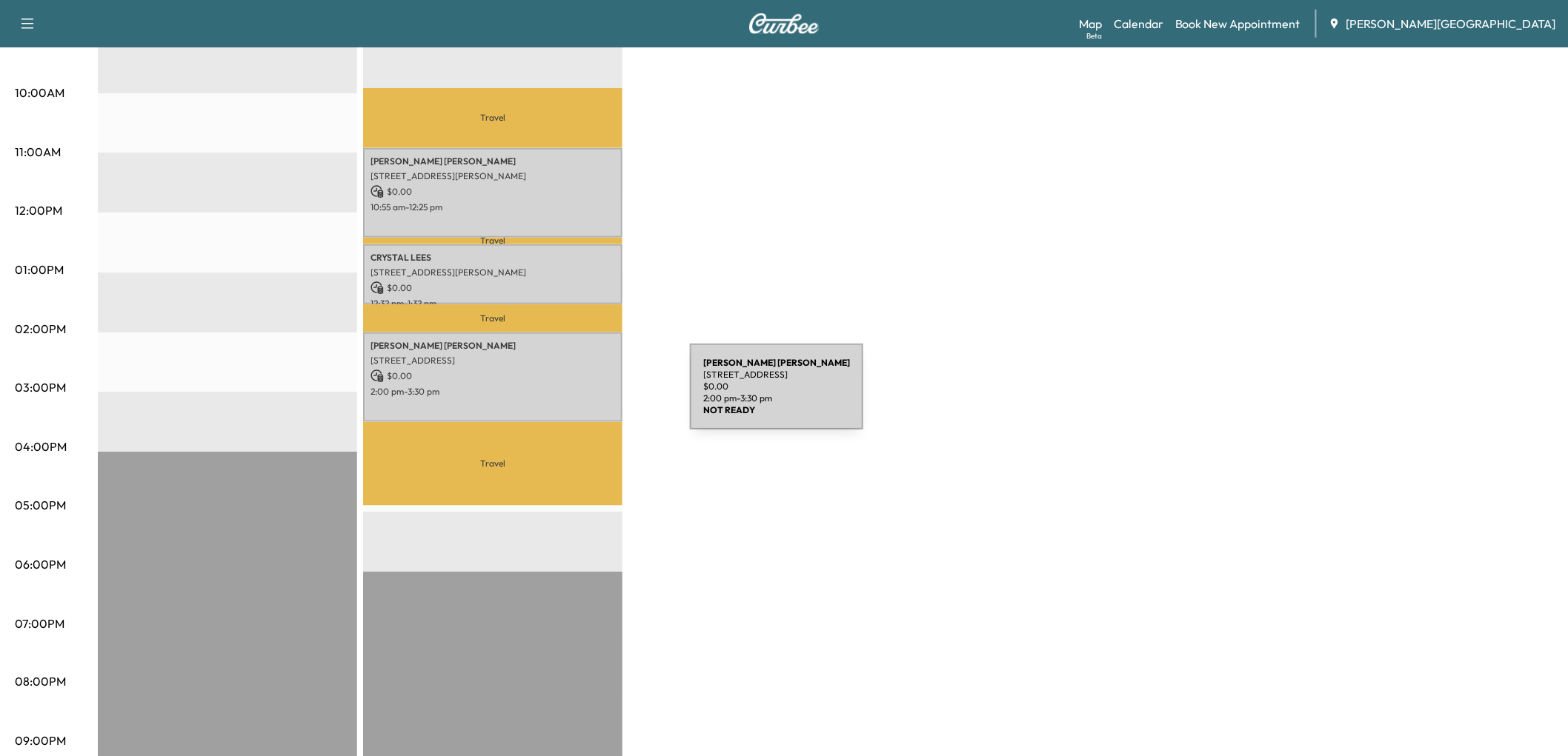
click at [579, 367] on p "[STREET_ADDRESS]" at bounding box center [493, 360] width 244 height 12
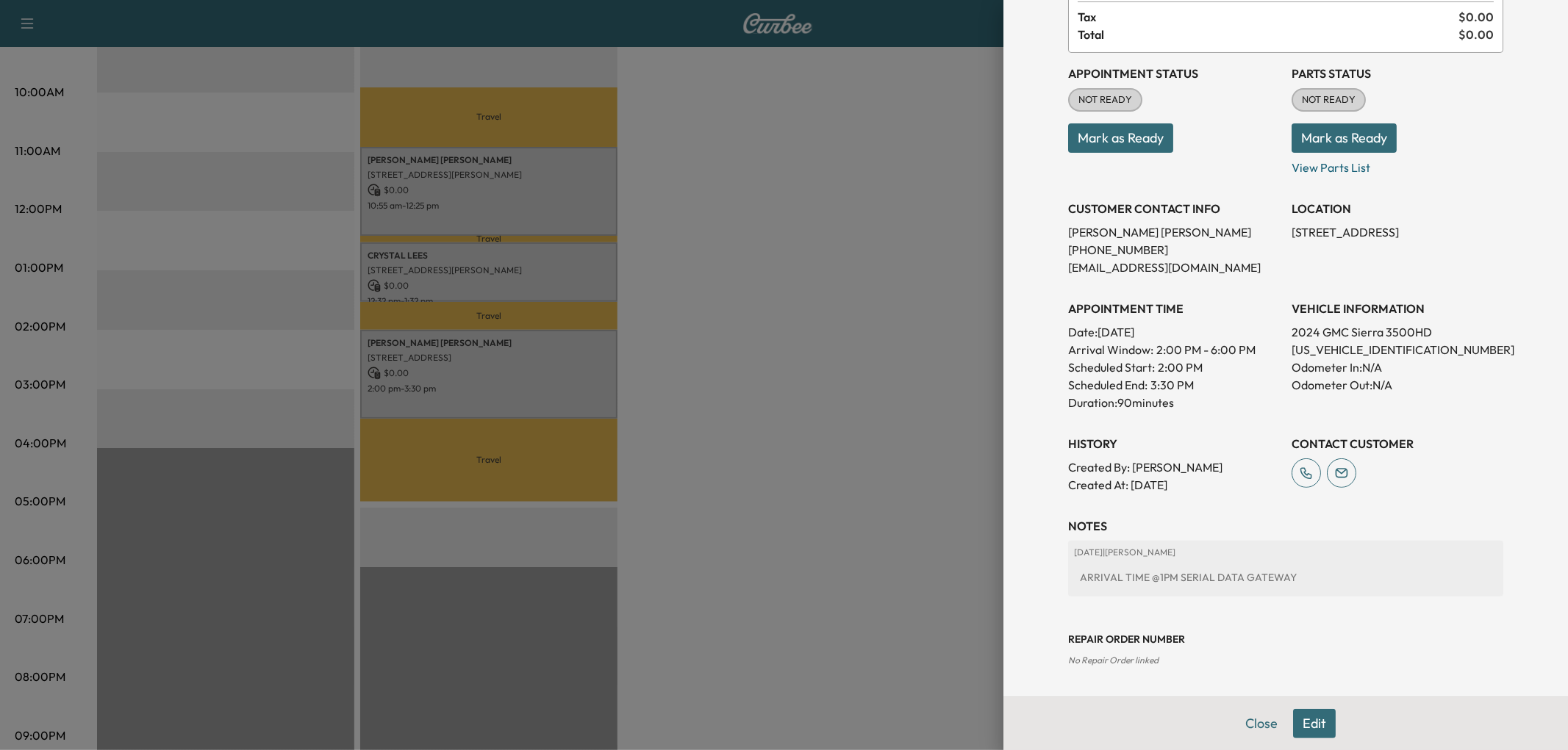
click at [1329, 341] on p "[US_VEHICLE_IDENTIFICATION_NUMBER]" at bounding box center [1397, 349] width 211 height 17
copy p "[US_VEHICLE_IDENTIFICATION_NUMBER]"
click at [483, 301] on div at bounding box center [784, 375] width 1568 height 750
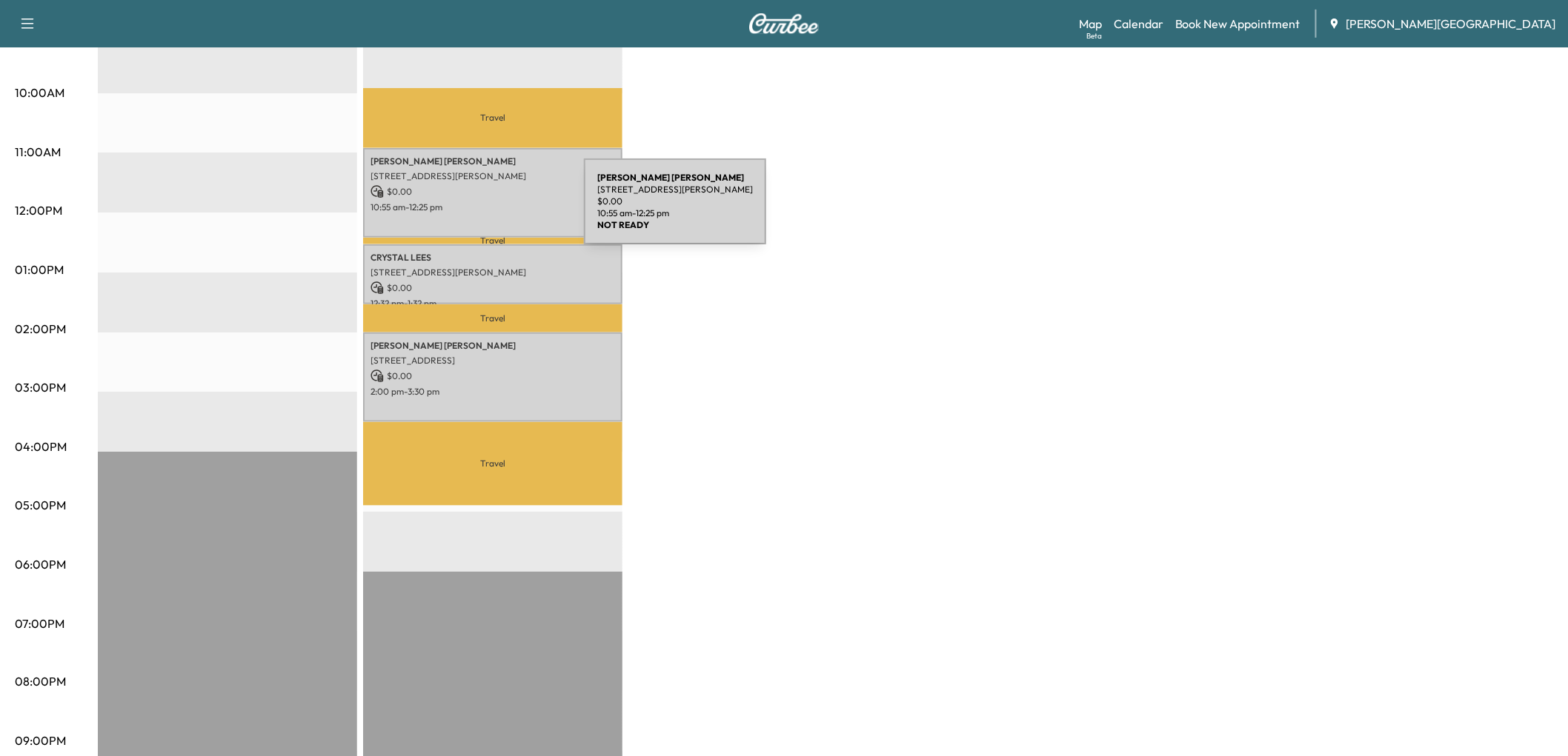
click at [473, 183] on p "[STREET_ADDRESS][PERSON_NAME]" at bounding box center [493, 176] width 244 height 12
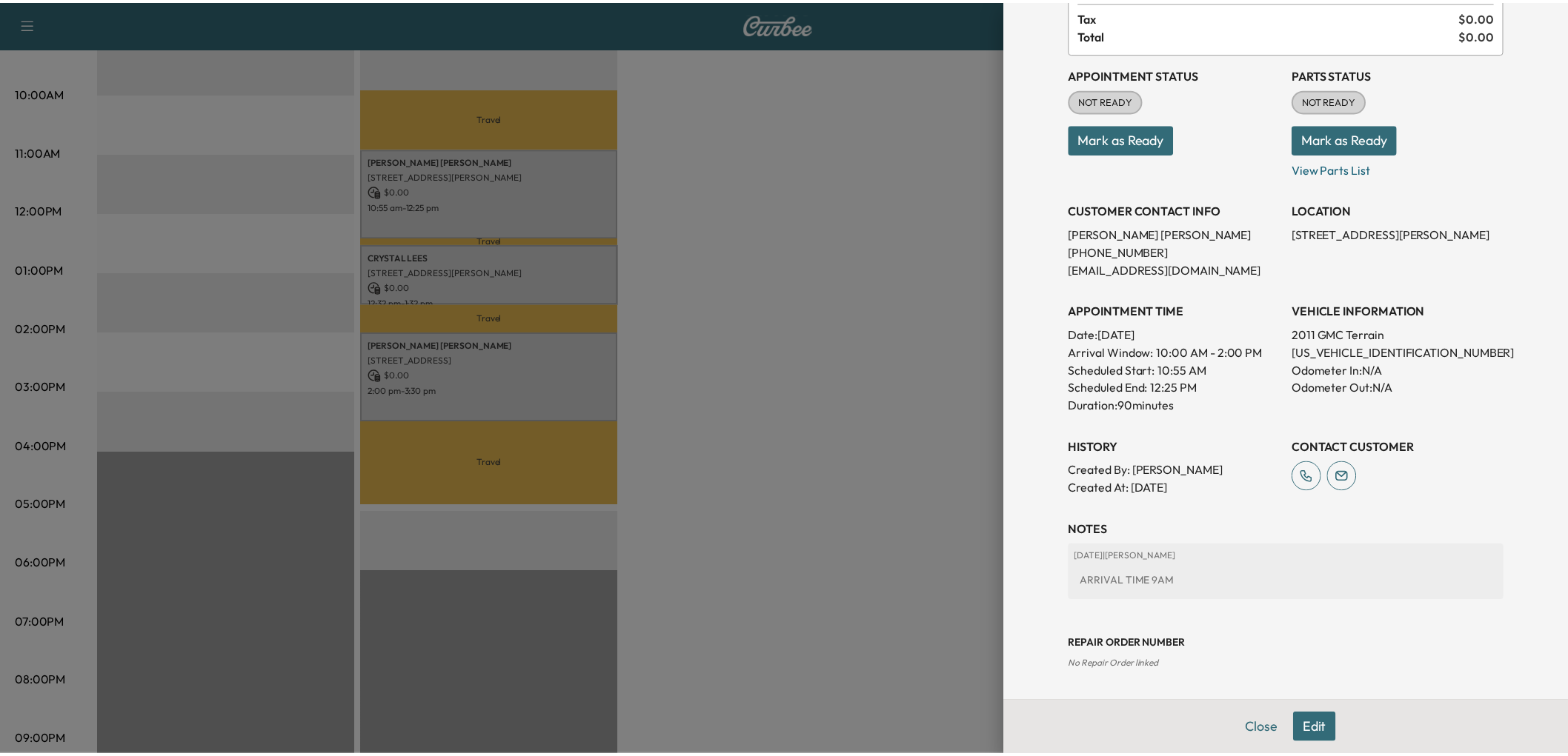
scroll to position [379, 0]
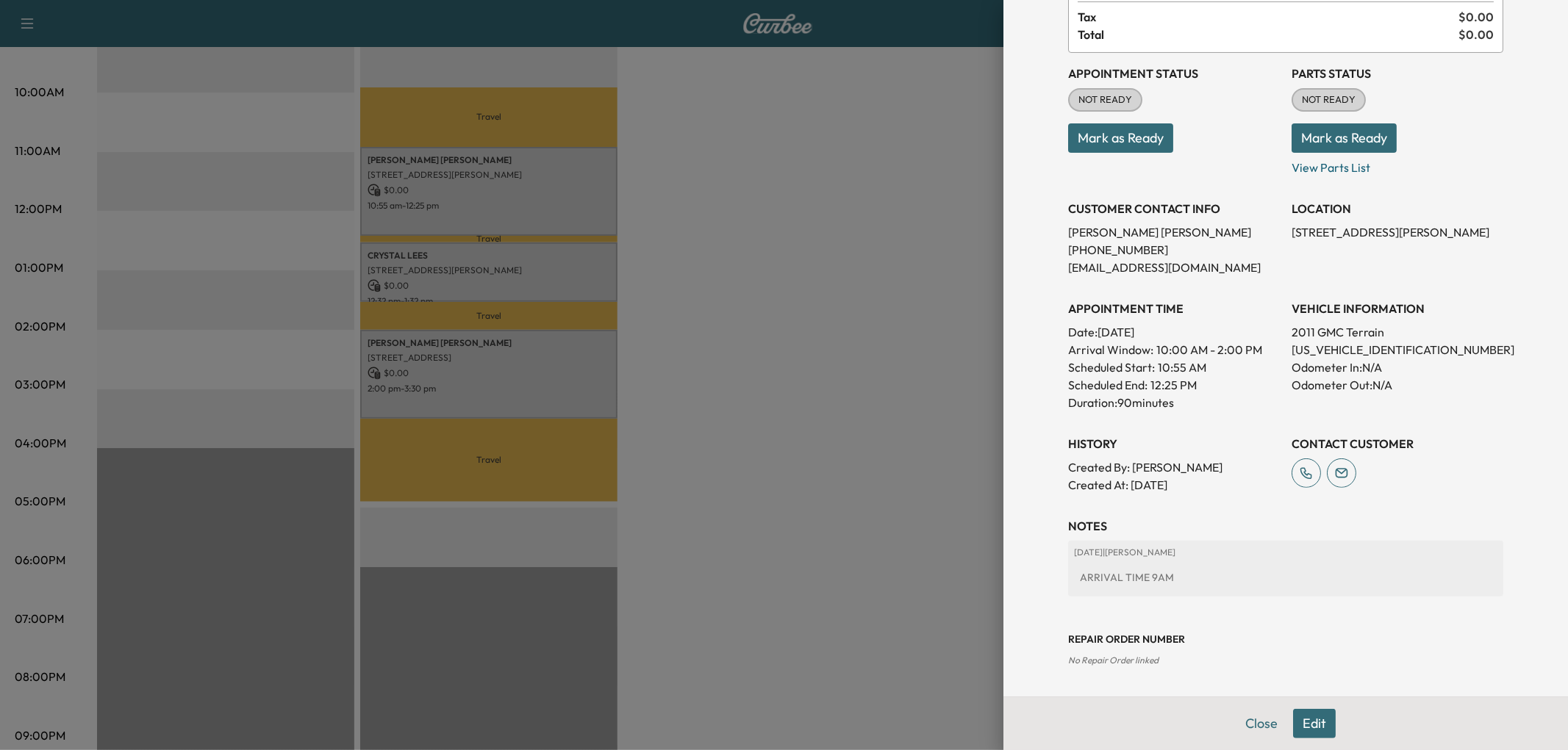
click at [855, 377] on div at bounding box center [784, 375] width 1568 height 750
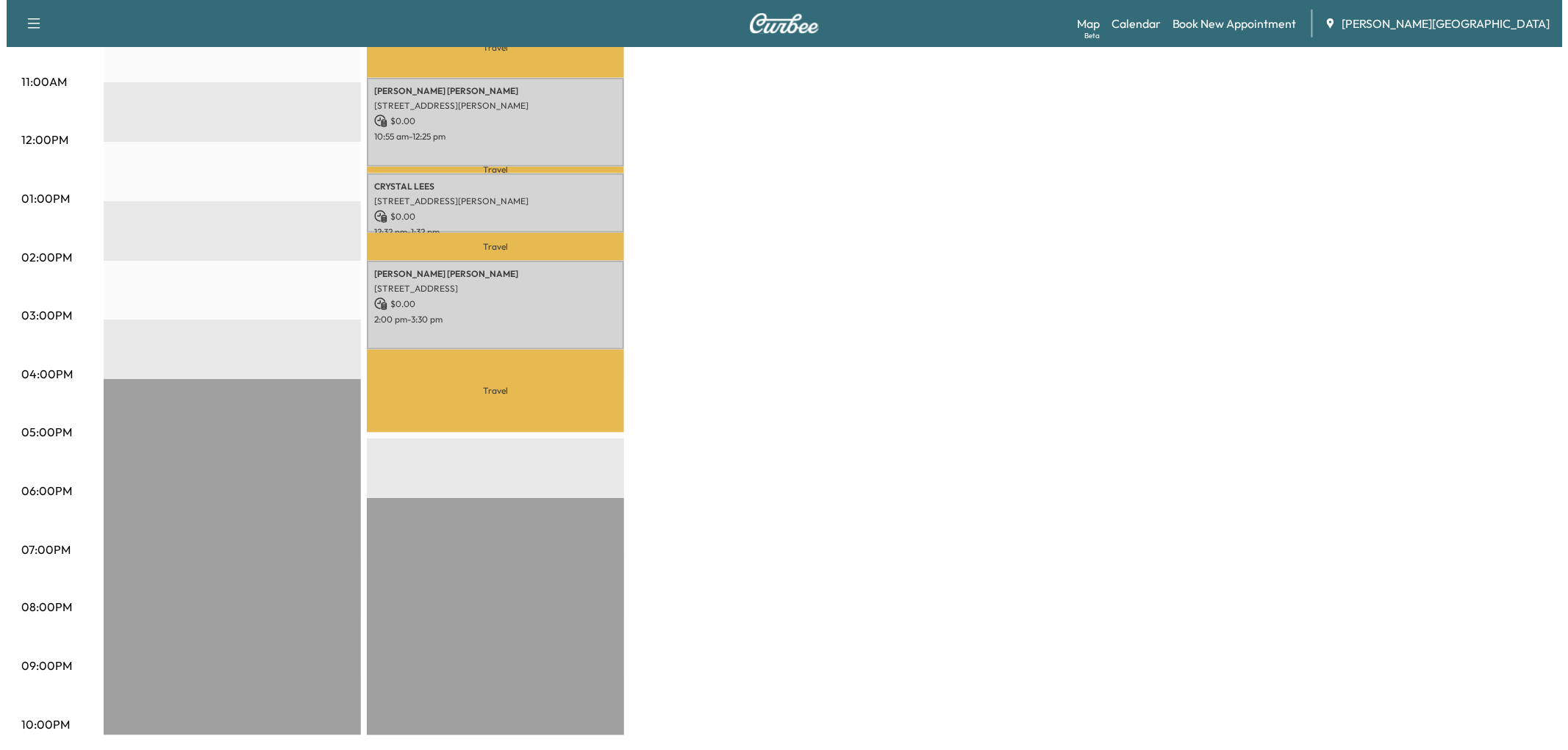
scroll to position [489, 0]
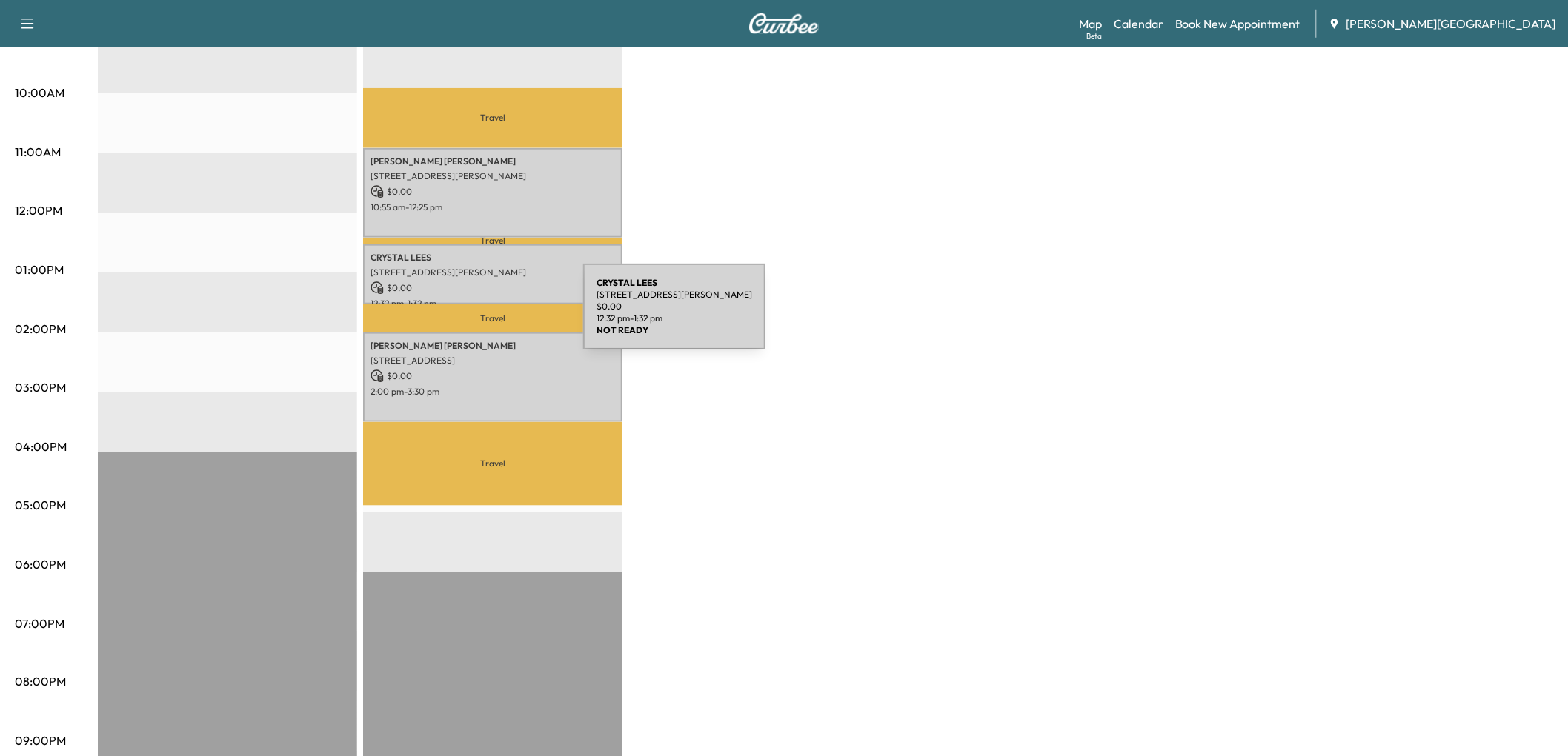
click at [472, 278] on p "[STREET_ADDRESS][PERSON_NAME]" at bounding box center [493, 272] width 244 height 12
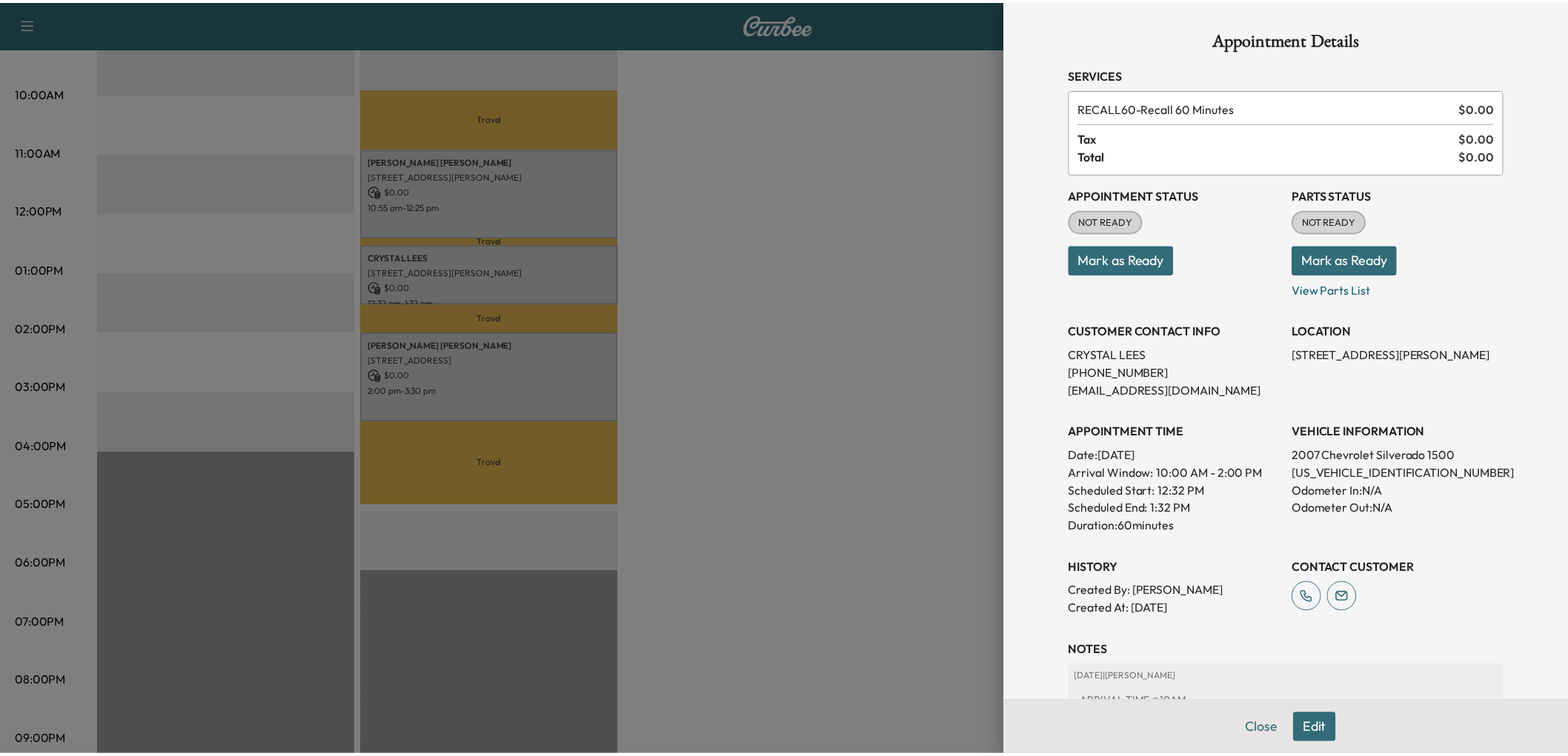
scroll to position [379, 0]
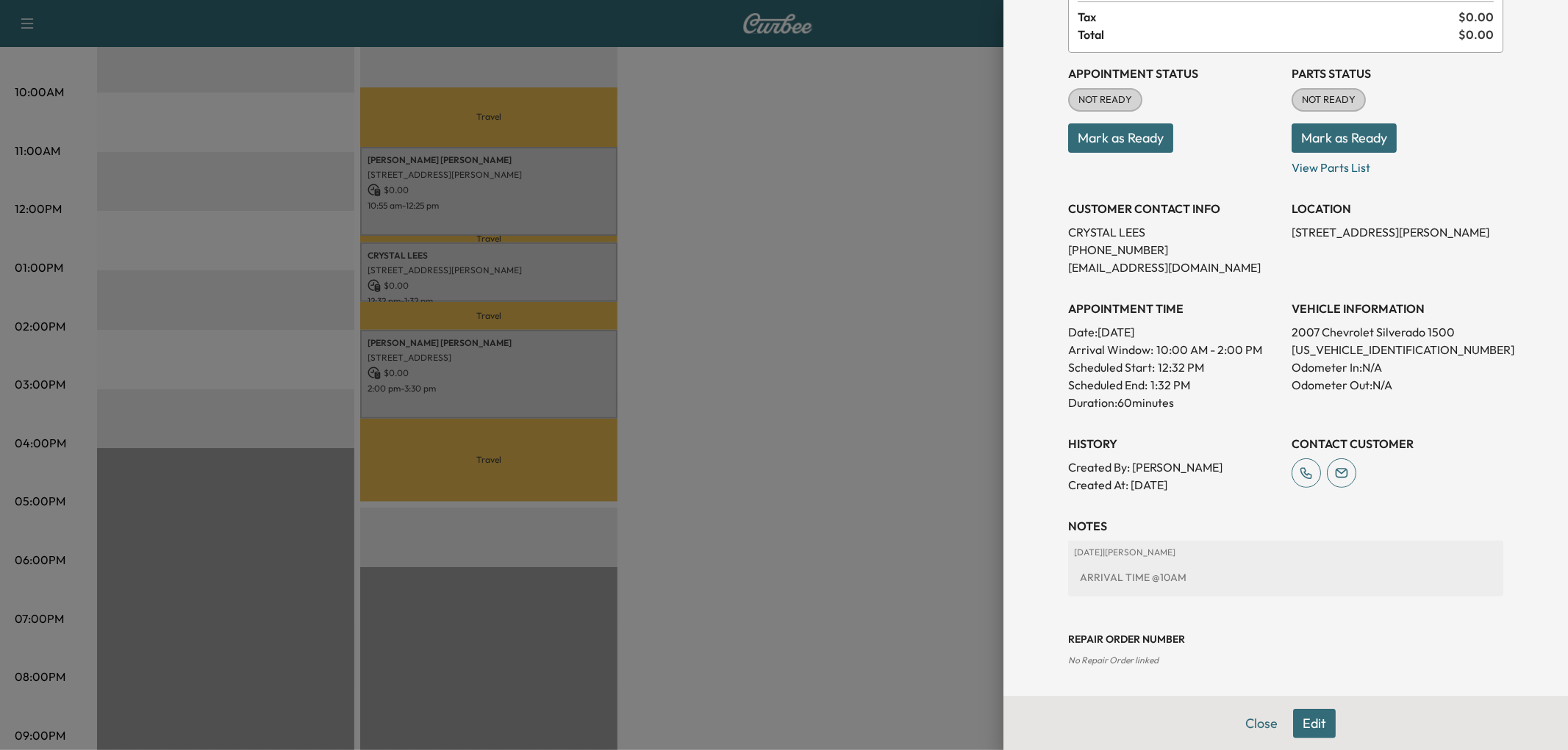
click at [739, 217] on div at bounding box center [784, 375] width 1568 height 750
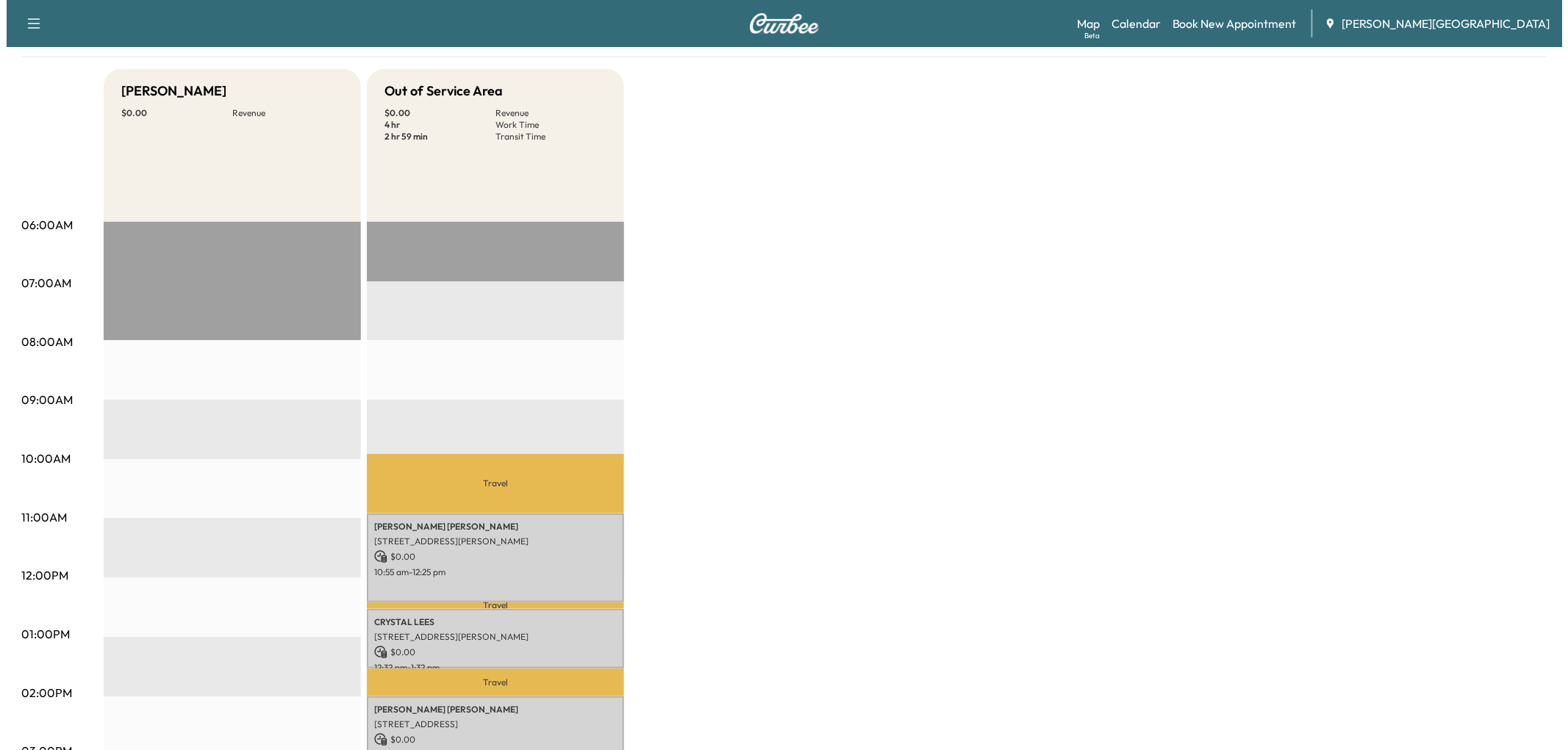
scroll to position [245, 0]
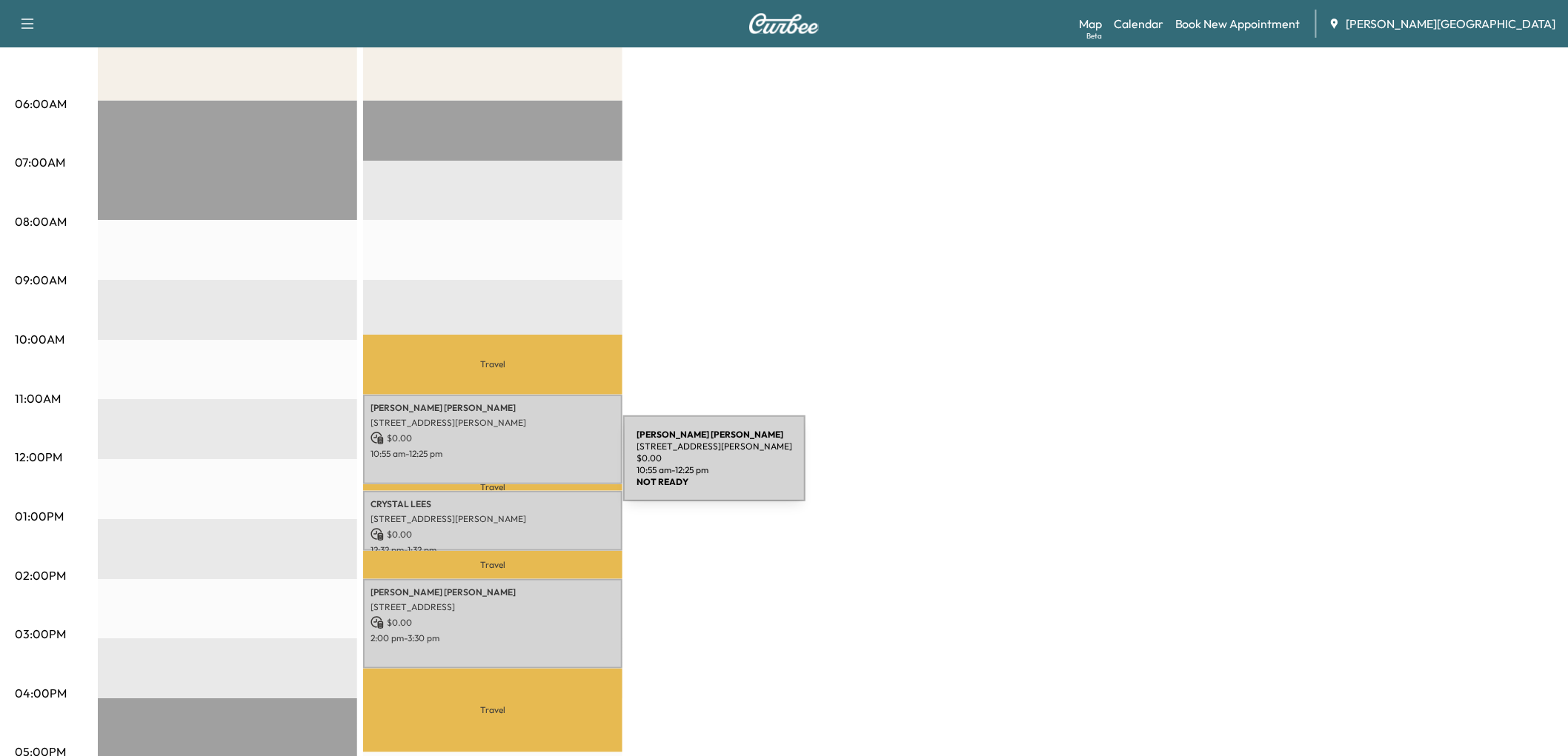
click at [512, 429] on p "[STREET_ADDRESS][PERSON_NAME]" at bounding box center [493, 422] width 244 height 12
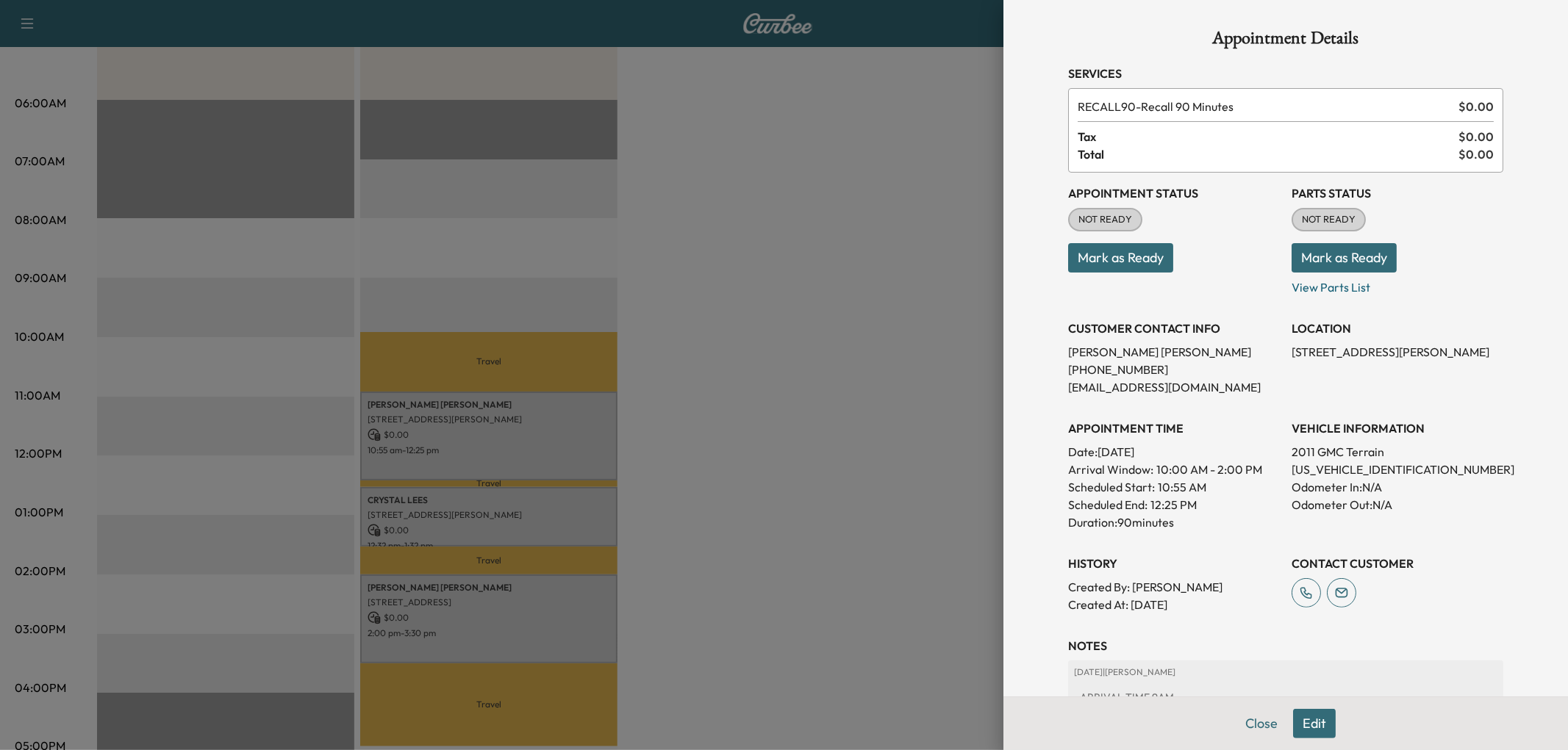
click at [1360, 478] on p "[US_VEHICLE_IDENTIFICATION_NUMBER]" at bounding box center [1397, 469] width 211 height 17
copy p "[US_VEHICLE_IDENTIFICATION_NUMBER]"
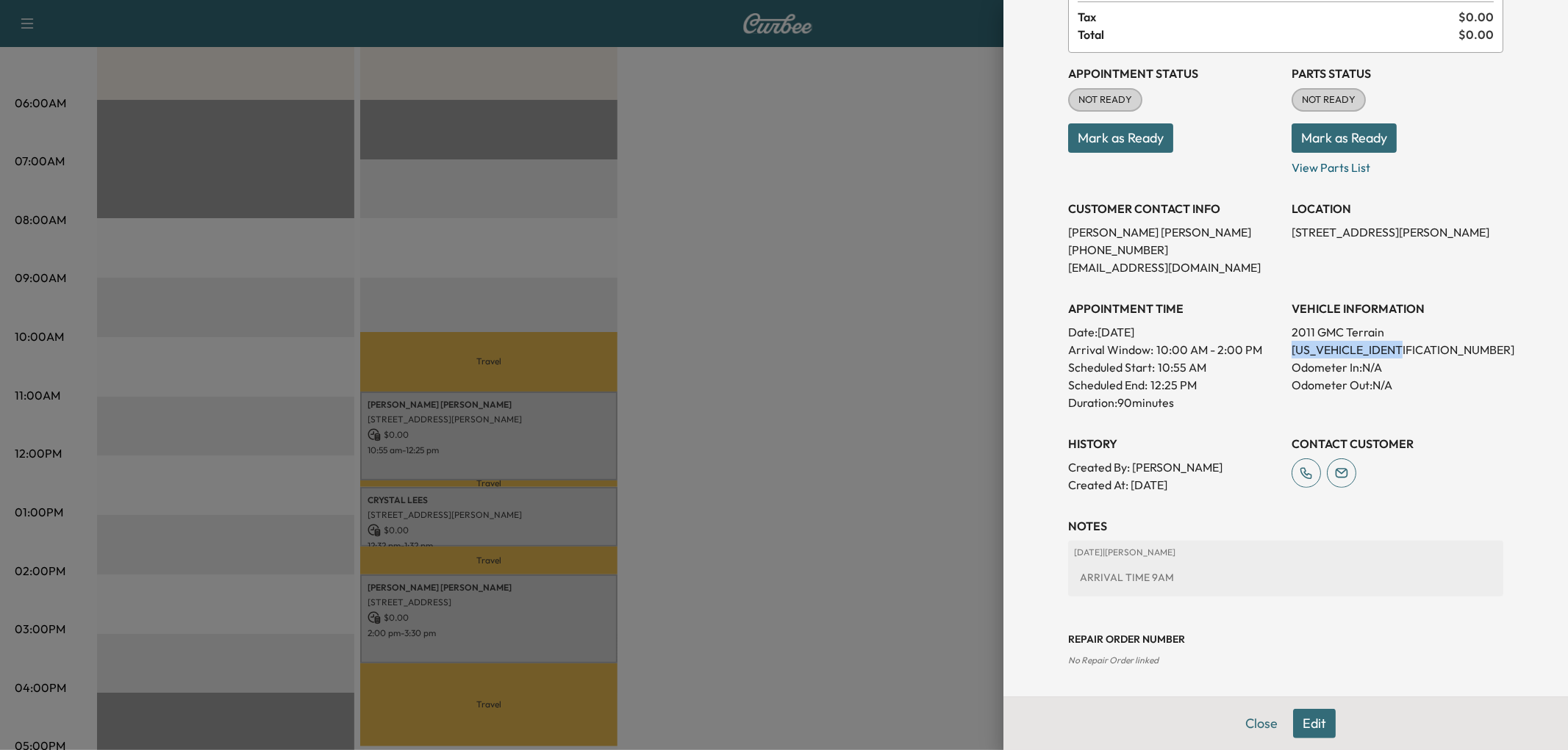
scroll to position [376, 0]
drag, startPoint x: 838, startPoint y: 415, endPoint x: 802, endPoint y: 451, distance: 50.9
click at [836, 417] on div at bounding box center [784, 375] width 1568 height 750
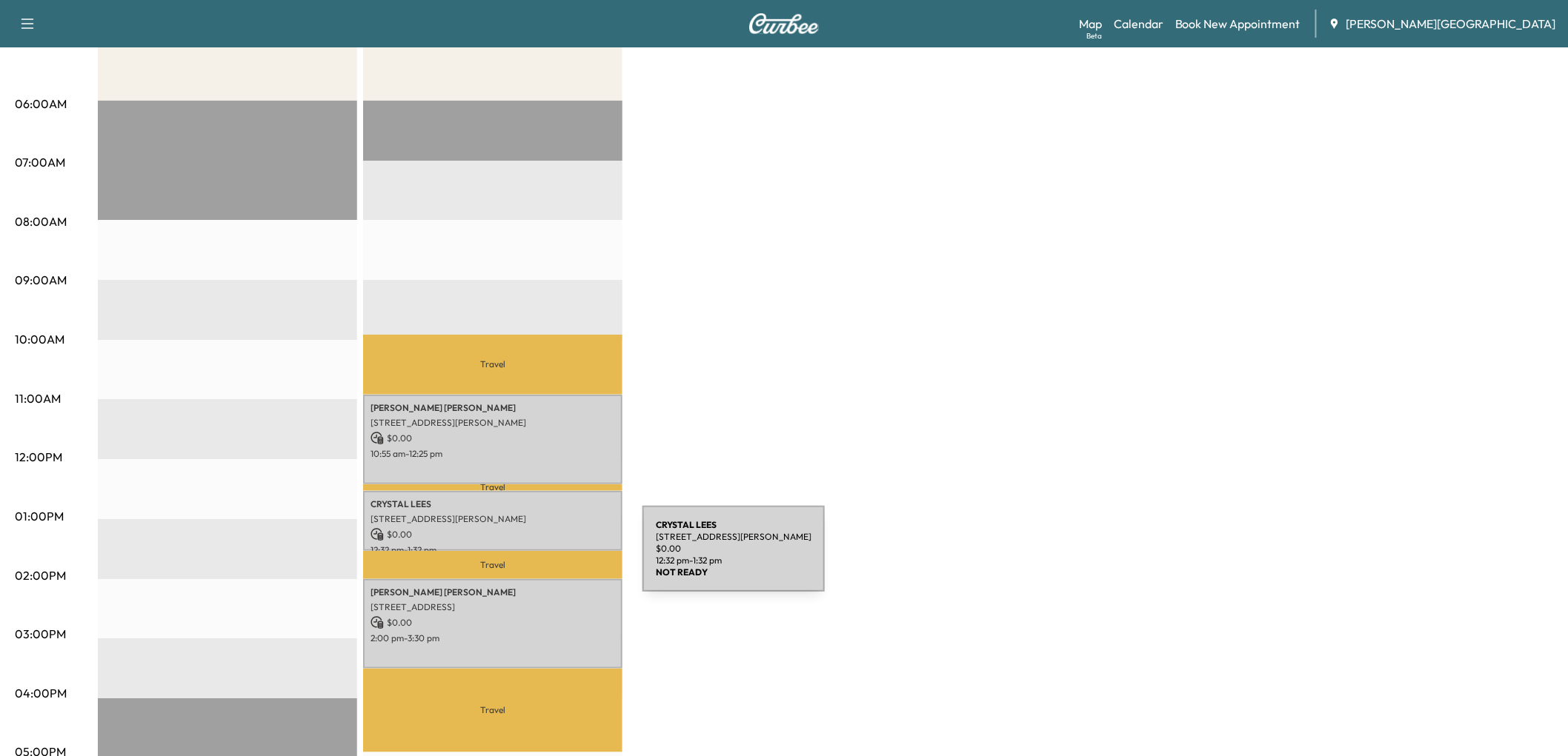
click at [531, 526] on p "[STREET_ADDRESS][PERSON_NAME]" at bounding box center [493, 519] width 244 height 12
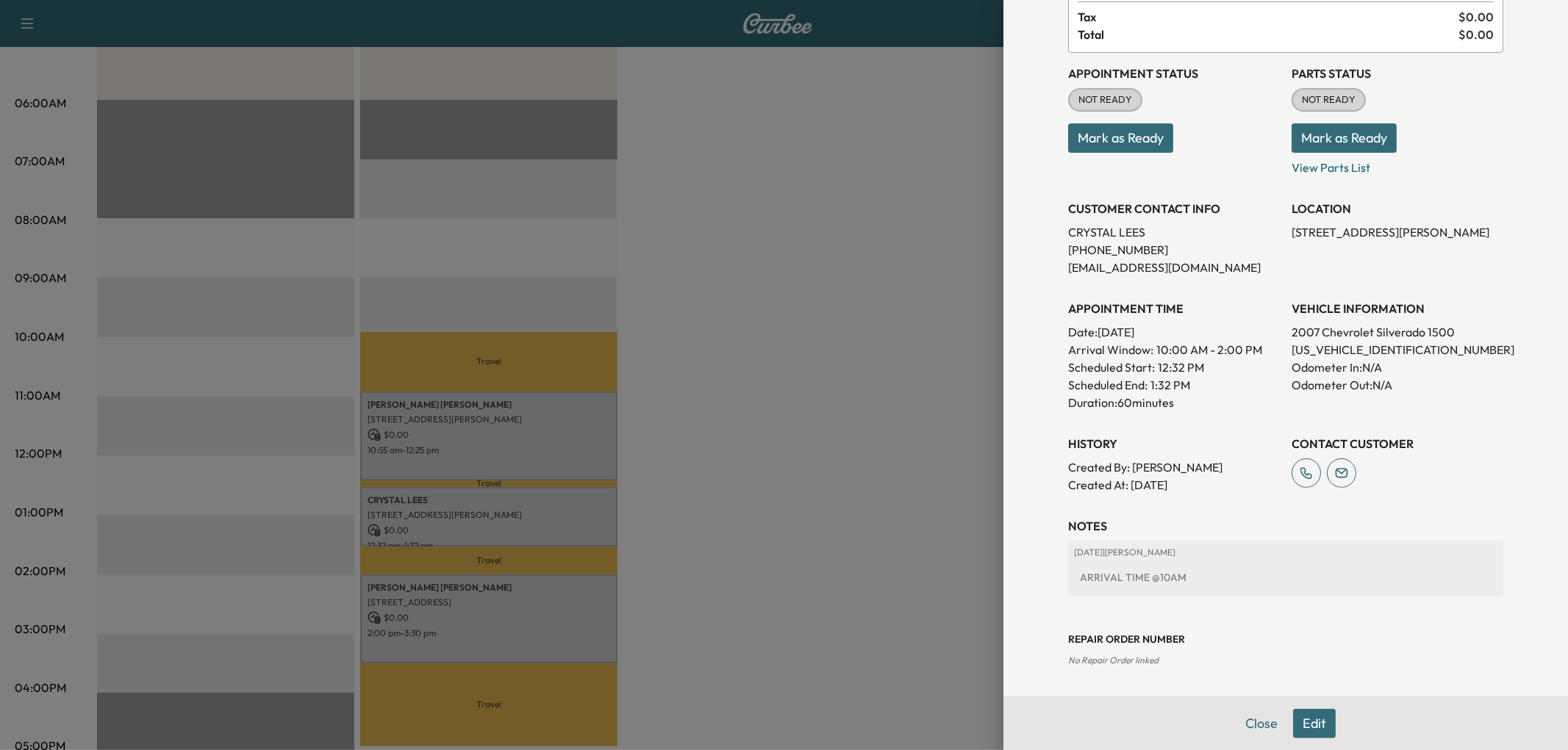
click at [1335, 341] on p "[US_VEHICLE_IDENTIFICATION_NUMBER]" at bounding box center [1397, 349] width 211 height 17
copy p "[US_VEHICLE_IDENTIFICATION_NUMBER]"
click at [765, 475] on div at bounding box center [784, 375] width 1568 height 750
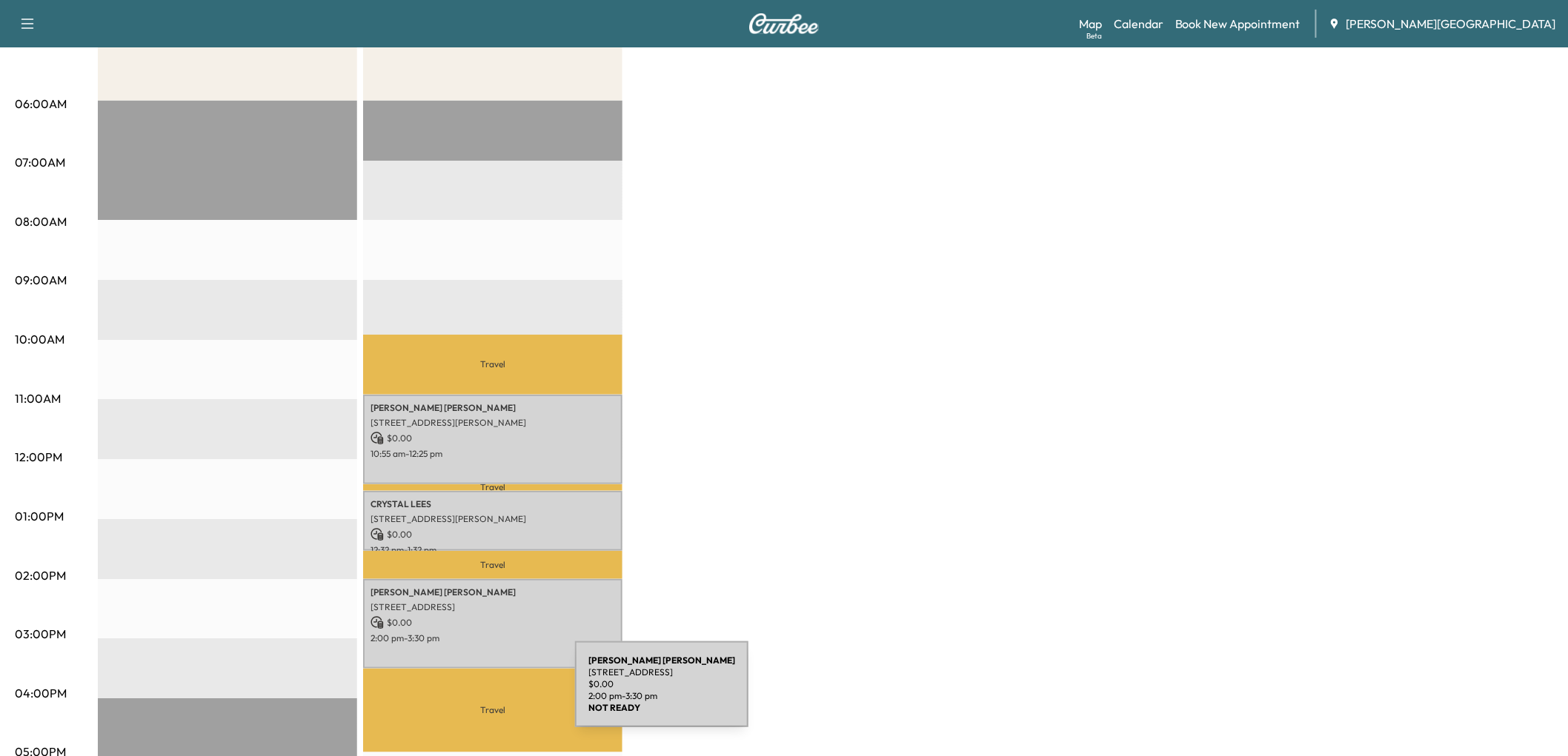
click at [464, 669] on div "[PERSON_NAME] [STREET_ADDRESS] $ 0.00 2:00 pm - 3:30 pm" at bounding box center [493, 623] width 259 height 89
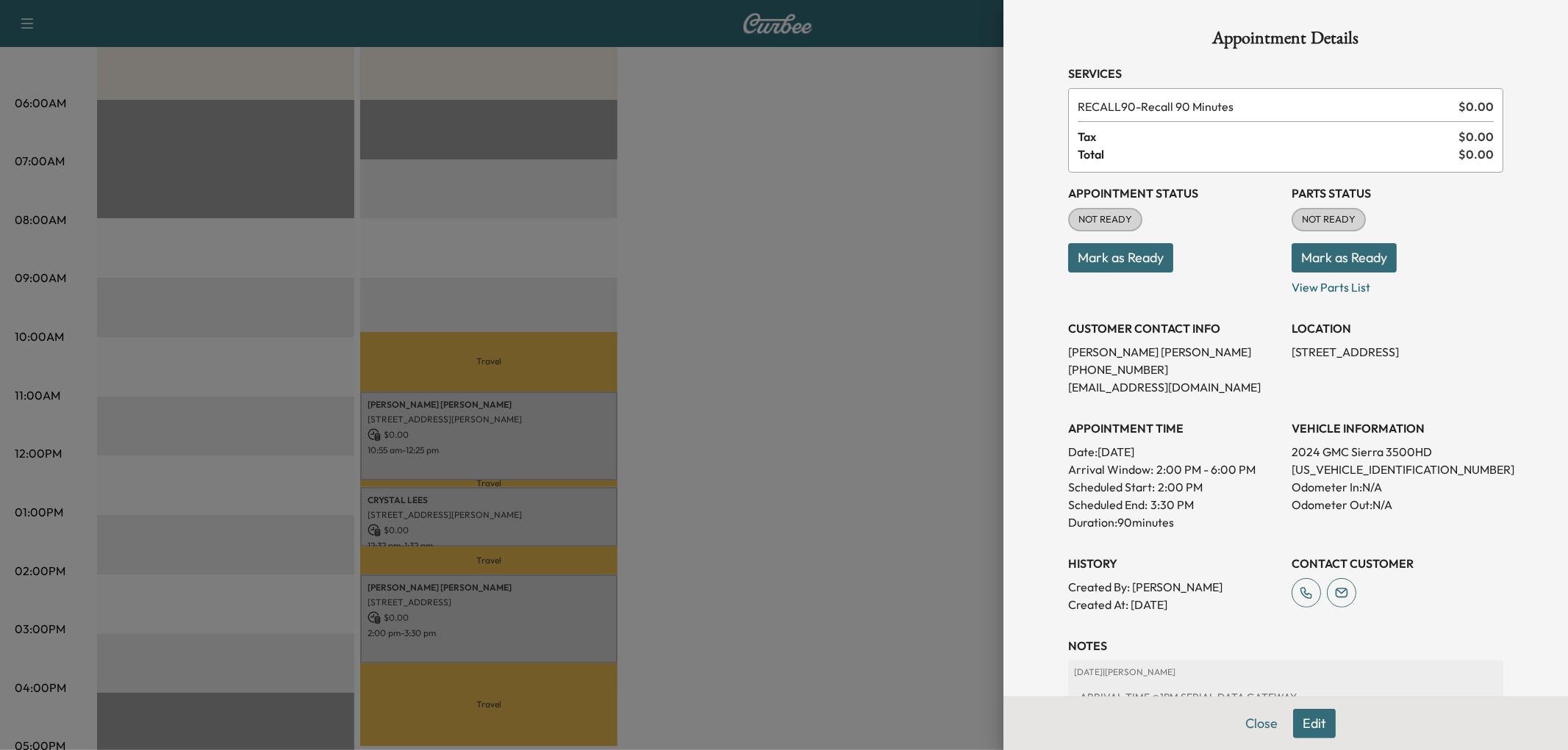
drag, startPoint x: 714, startPoint y: 237, endPoint x: 649, endPoint y: 221, distance: 66.9
click at [709, 236] on div at bounding box center [784, 375] width 1568 height 750
